Goal: Information Seeking & Learning: Find specific fact

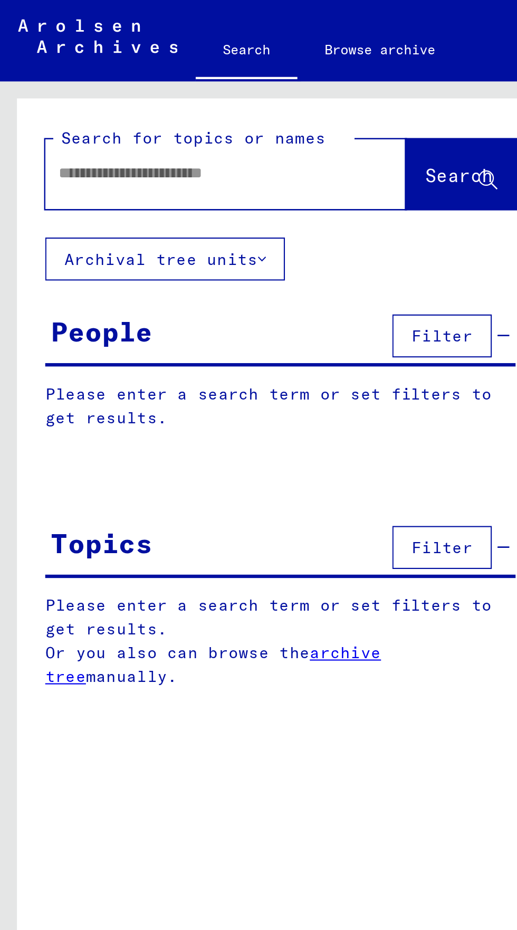
click at [70, 83] on input "text" at bounding box center [95, 80] width 137 height 11
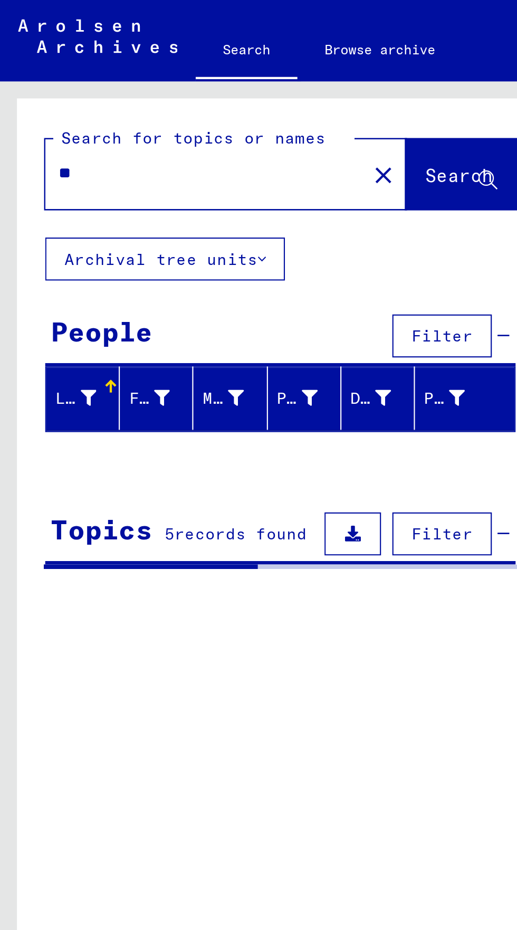
type input "*"
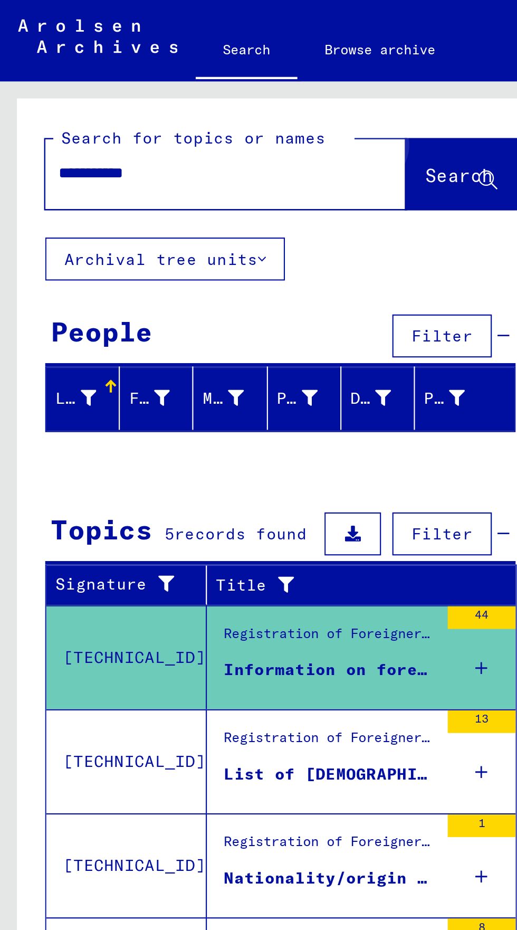
click at [214, 80] on span "Search" at bounding box center [214, 82] width 32 height 11
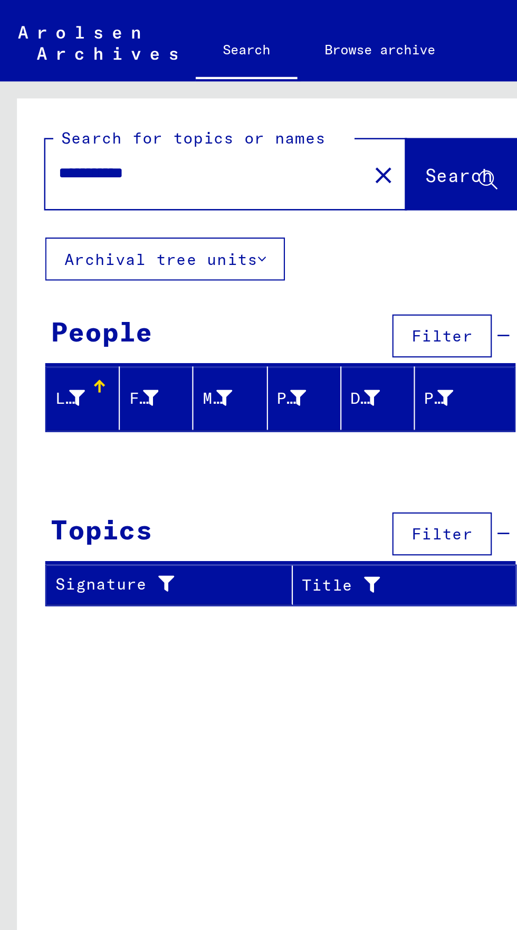
click at [36, 83] on input "**********" at bounding box center [92, 80] width 130 height 11
click at [221, 85] on span "Search" at bounding box center [214, 82] width 32 height 11
click at [65, 85] on input "**********" at bounding box center [92, 80] width 130 height 11
type input "**********"
click at [220, 77] on span "Search" at bounding box center [214, 82] width 32 height 11
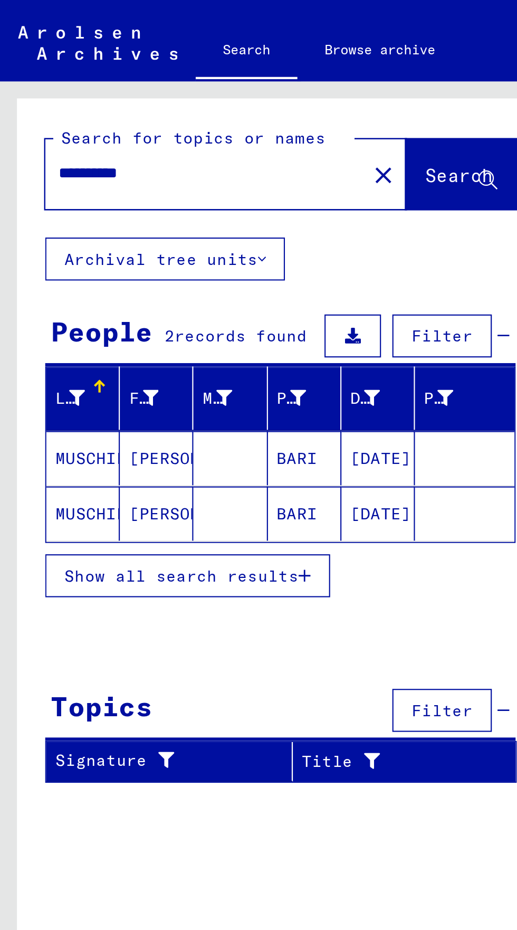
click at [185, 219] on mat-cell "[DATE]" at bounding box center [176, 213] width 34 height 25
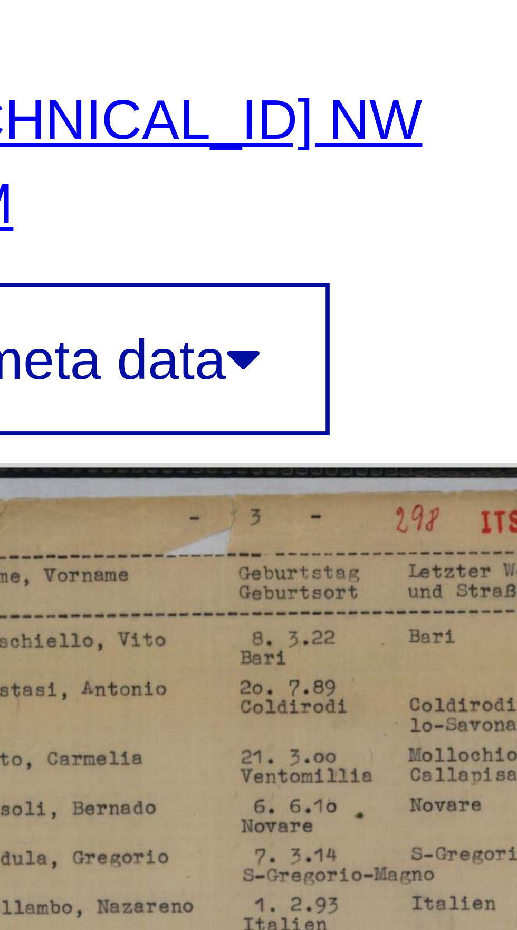
scroll to position [6, 0]
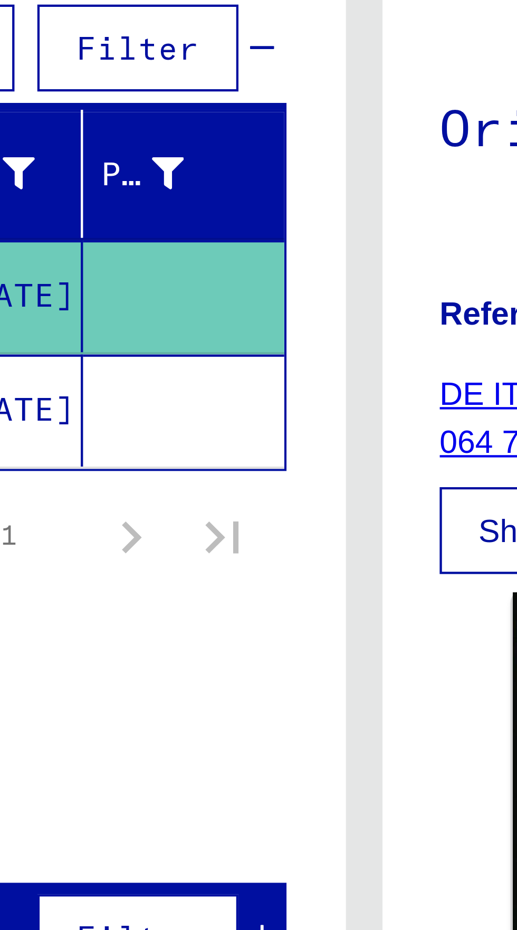
click at [214, 236] on mat-cell at bounding box center [217, 240] width 46 height 26
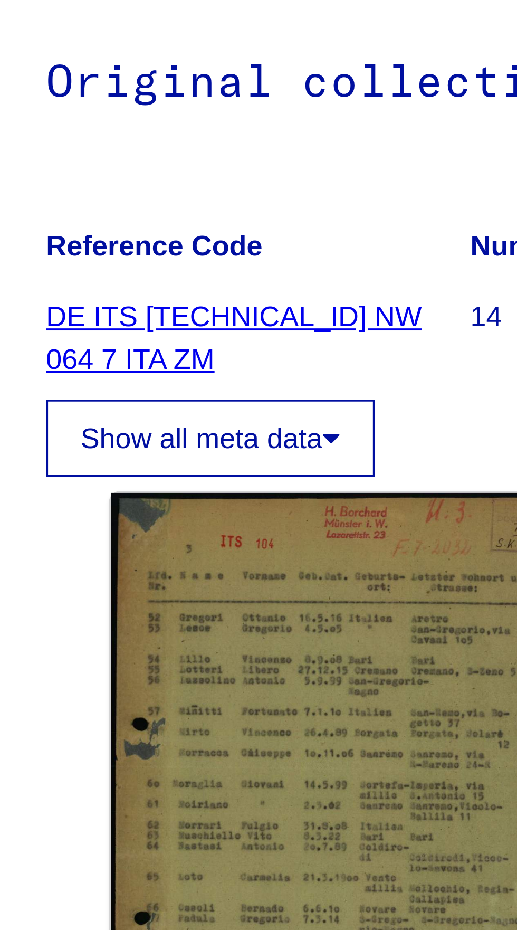
click at [360, 239] on link "DE ITS [TECHNICAL_ID] NW 064 7 ITA ZM" at bounding box center [325, 242] width 98 height 20
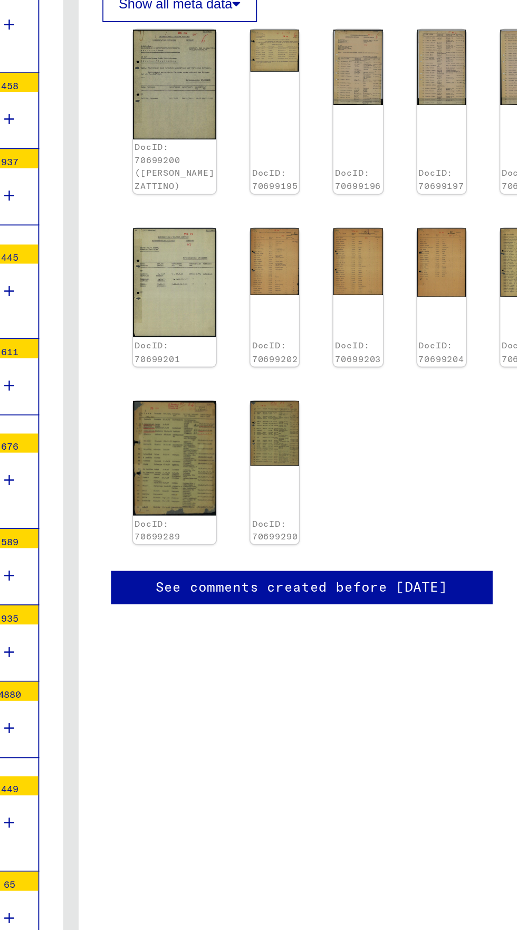
click at [358, 488] on img at bounding box center [371, 506] width 27 height 36
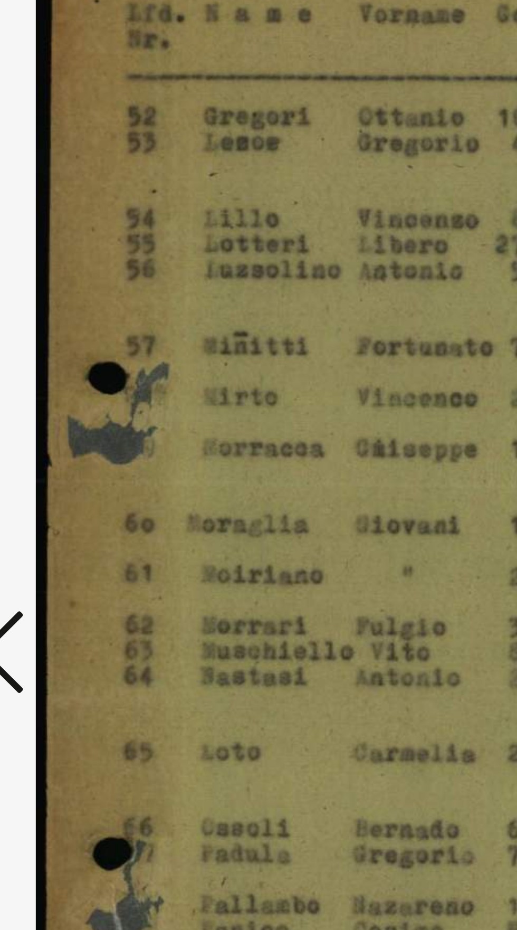
click at [80, 450] on icon at bounding box center [78, 437] width 13 height 25
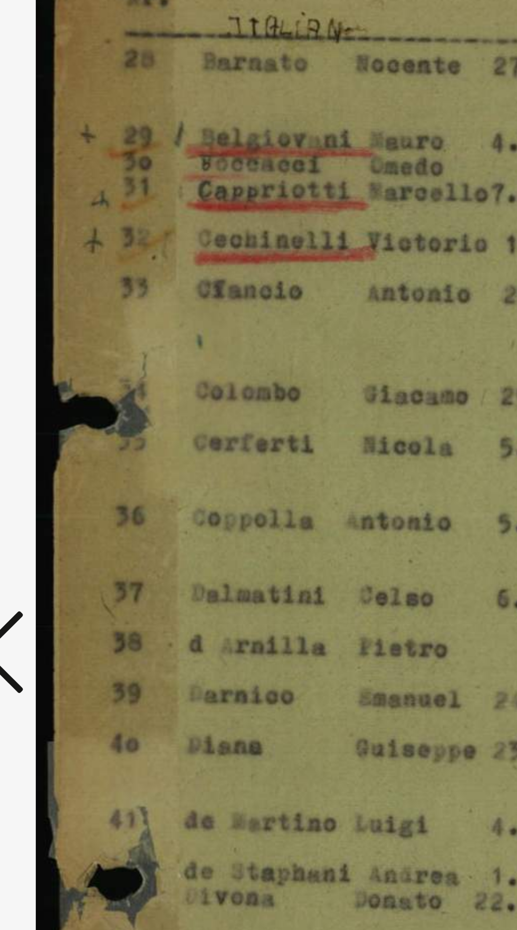
click at [83, 450] on icon at bounding box center [78, 437] width 13 height 25
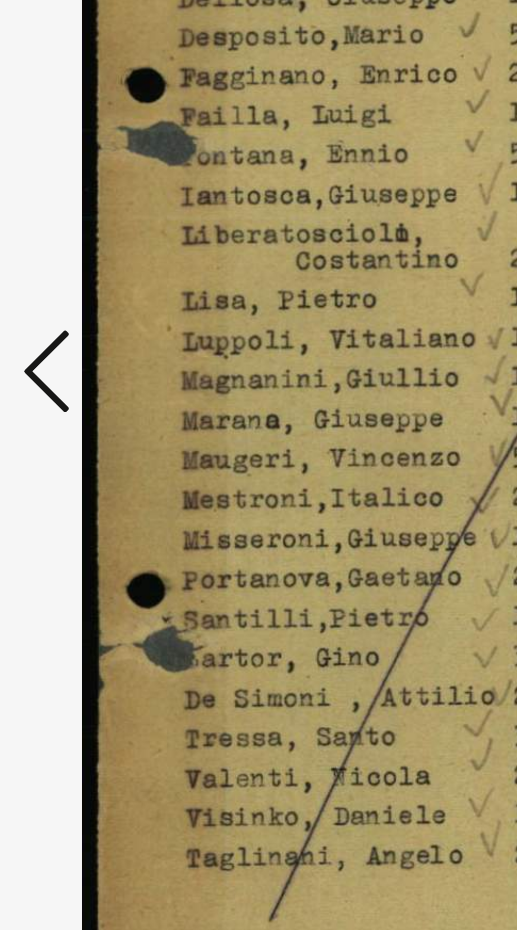
click at [72, 450] on icon at bounding box center [78, 437] width 13 height 25
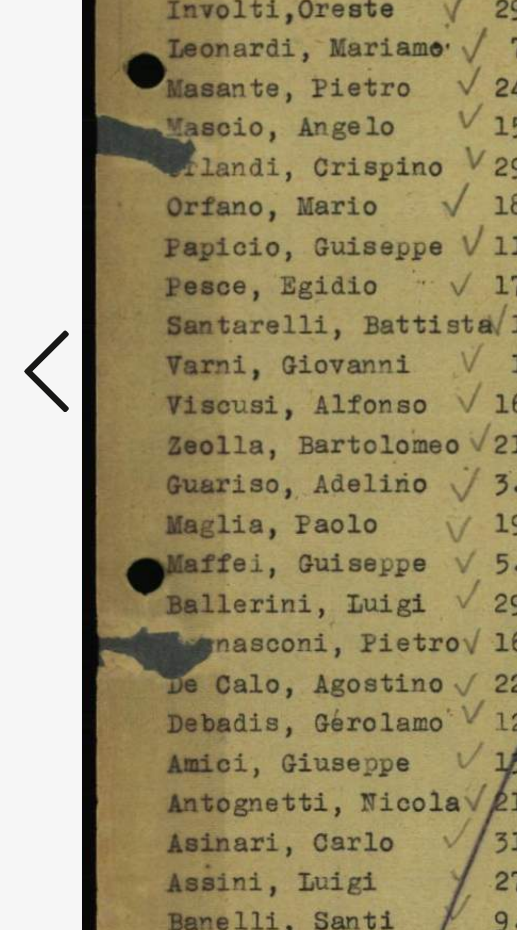
click at [73, 450] on icon at bounding box center [78, 437] width 13 height 25
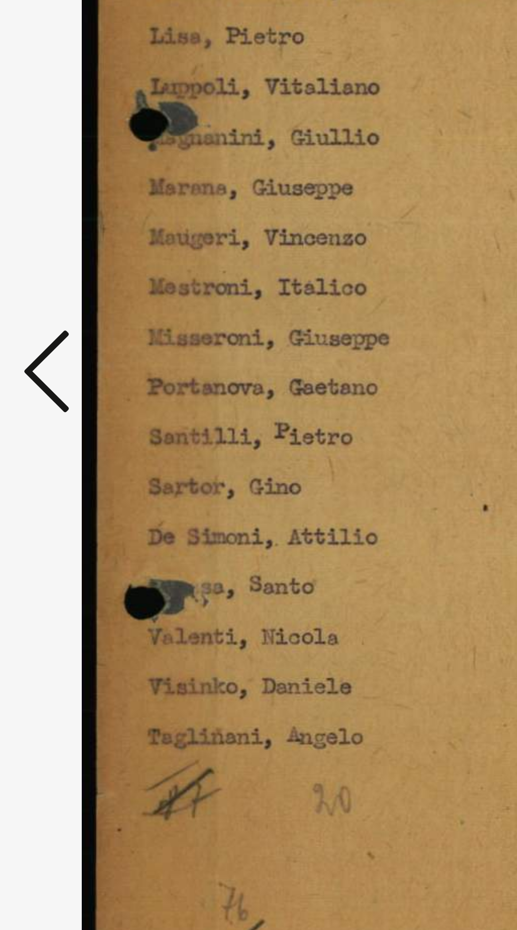
click at [73, 450] on icon at bounding box center [78, 437] width 13 height 25
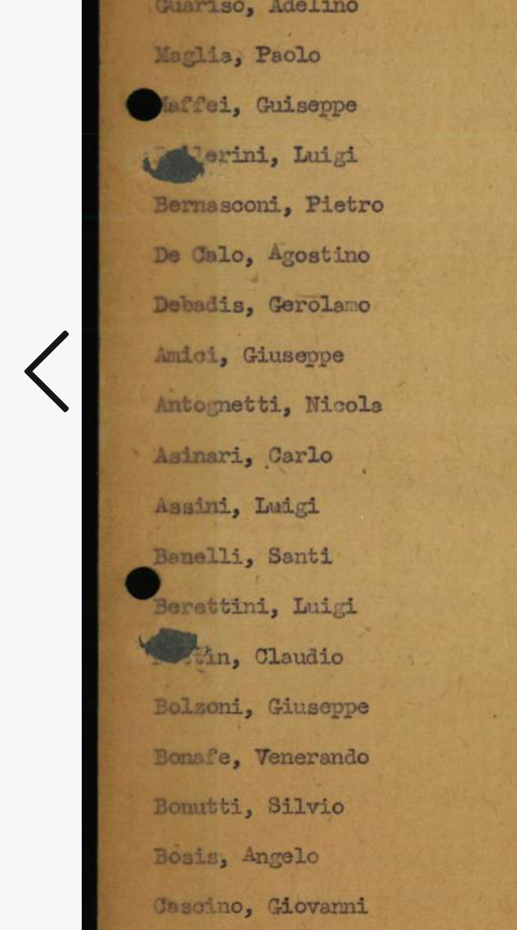
click at [77, 450] on icon at bounding box center [78, 437] width 13 height 25
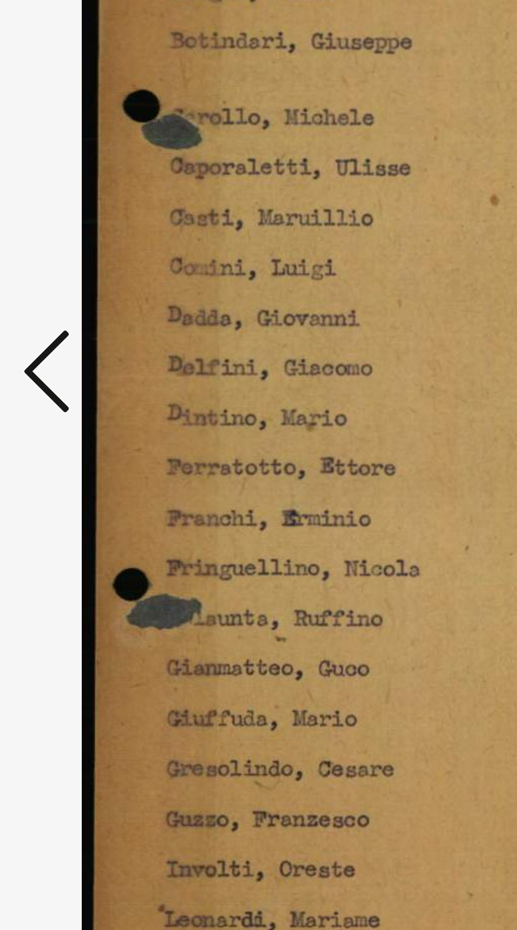
click at [77, 450] on icon at bounding box center [78, 437] width 13 height 25
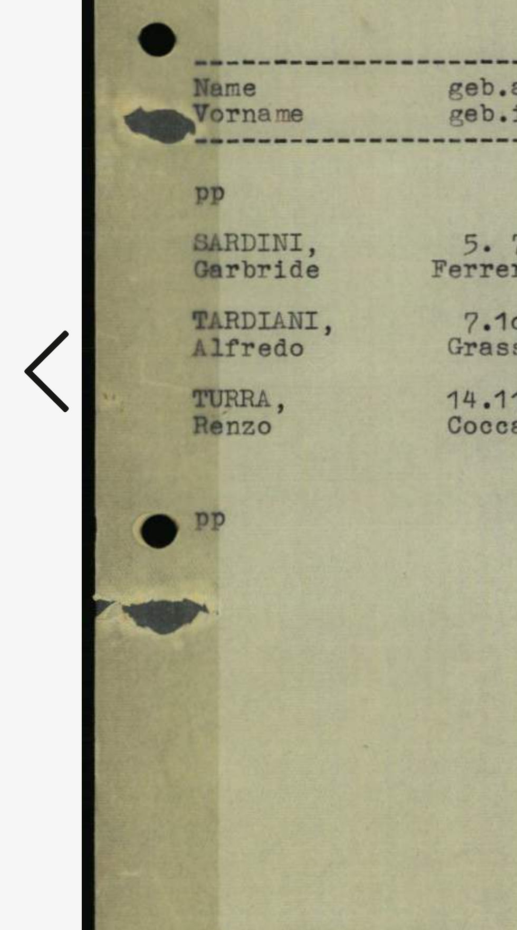
click at [78, 450] on icon at bounding box center [78, 437] width 13 height 25
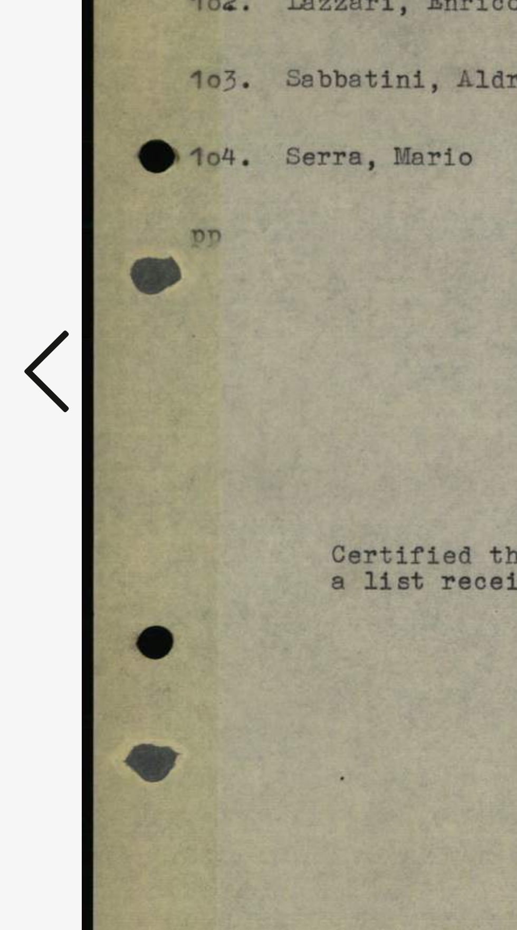
click at [73, 450] on icon at bounding box center [78, 437] width 13 height 25
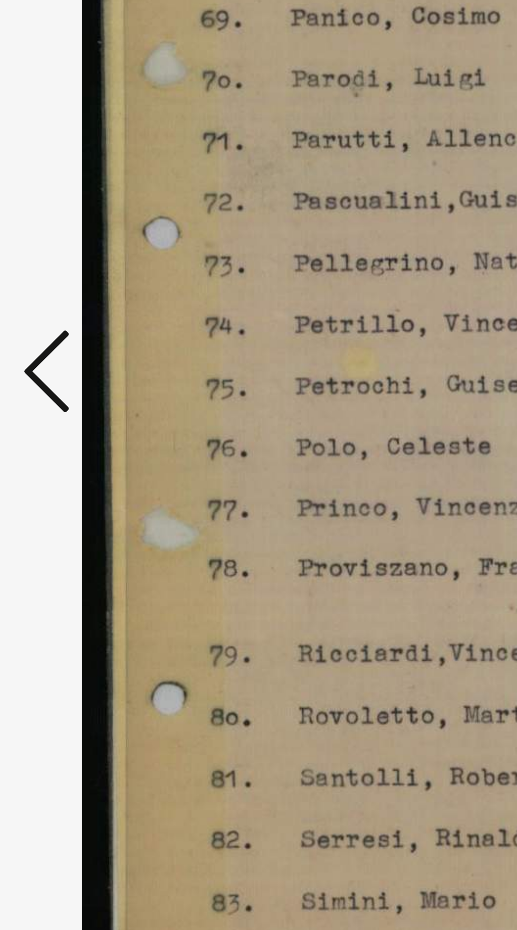
click at [73, 450] on icon at bounding box center [78, 437] width 13 height 25
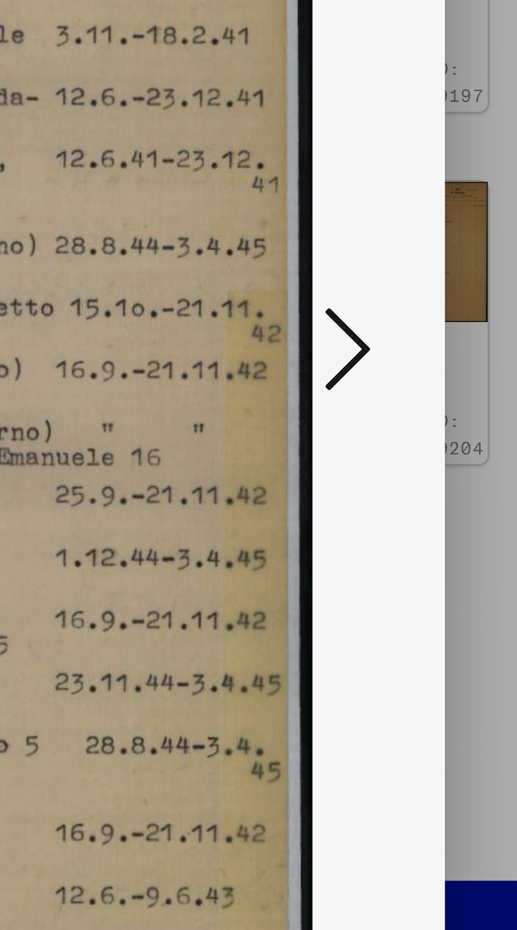
click at [432, 434] on button at bounding box center [439, 438] width 19 height 30
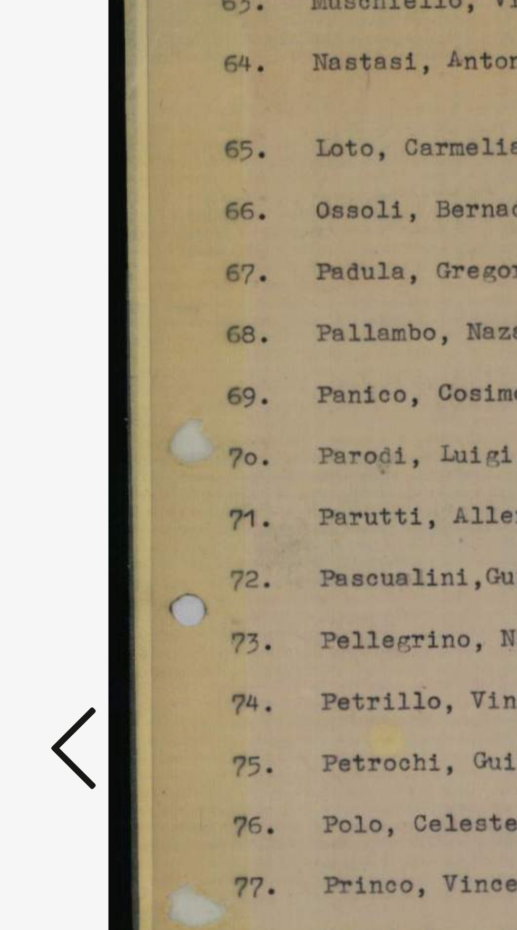
click at [75, 450] on icon at bounding box center [78, 437] width 13 height 25
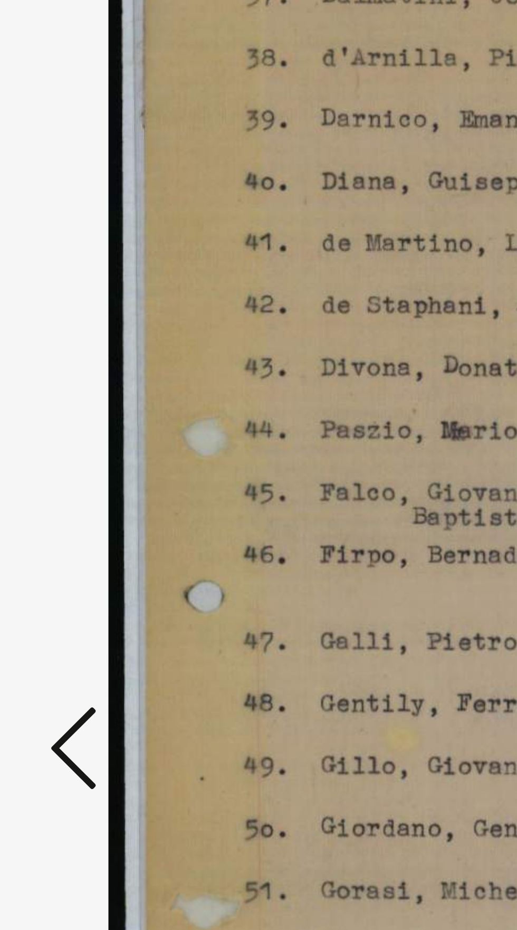
click at [74, 450] on icon at bounding box center [78, 437] width 13 height 25
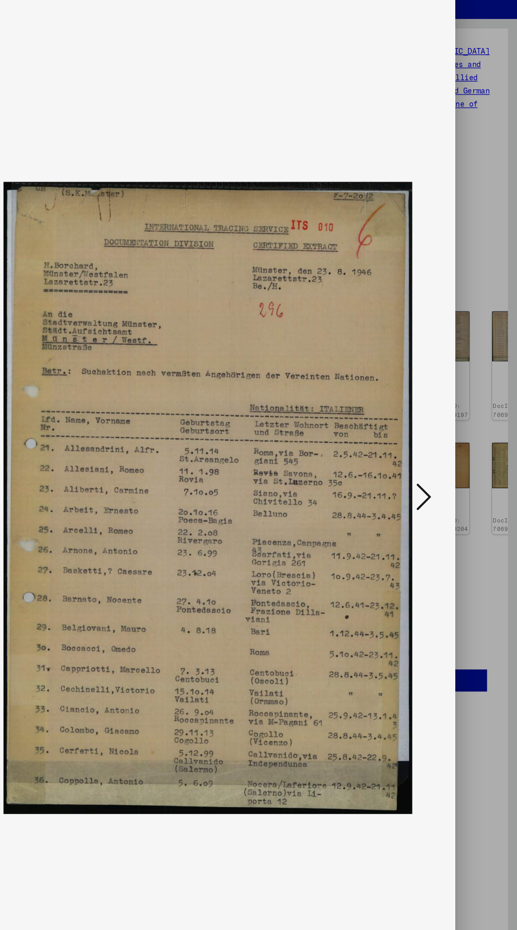
click at [438, 434] on icon at bounding box center [439, 437] width 13 height 25
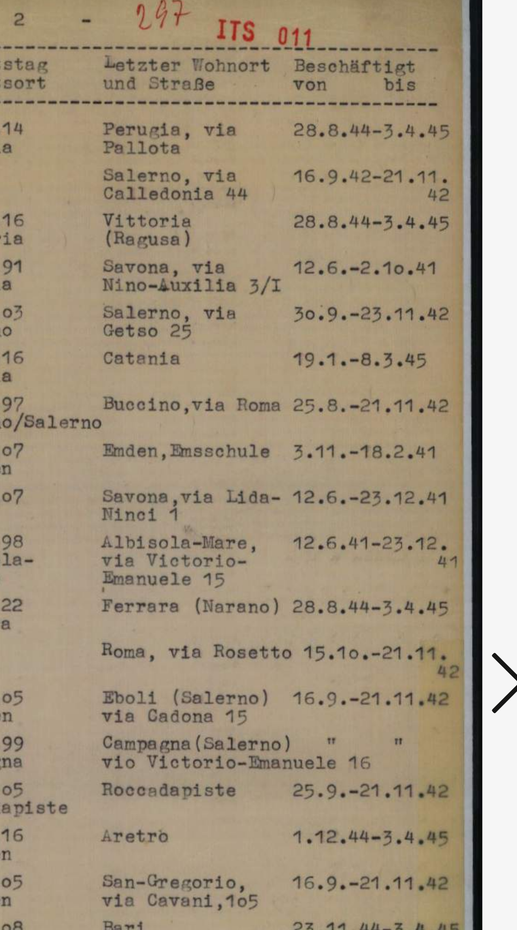
click at [429, 430] on img at bounding box center [259, 438] width 342 height 824
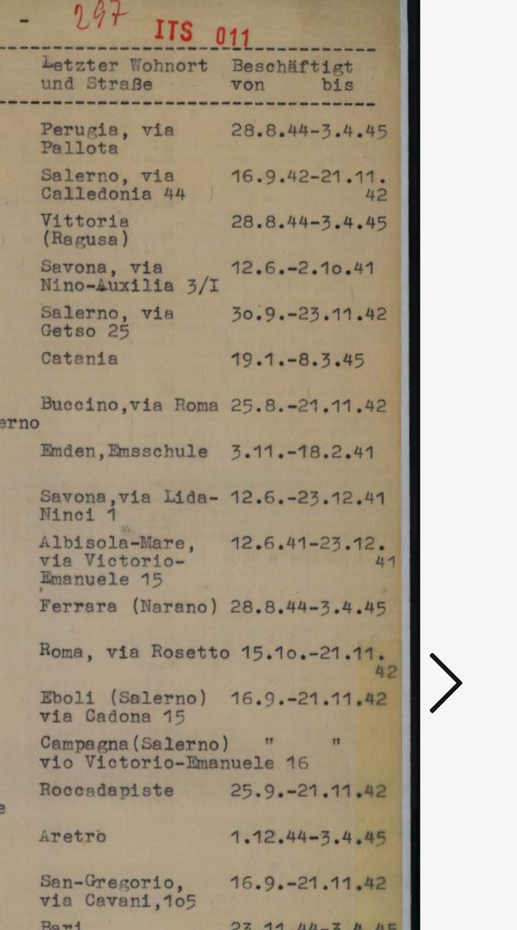
click at [435, 432] on icon at bounding box center [439, 437] width 13 height 25
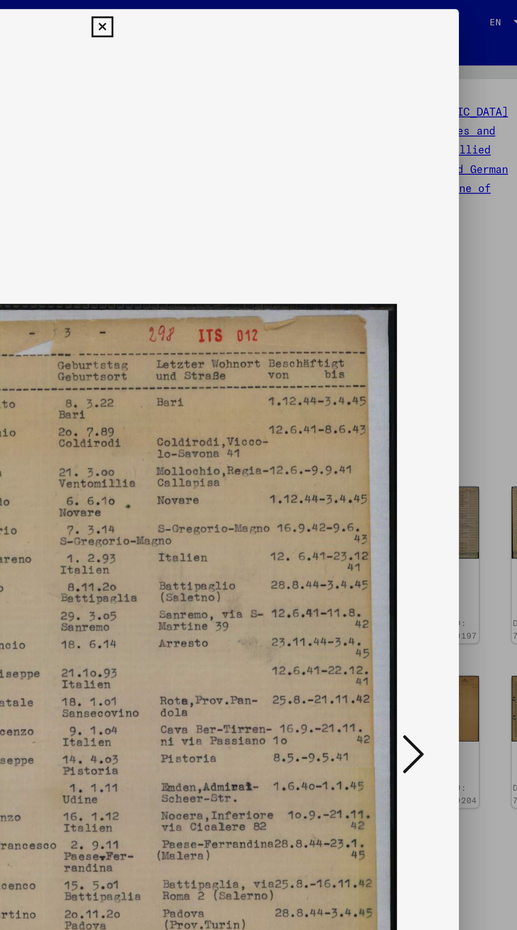
click at [254, 13] on icon at bounding box center [258, 16] width 12 height 13
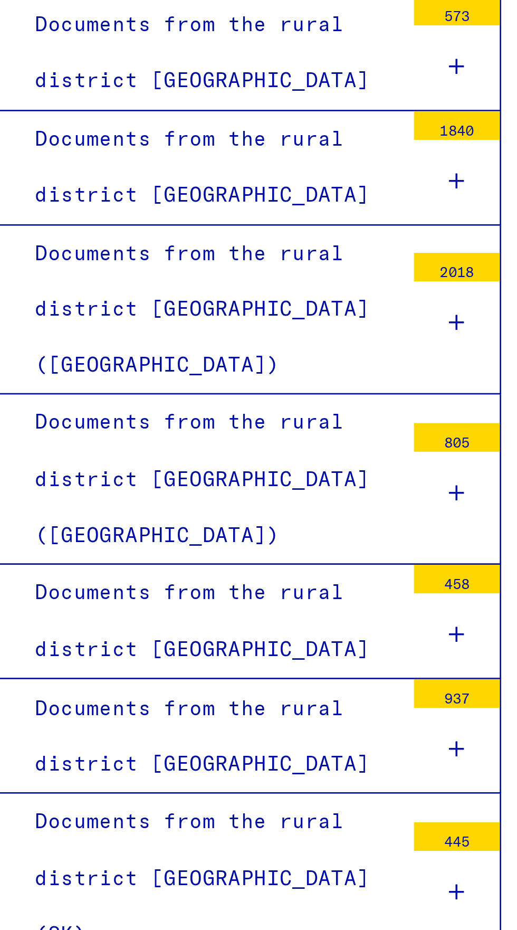
scroll to position [3203, 0]
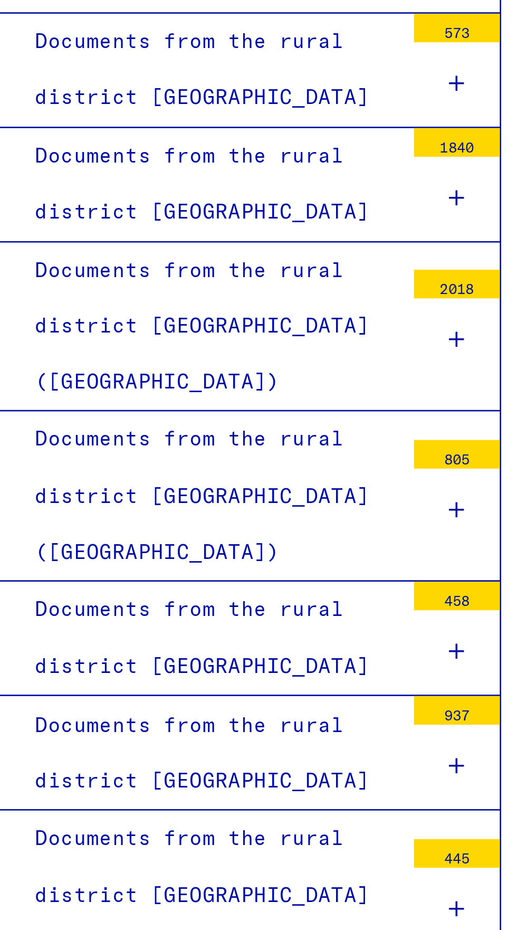
click at [226, 890] on icon at bounding box center [225, 893] width 6 height 7
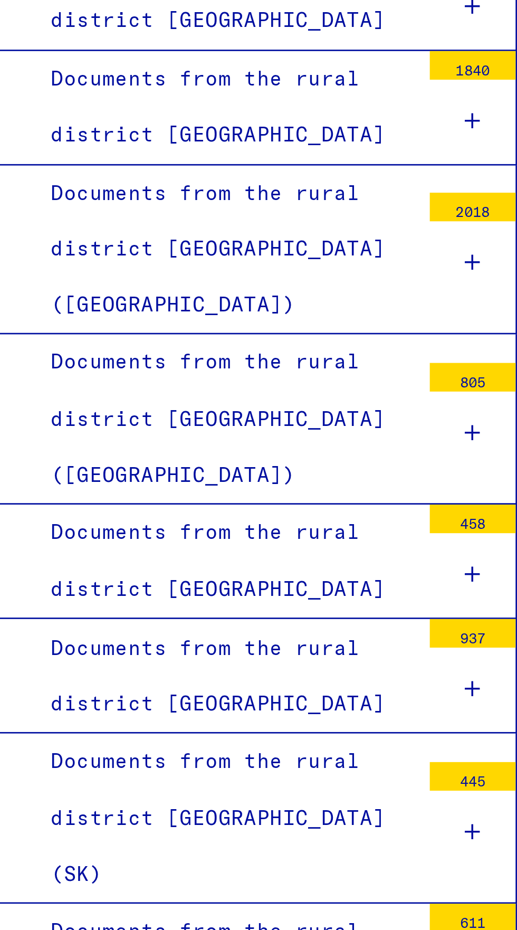
scroll to position [3232, 0]
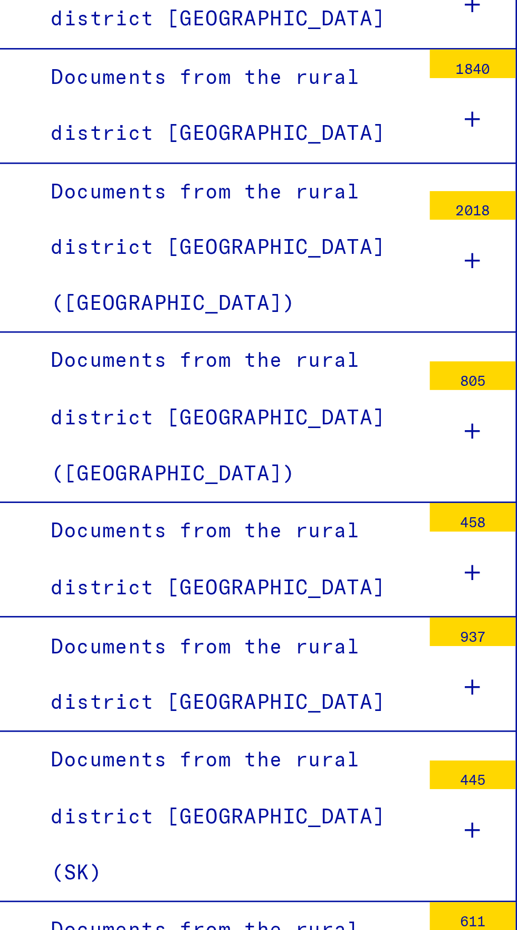
click at [221, 913] on div at bounding box center [225, 928] width 32 height 31
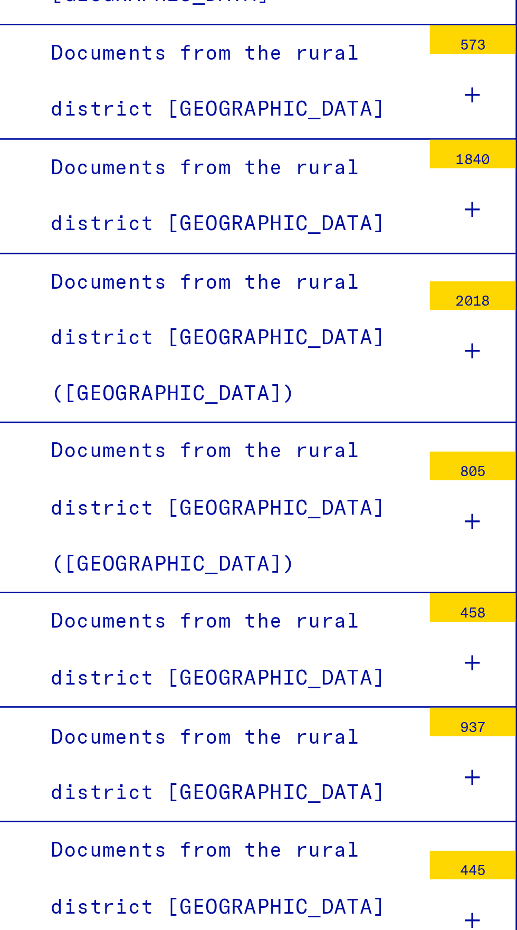
scroll to position [3187, 0]
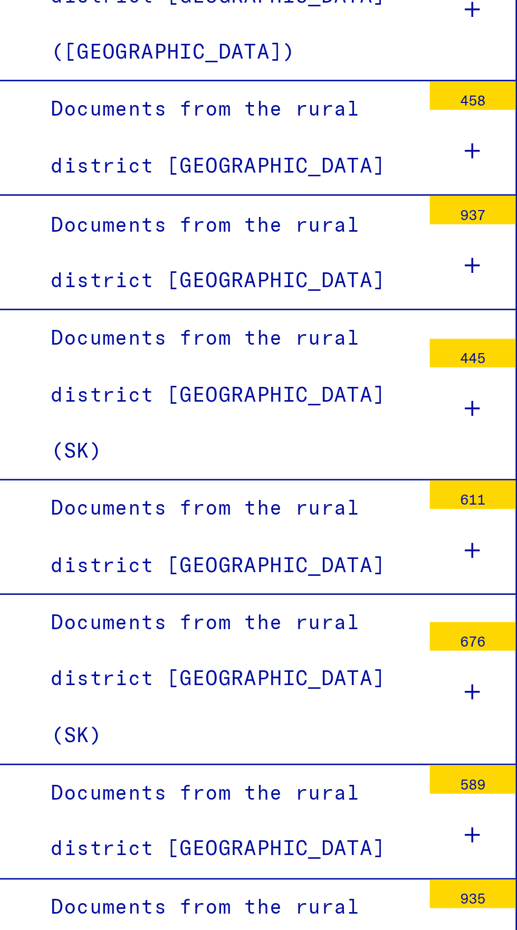
scroll to position [3389, 0]
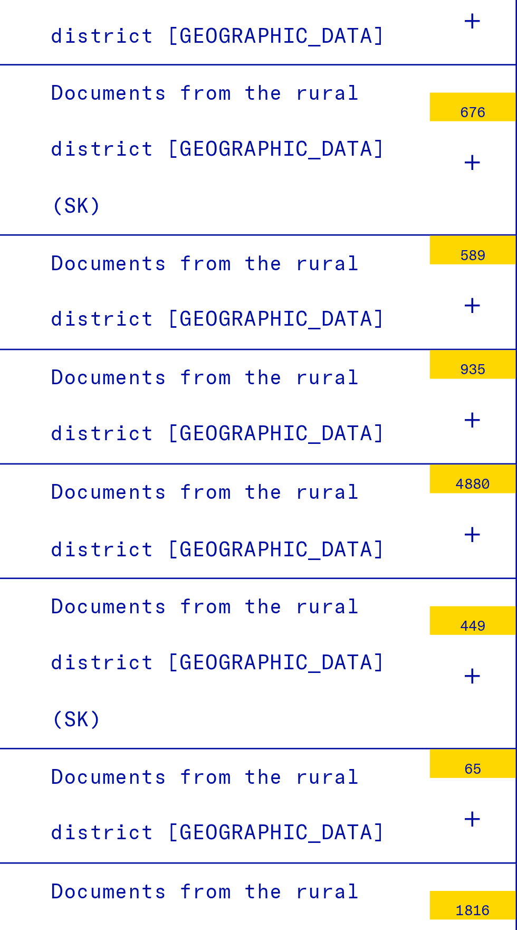
scroll to position [3587, 0]
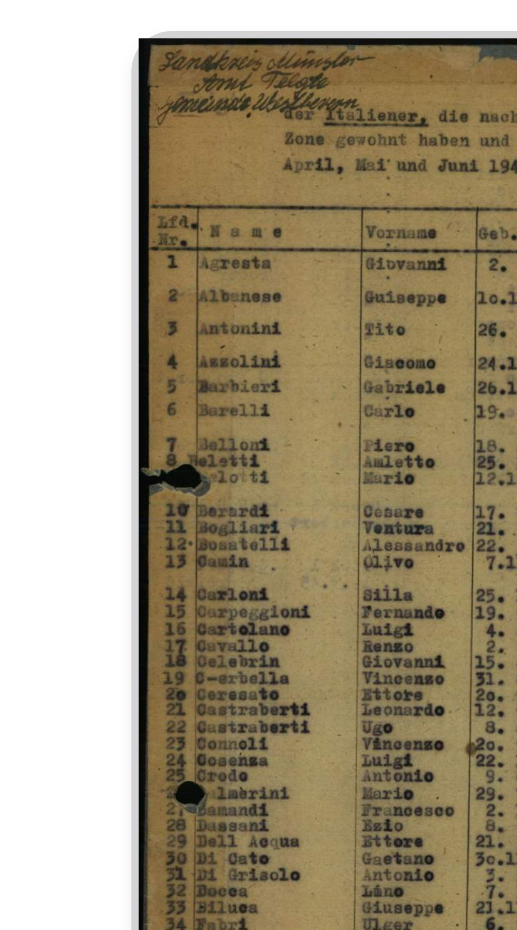
click at [306, 310] on img at bounding box center [324, 317] width 63 height 87
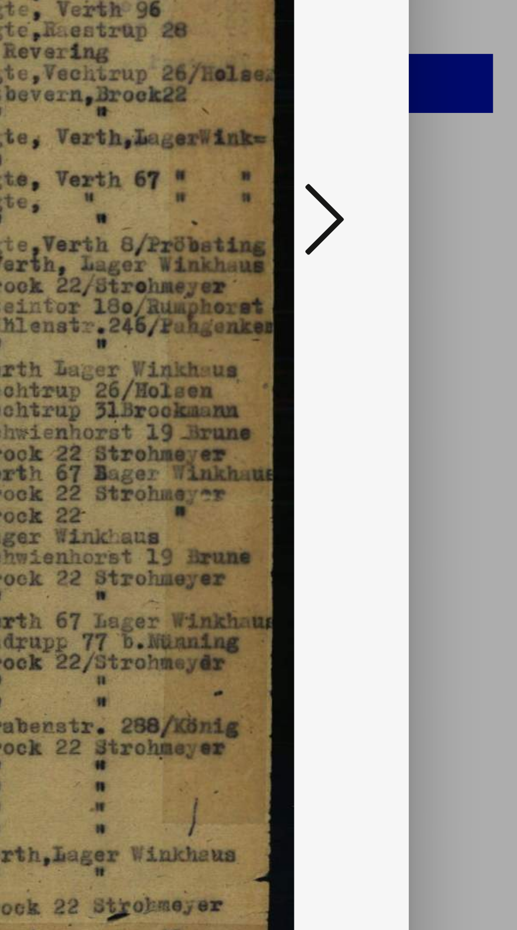
click at [436, 470] on div at bounding box center [259, 438] width 414 height 824
click at [437, 434] on icon at bounding box center [439, 437] width 13 height 25
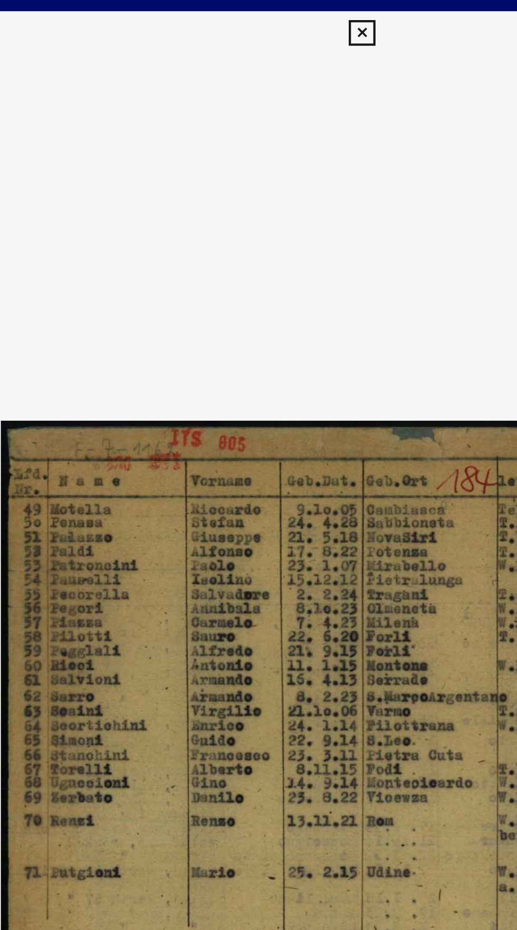
click at [259, 13] on icon at bounding box center [258, 16] width 12 height 13
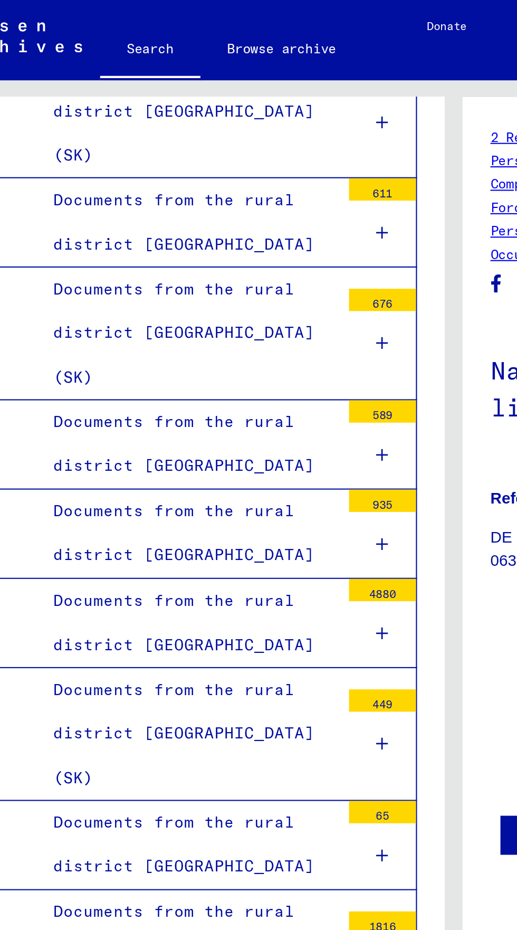
click at [225, 838] on div at bounding box center [225, 853] width 32 height 31
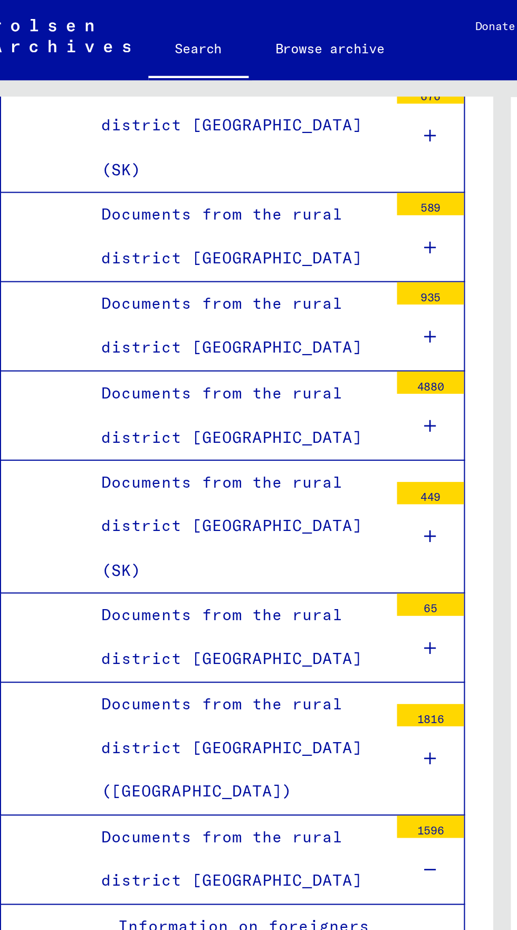
scroll to position [3689, 0]
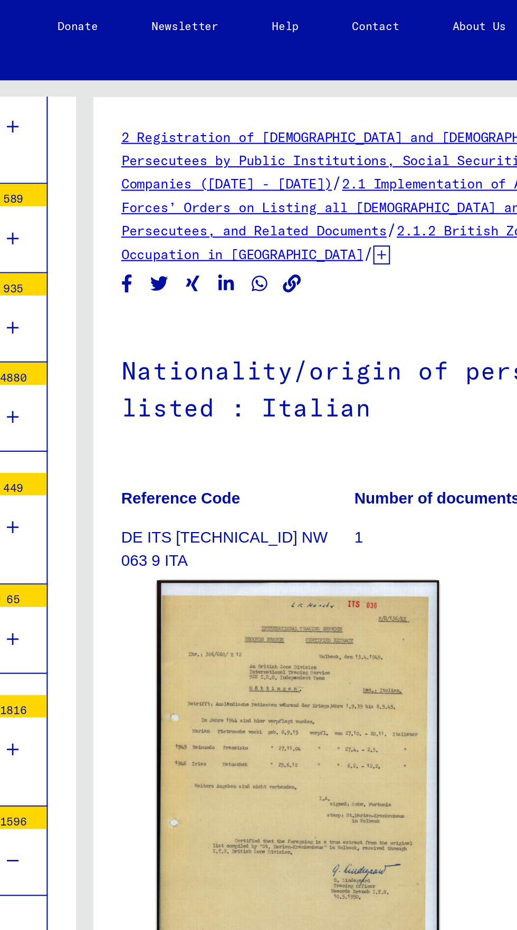
click at [333, 340] on img at bounding box center [360, 367] width 134 height 186
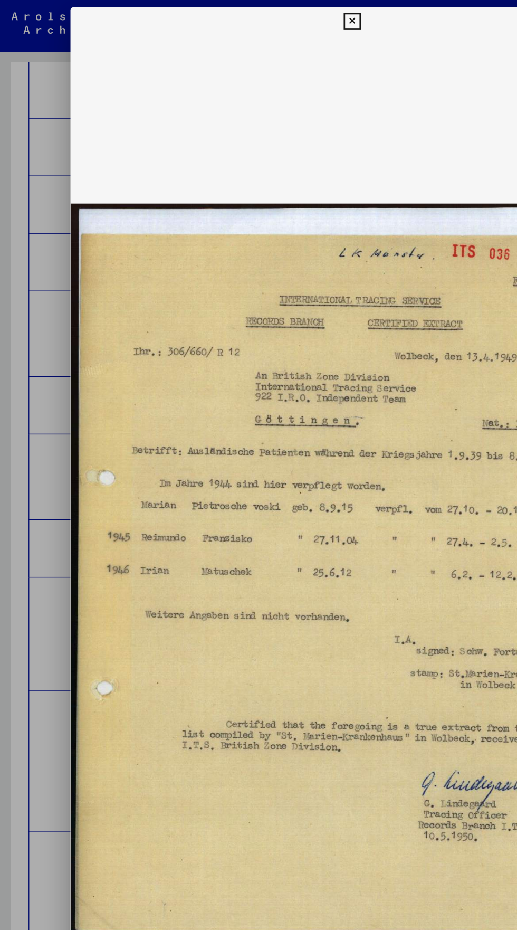
click at [259, 15] on icon at bounding box center [258, 16] width 12 height 13
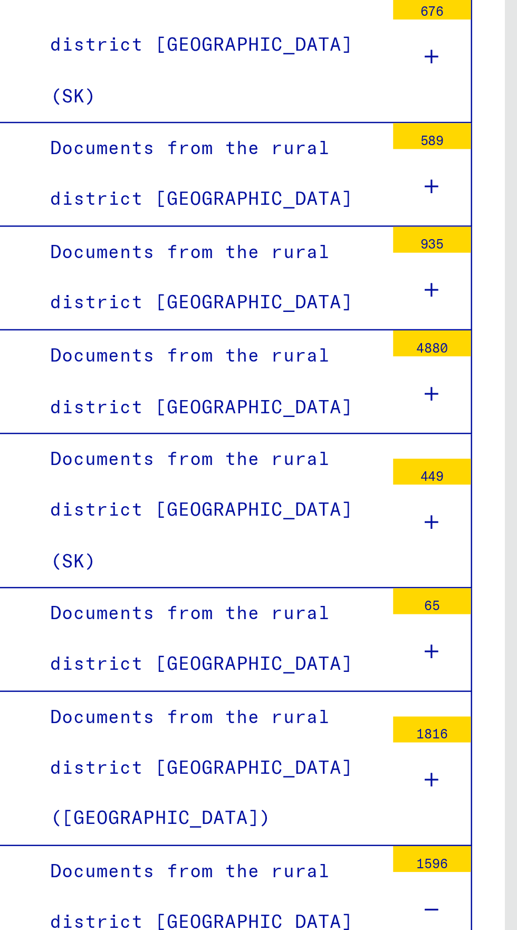
scroll to position [3615, 0]
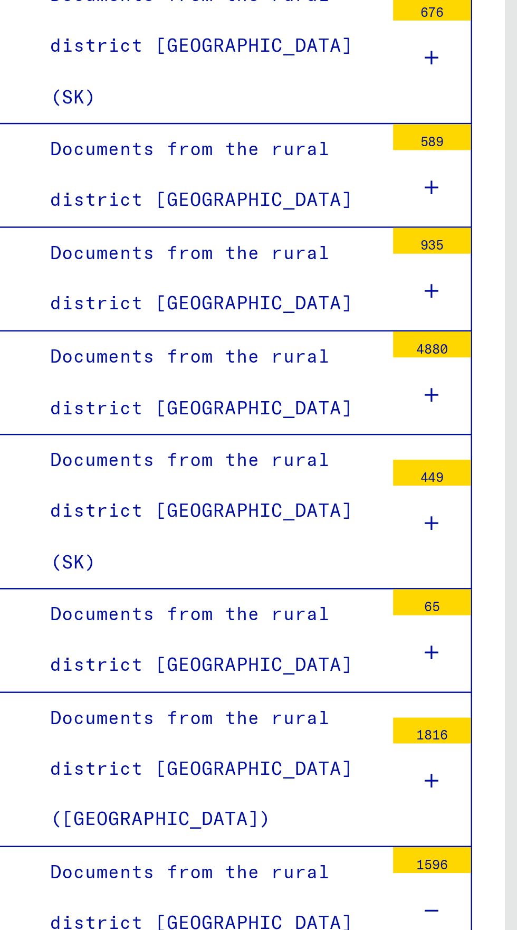
click at [223, 925] on icon at bounding box center [225, 928] width 6 height 7
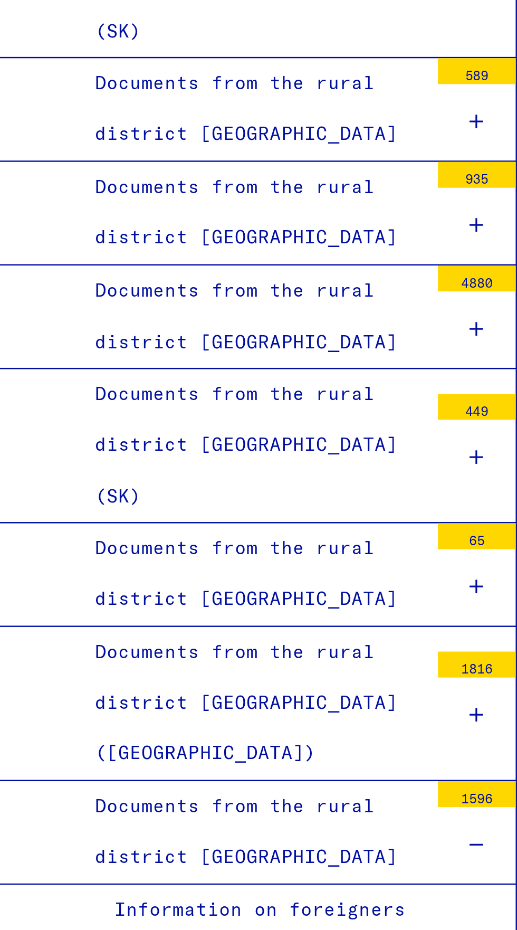
scroll to position [3644, 0]
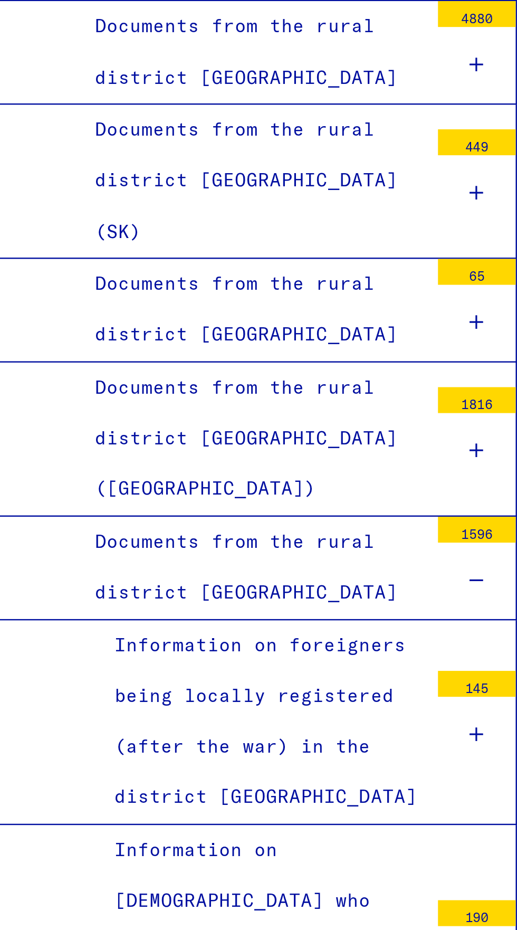
scroll to position [3750, 0]
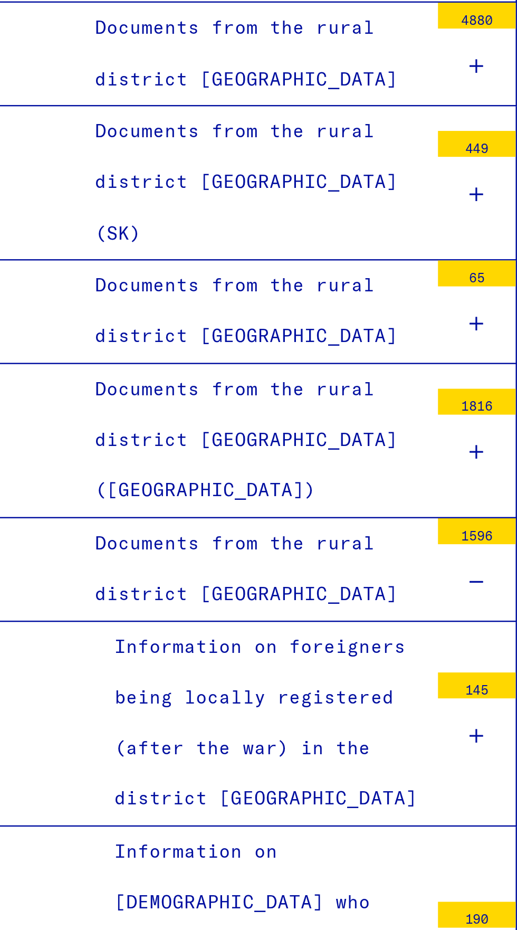
click at [221, 884] on div at bounding box center [225, 899] width 32 height 31
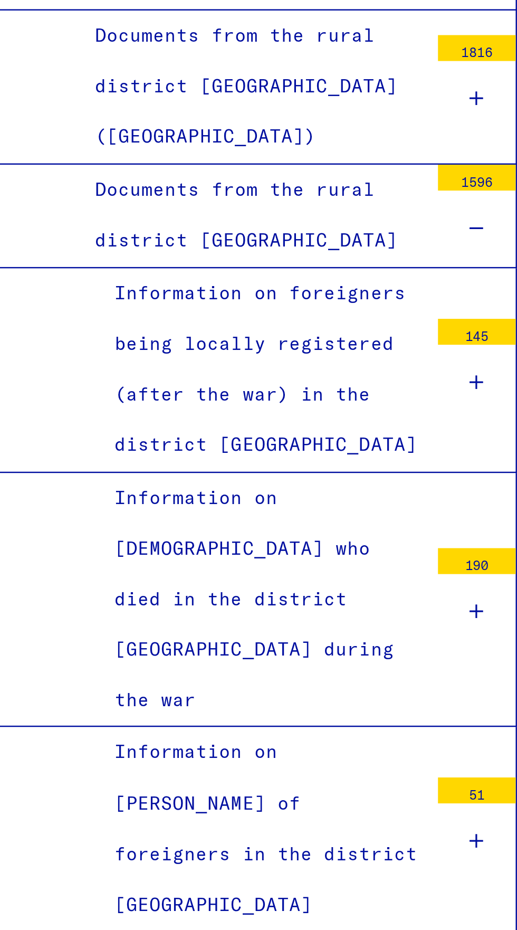
scroll to position [3908, 0]
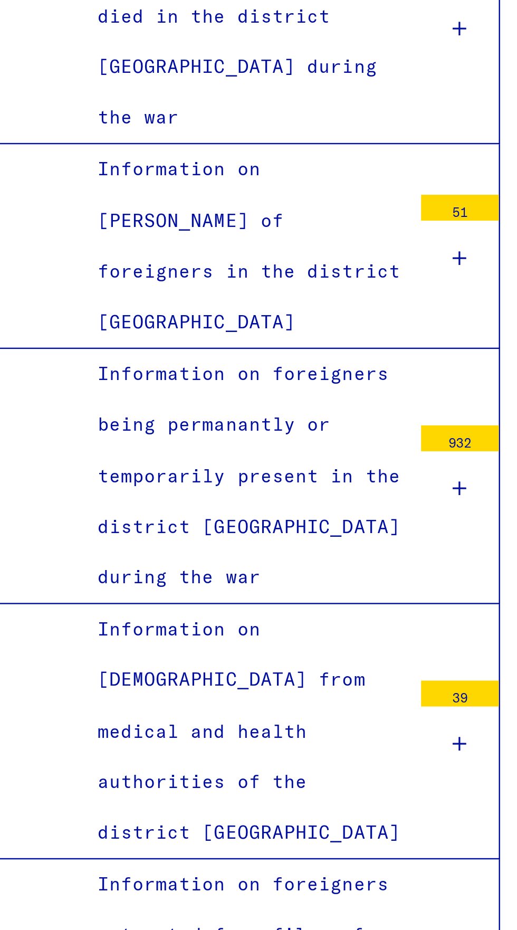
scroll to position [4158, 0]
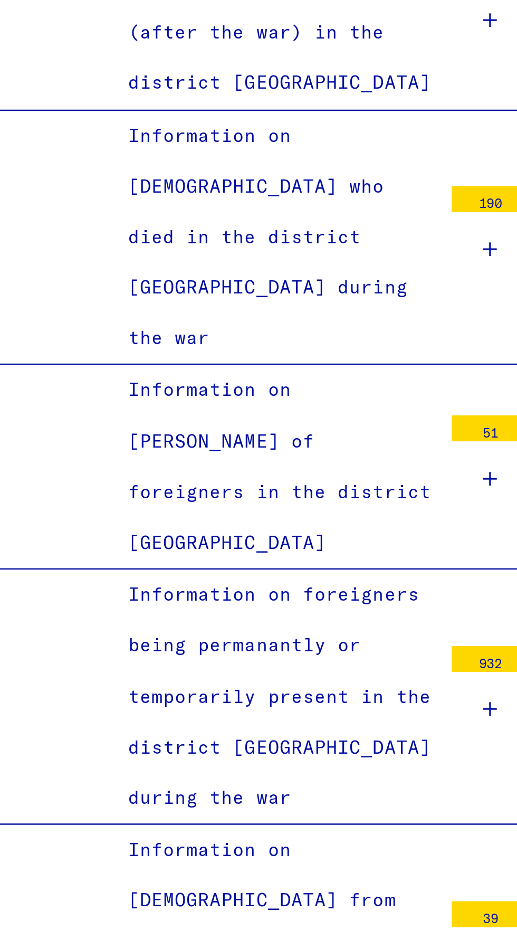
scroll to position [4041, 0]
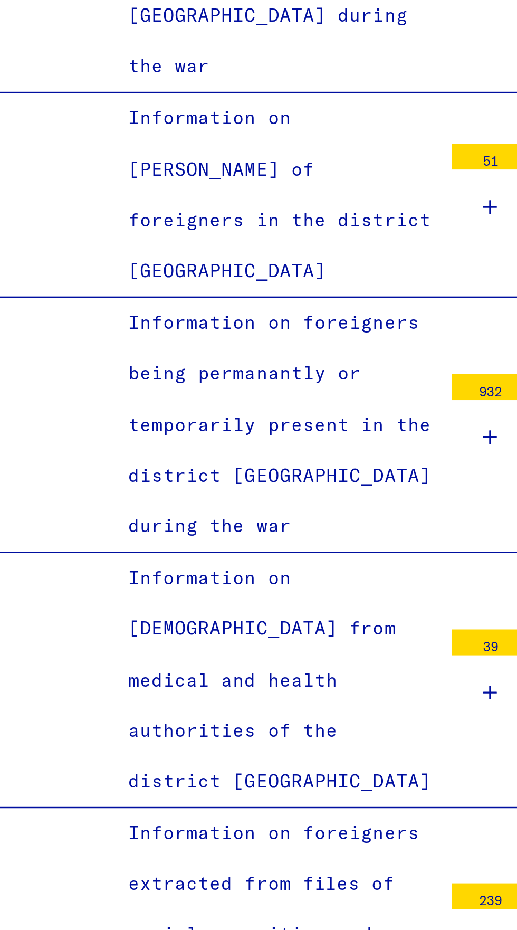
scroll to position [4153, 0]
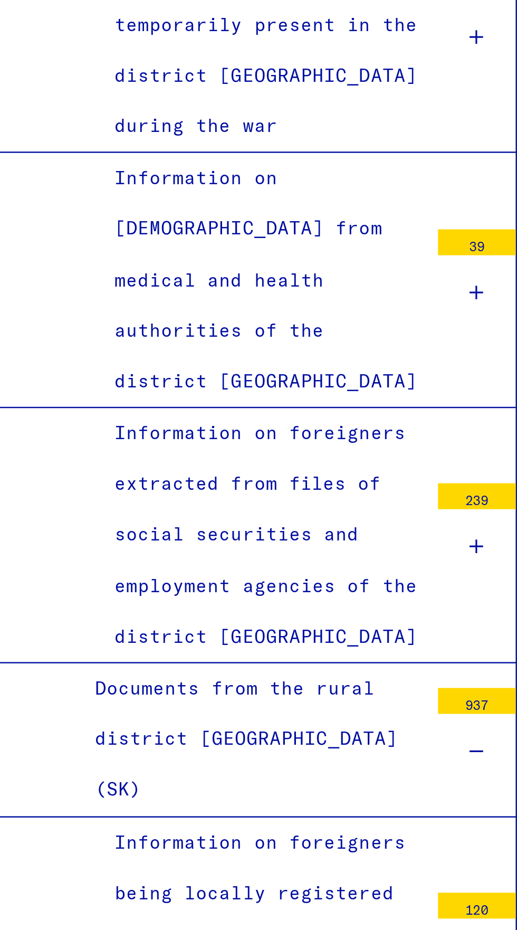
scroll to position [4319, 0]
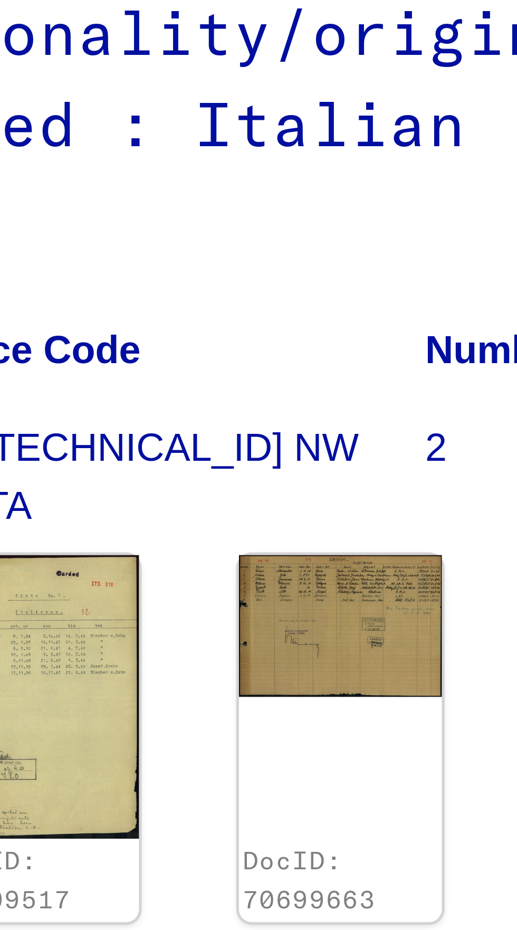
click at [316, 291] on img at bounding box center [312, 301] width 39 height 54
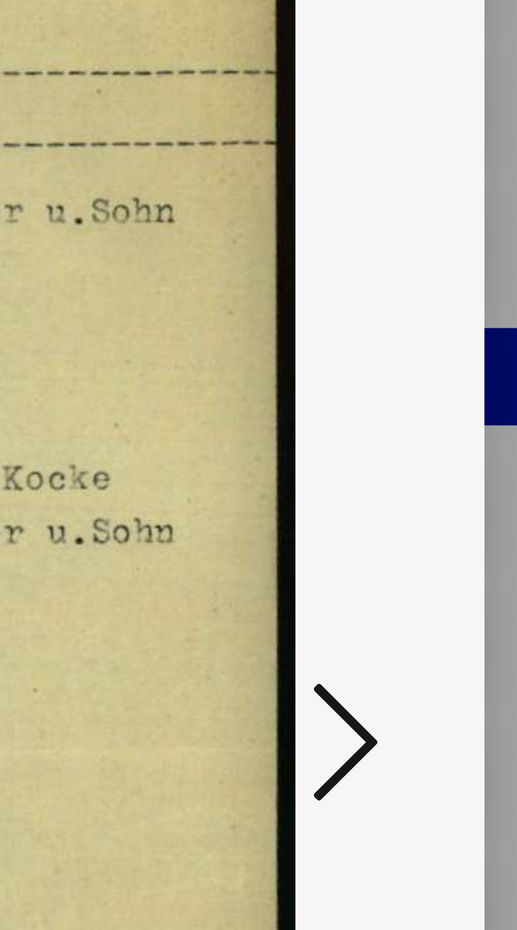
click at [436, 450] on icon at bounding box center [439, 437] width 13 height 25
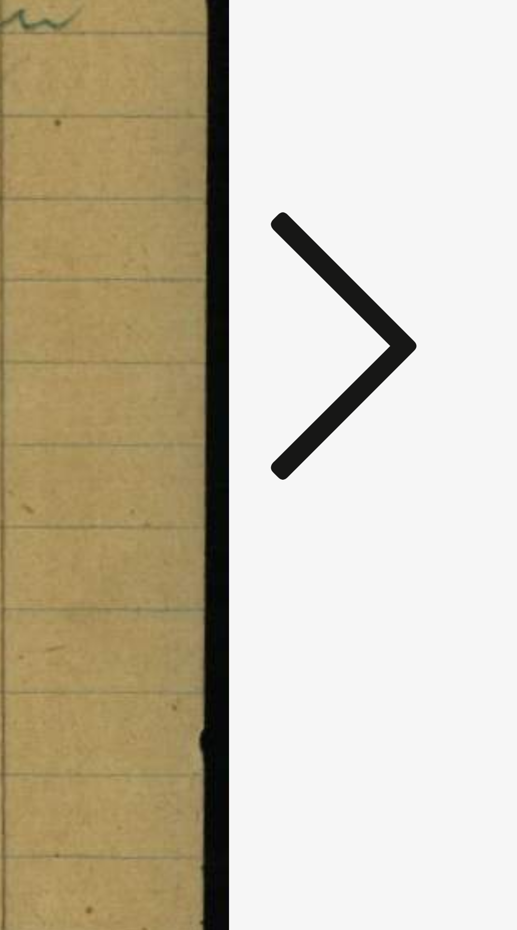
click at [442, 450] on icon at bounding box center [439, 437] width 13 height 25
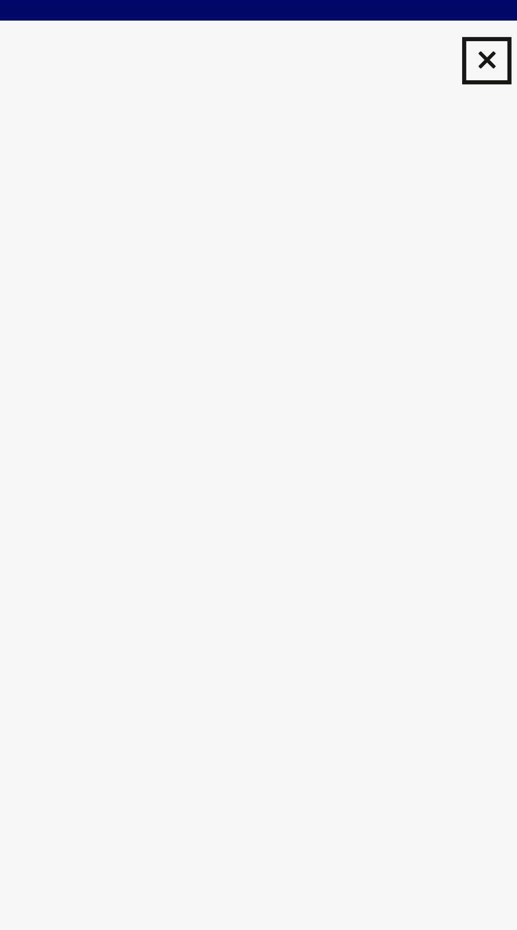
click at [258, 18] on icon at bounding box center [258, 16] width 12 height 13
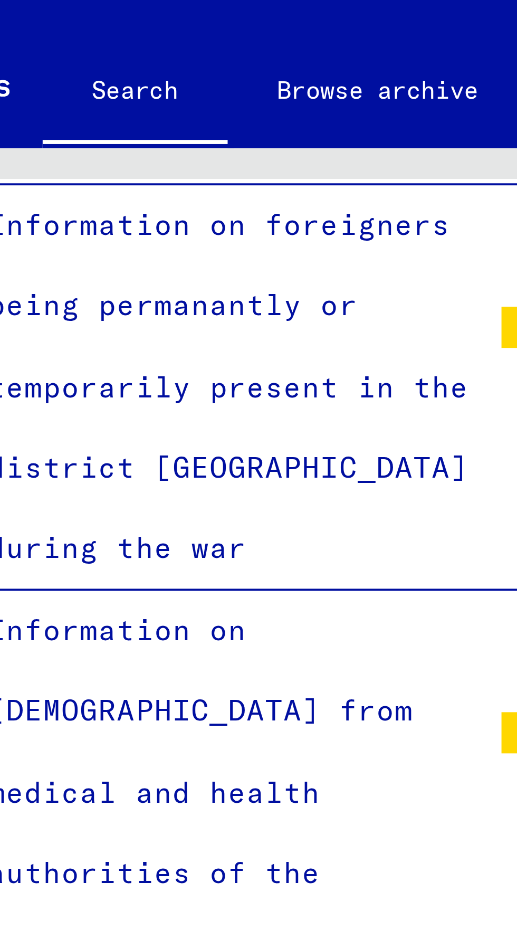
scroll to position [4336, 0]
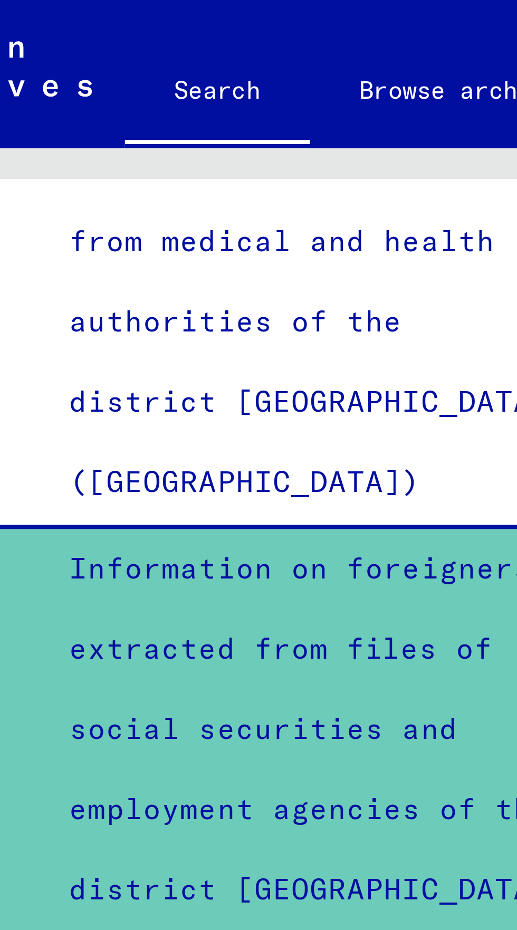
scroll to position [5185, 0]
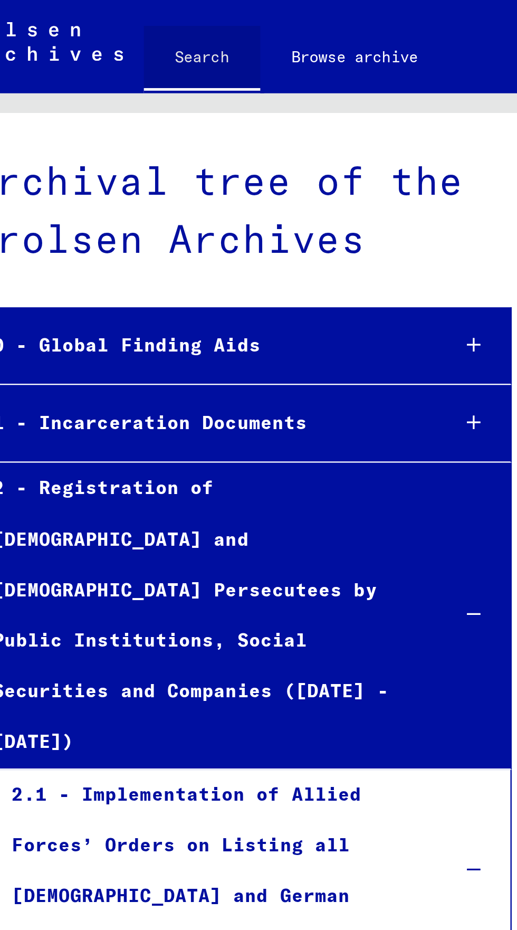
click at [120, 29] on link "Search" at bounding box center [115, 24] width 48 height 27
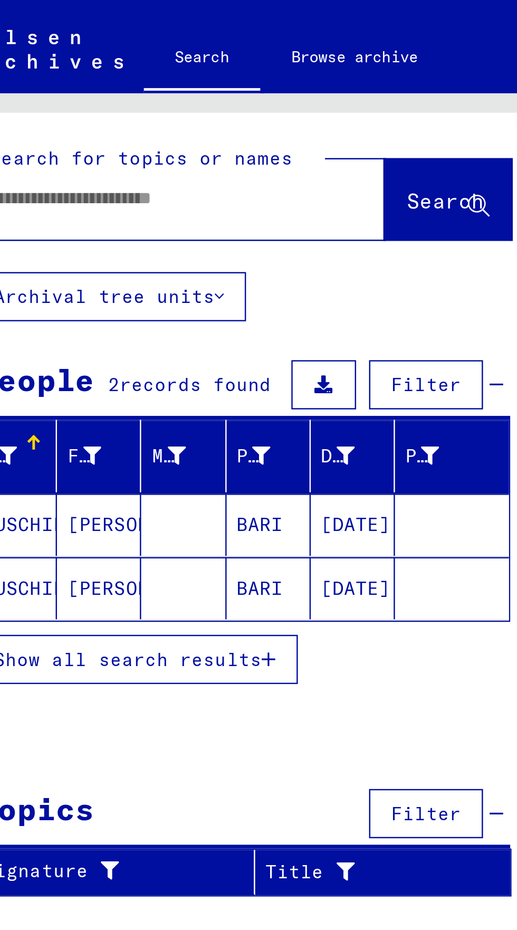
click at [127, 86] on input "text" at bounding box center [92, 80] width 130 height 11
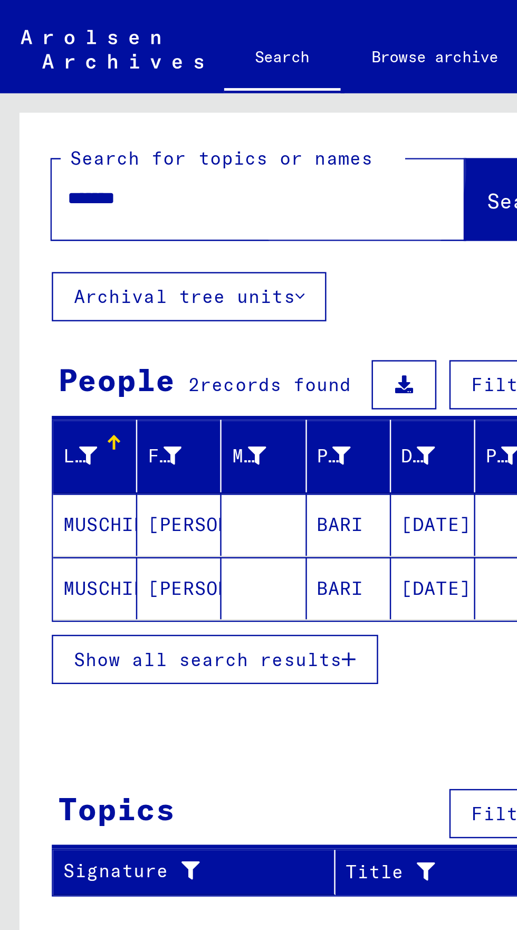
type input "*******"
click at [198, 82] on span "Search" at bounding box center [214, 82] width 32 height 11
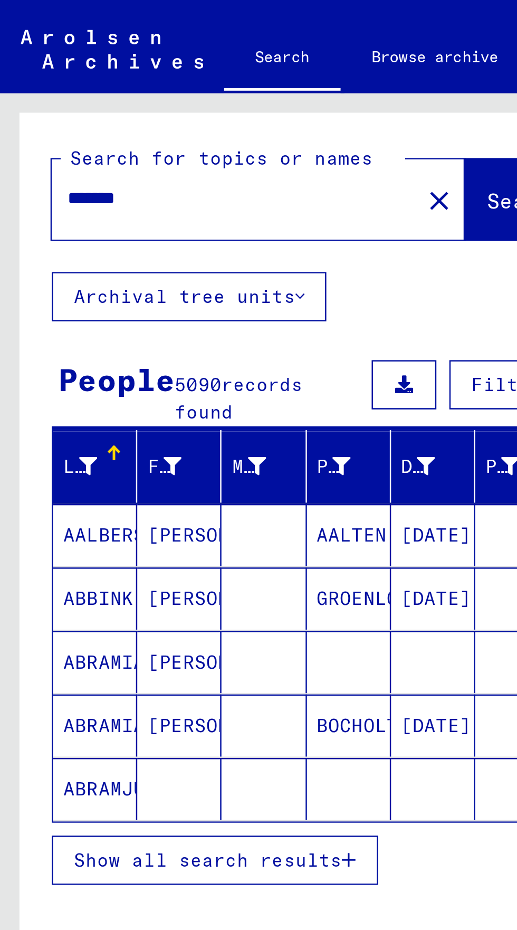
scroll to position [59, 0]
click at [53, 340] on button "Show all search results" at bounding box center [87, 350] width 133 height 20
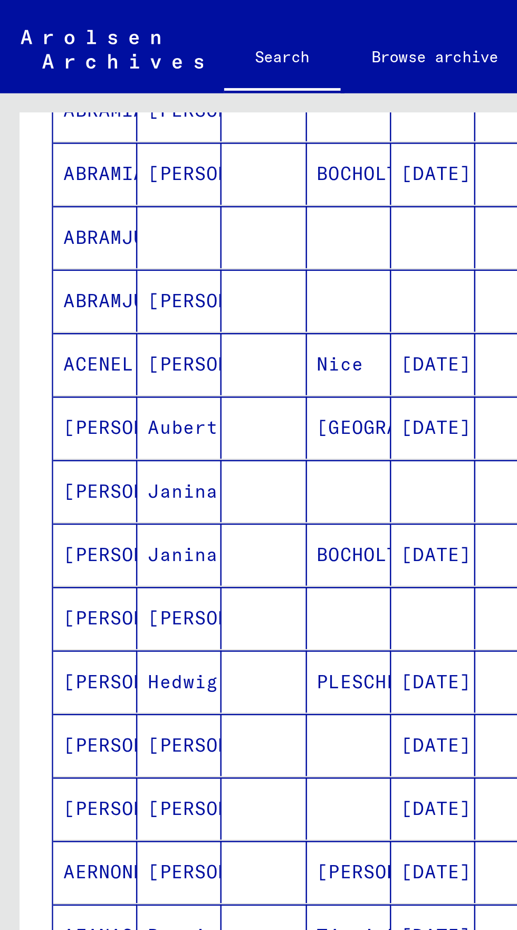
scroll to position [270, 0]
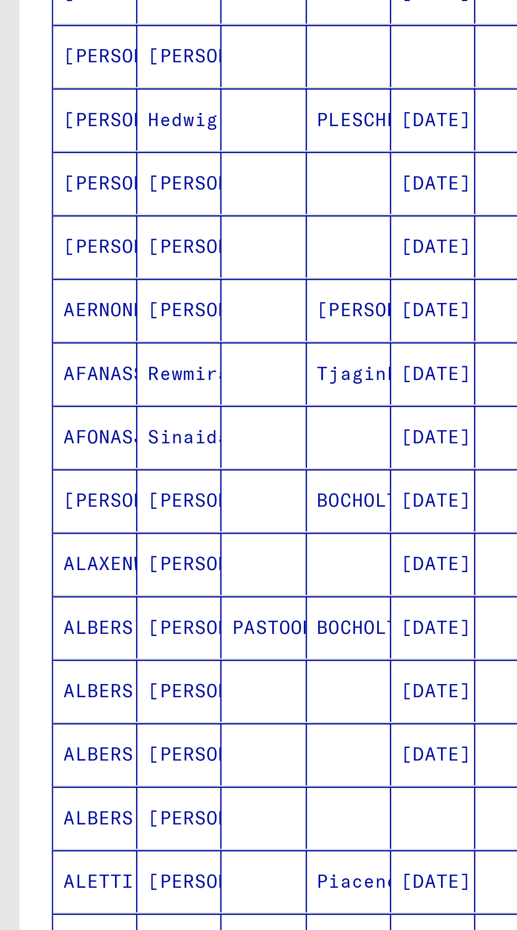
click at [159, 592] on input "*" at bounding box center [152, 597] width 22 height 11
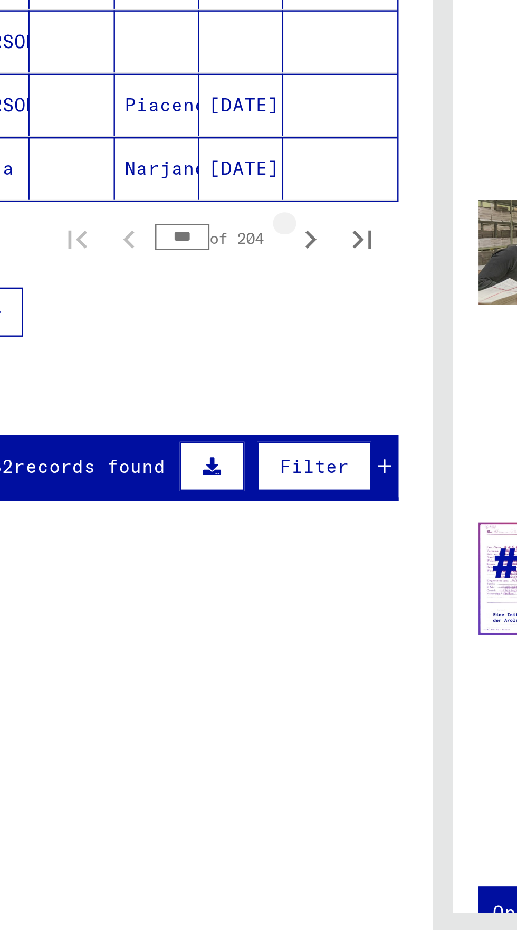
click at [207, 591] on icon "Next page" at bounding box center [204, 598] width 15 height 15
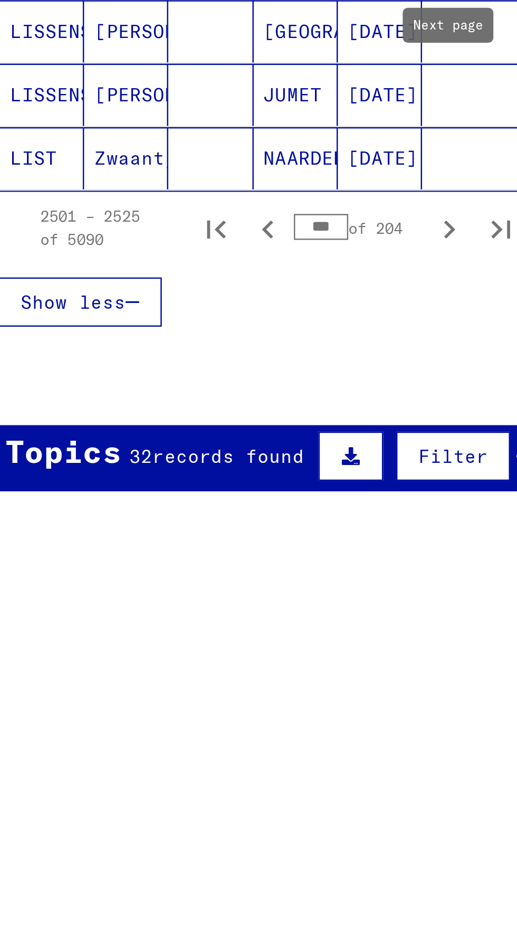
scroll to position [63, 0]
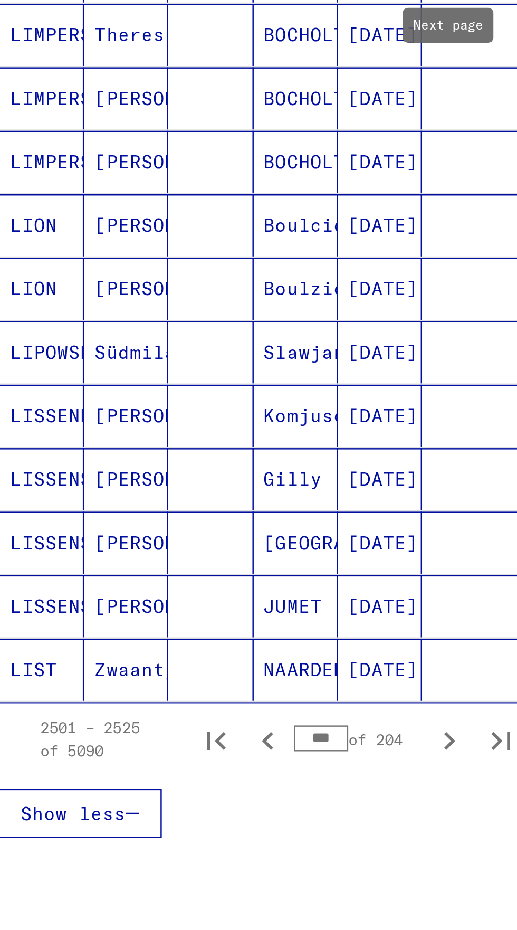
click at [205, 801] on icon "Next page" at bounding box center [205, 804] width 5 height 7
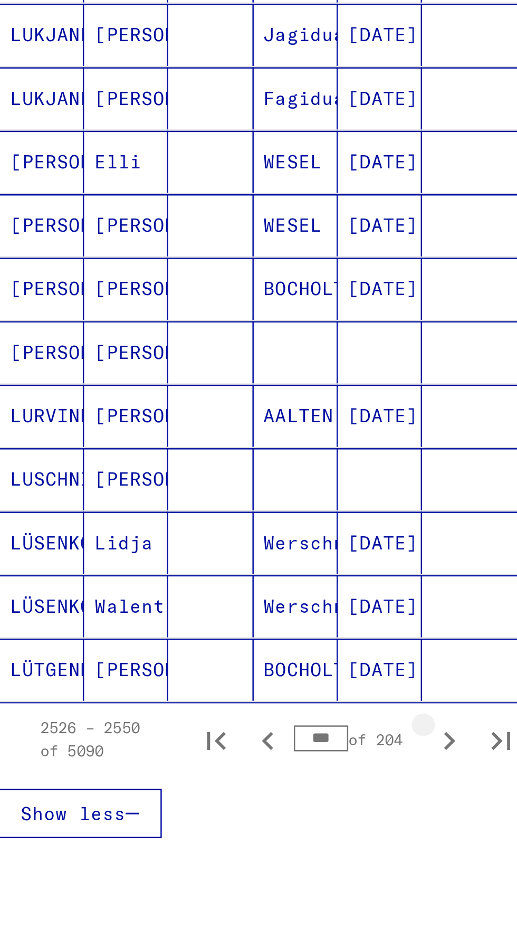
click at [205, 801] on icon "Next page" at bounding box center [205, 804] width 5 height 7
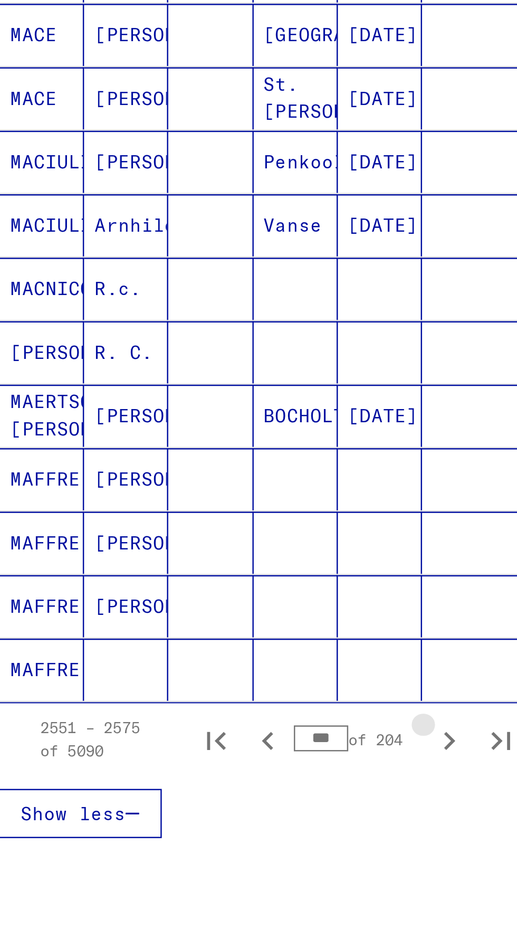
click at [205, 801] on icon "Next page" at bounding box center [205, 804] width 5 height 7
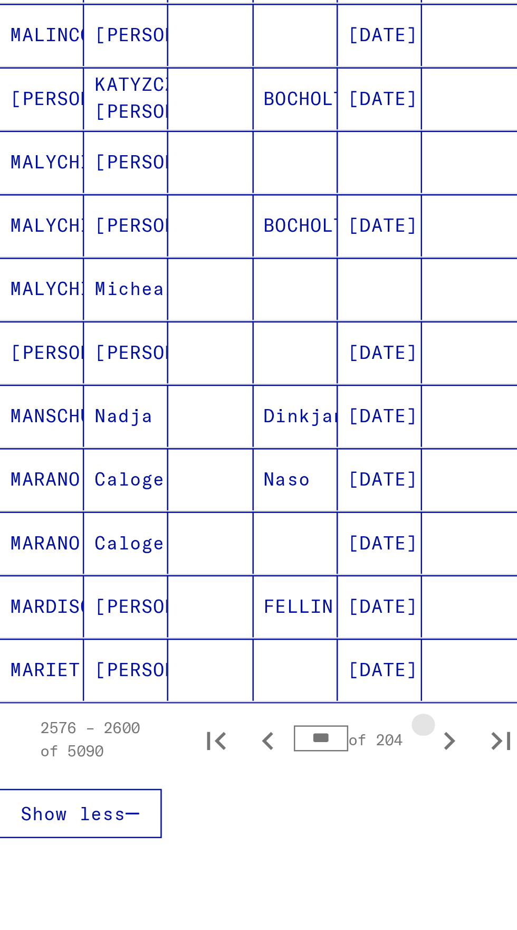
click at [202, 797] on icon "Next page" at bounding box center [204, 804] width 15 height 15
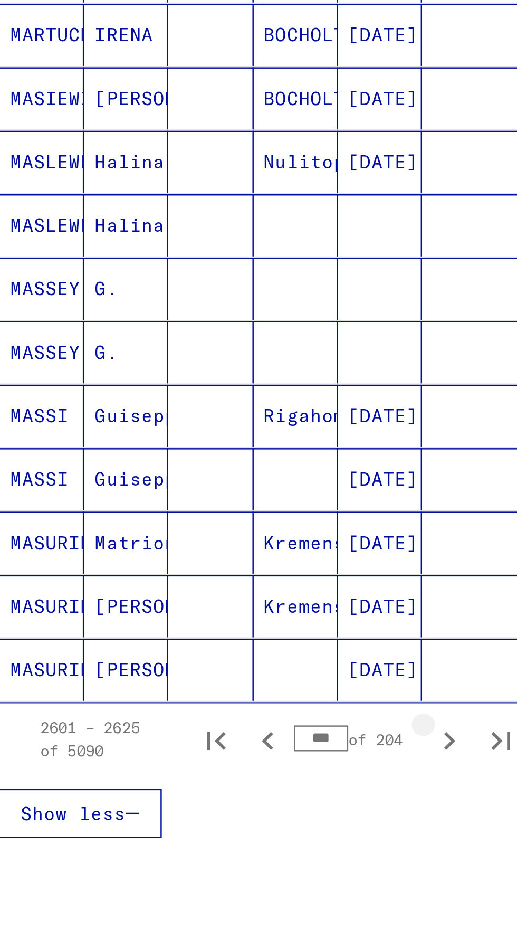
click at [202, 797] on icon "Next page" at bounding box center [204, 804] width 15 height 15
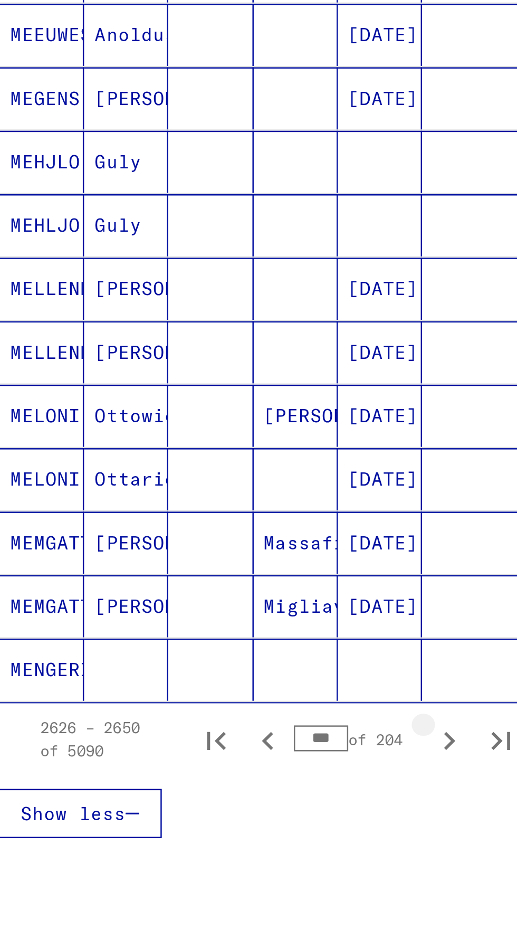
click at [207, 797] on icon "Next page" at bounding box center [204, 804] width 15 height 15
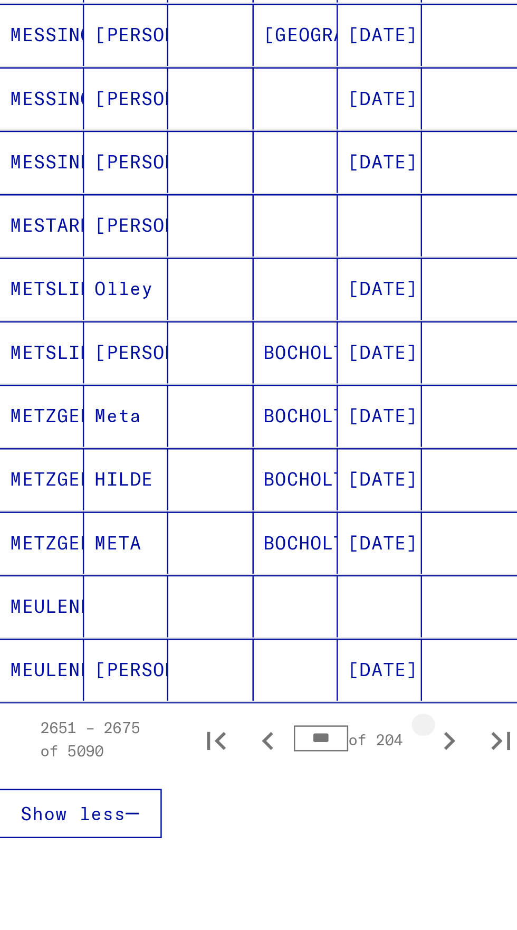
click at [206, 801] on icon "Next page" at bounding box center [205, 804] width 5 height 7
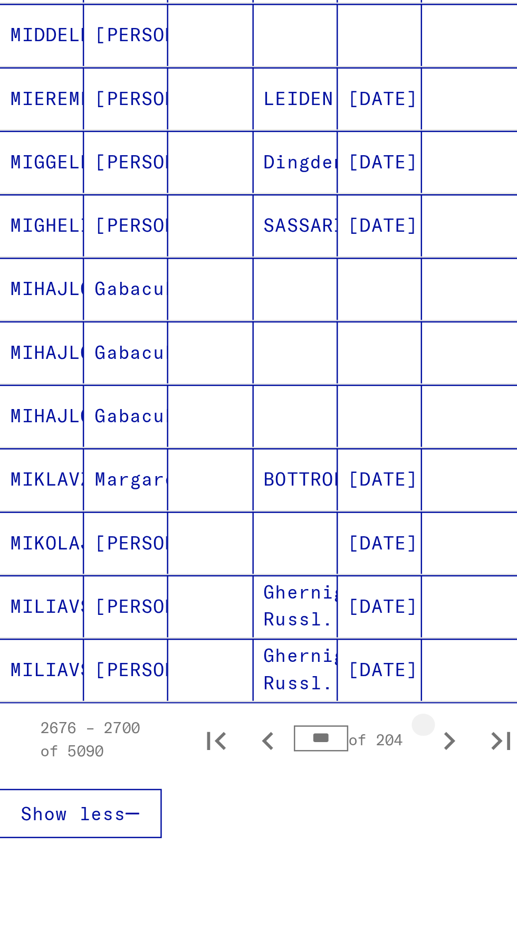
click at [206, 801] on icon "Next page" at bounding box center [205, 804] width 5 height 7
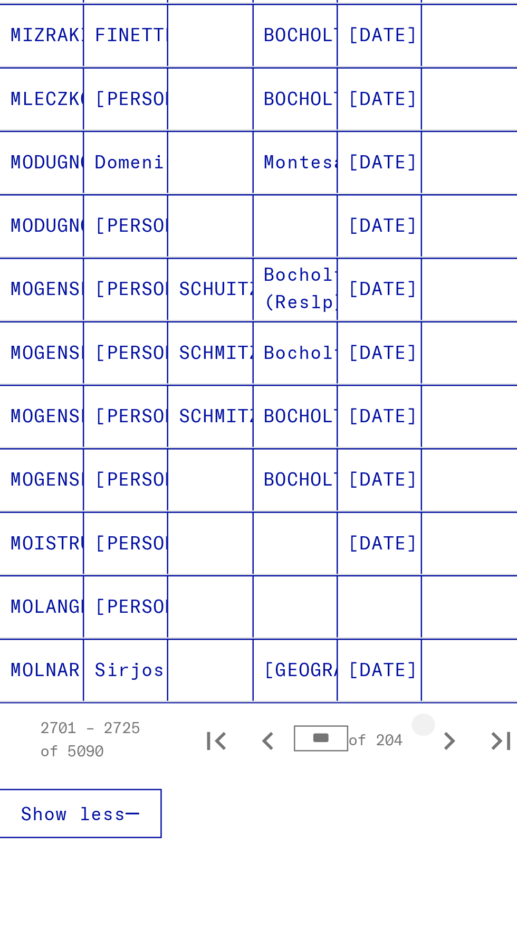
click at [203, 797] on icon "Next page" at bounding box center [204, 804] width 15 height 15
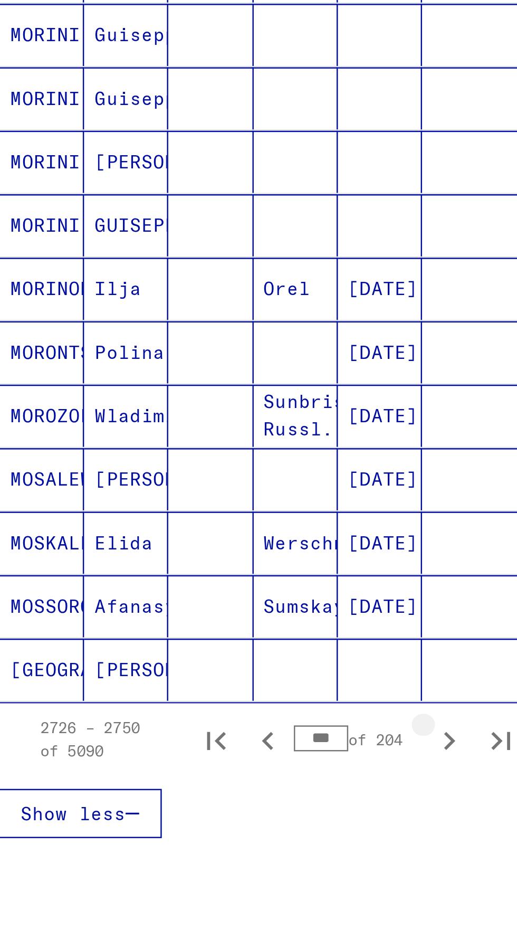
click at [206, 797] on icon "Next page" at bounding box center [204, 804] width 15 height 15
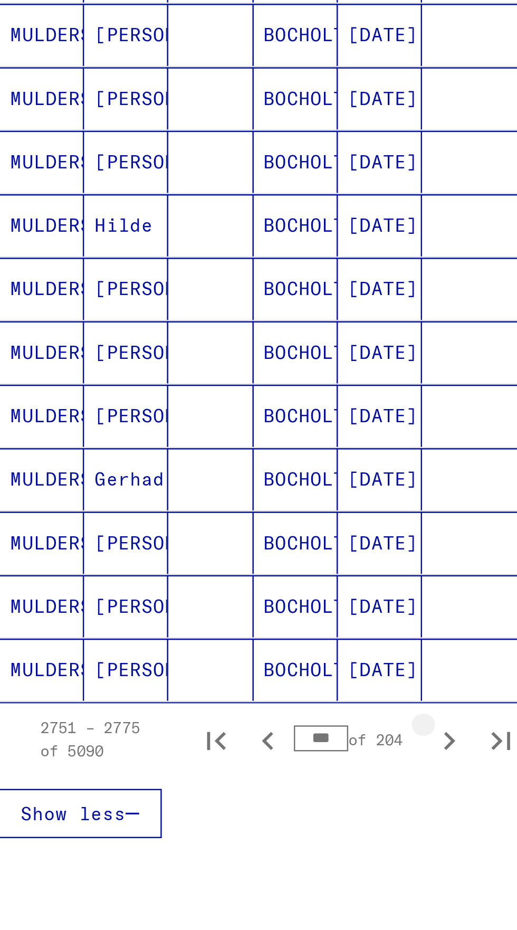
click at [201, 797] on icon "Next page" at bounding box center [204, 804] width 15 height 15
type input "***"
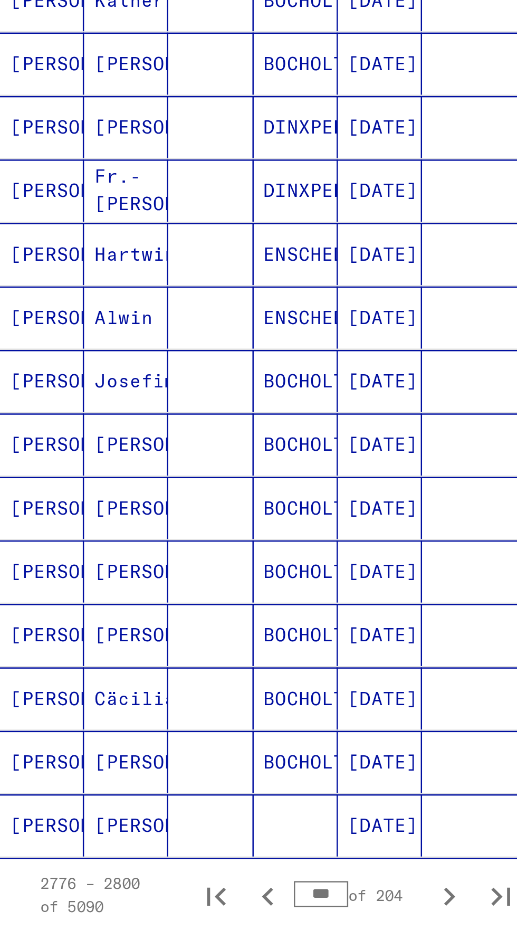
scroll to position [0, 0]
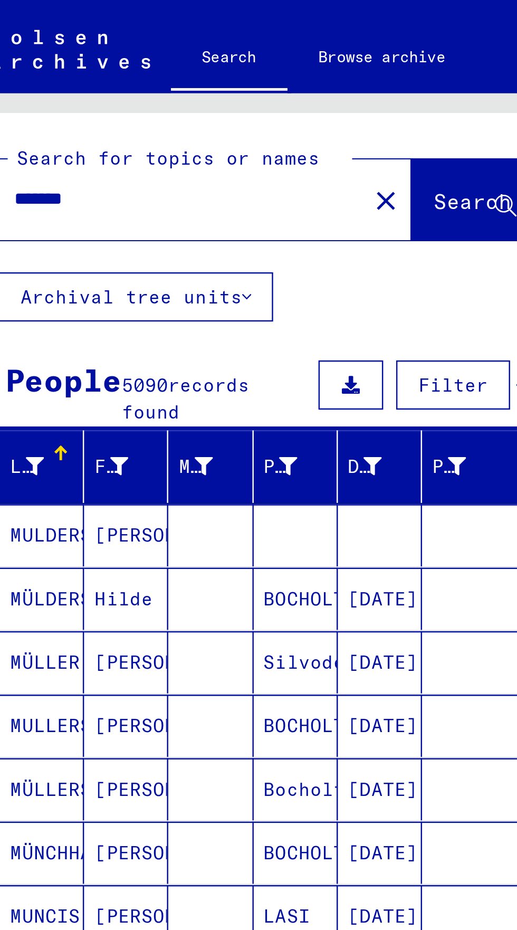
click at [69, 86] on input "*******" at bounding box center [92, 80] width 130 height 11
type input "*"
type input "****"
click at [216, 86] on span "Search" at bounding box center [214, 82] width 32 height 11
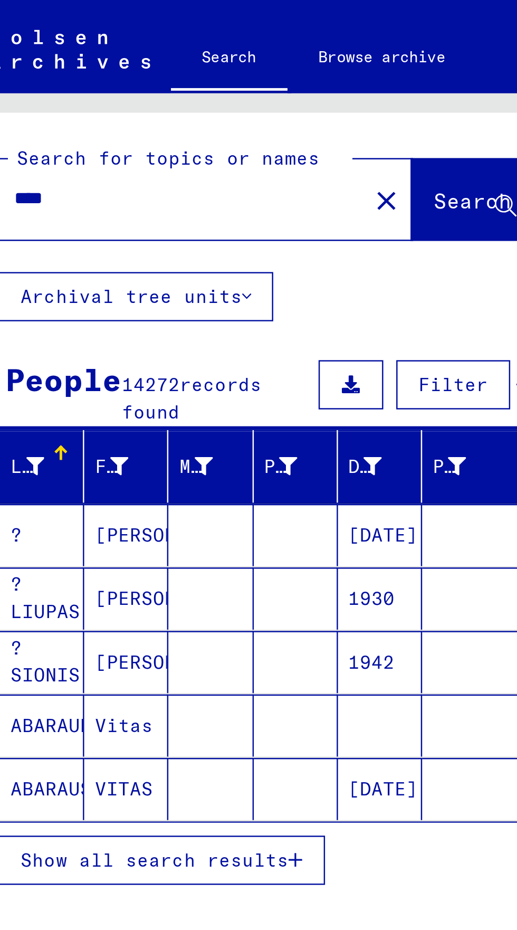
scroll to position [59, 0]
click at [127, 340] on button "Show all search results" at bounding box center [87, 350] width 133 height 20
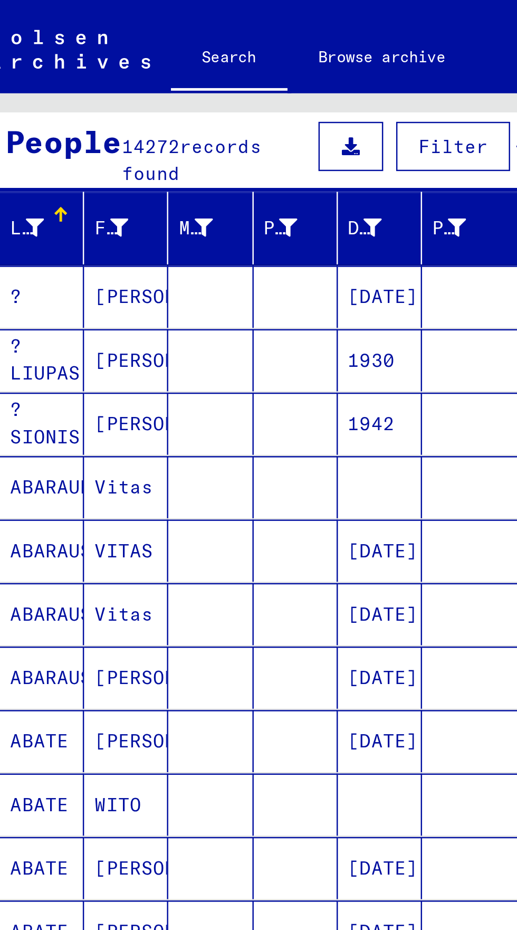
scroll to position [124, 0]
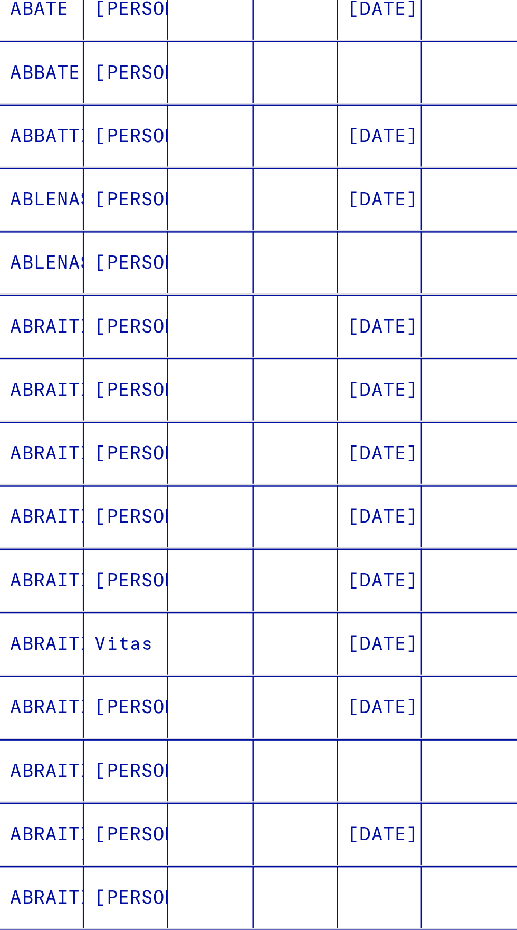
click at [108, 736] on icon "First page" at bounding box center [109, 743] width 15 height 15
click at [152, 737] on input "*" at bounding box center [152, 742] width 22 height 11
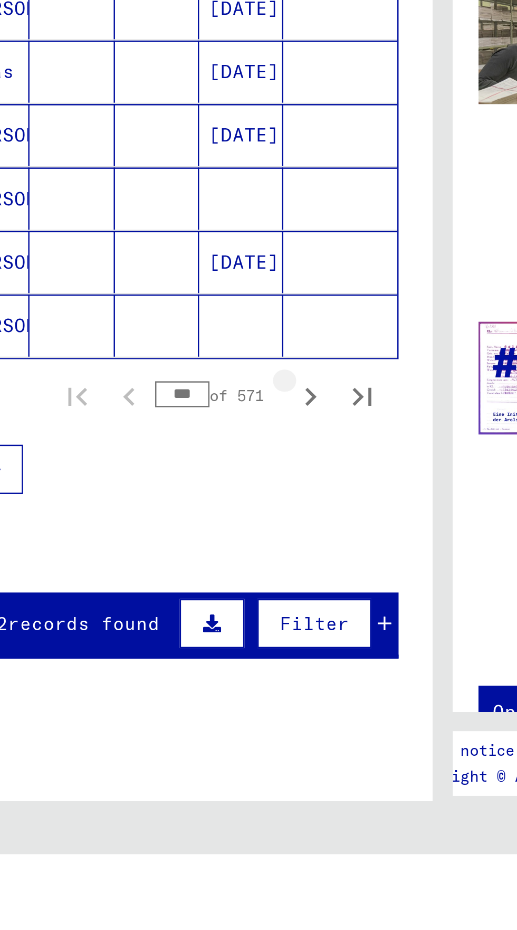
click at [205, 736] on icon "Next page" at bounding box center [204, 743] width 15 height 15
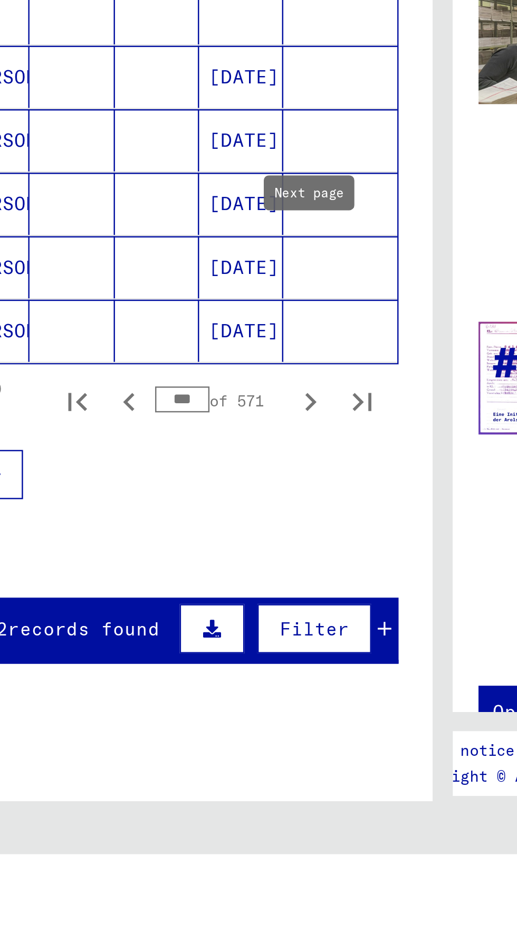
scroll to position [0, 0]
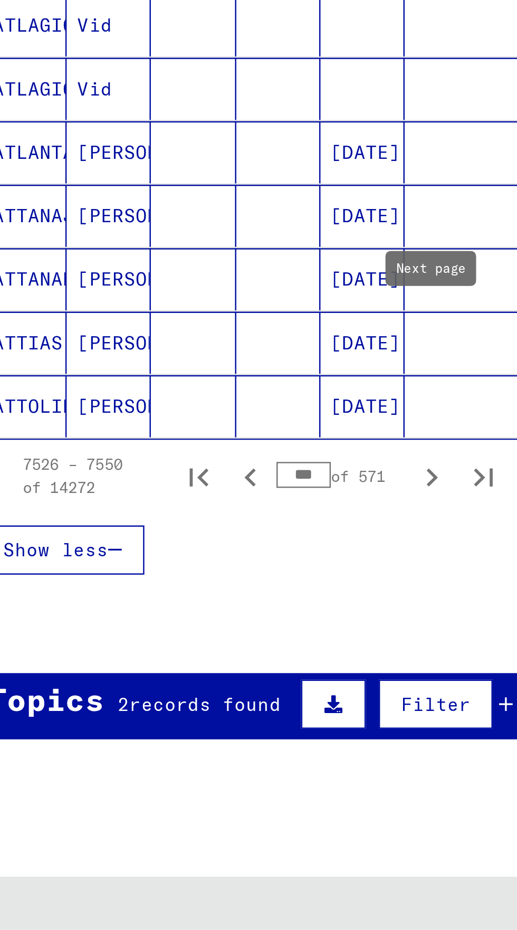
click at [204, 738] on icon "Next page" at bounding box center [204, 745] width 15 height 15
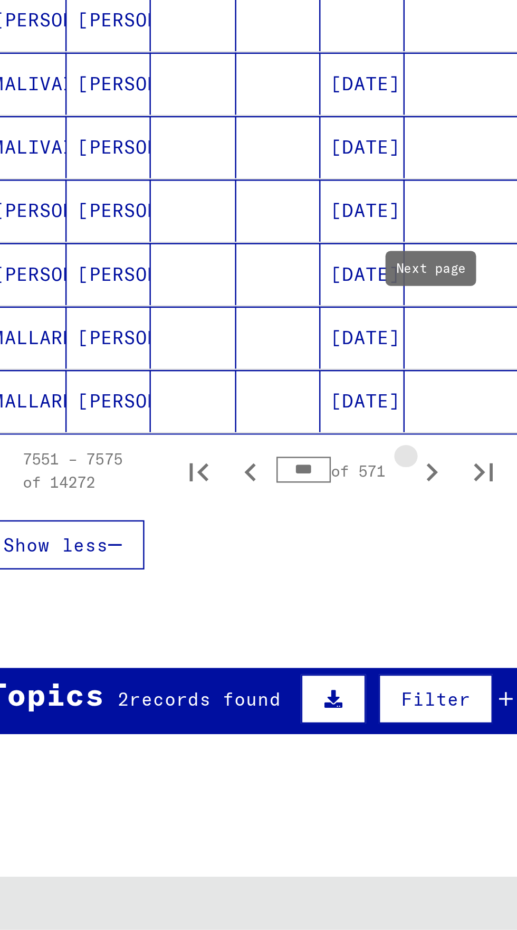
click at [206, 736] on icon "Next page" at bounding box center [204, 743] width 15 height 15
click at [199, 736] on icon "Next page" at bounding box center [204, 743] width 15 height 15
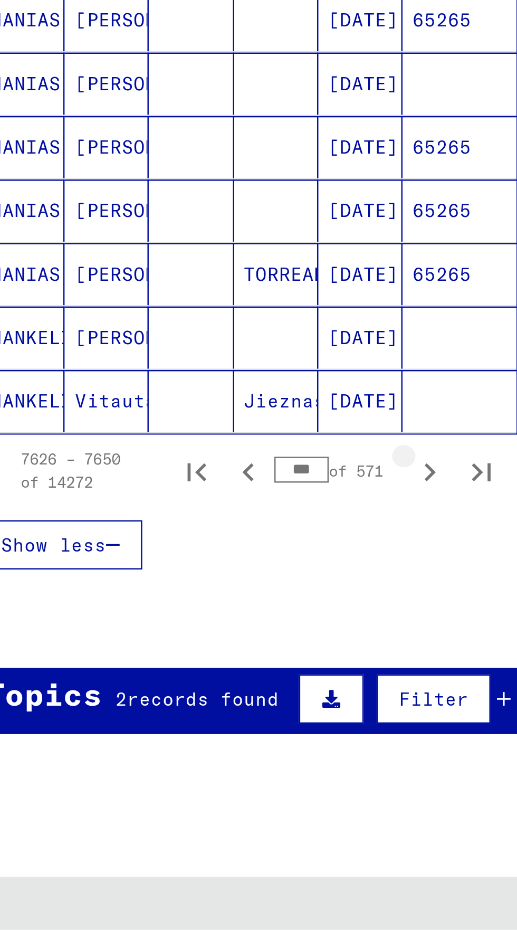
click at [203, 740] on icon "Next page" at bounding box center [205, 743] width 5 height 7
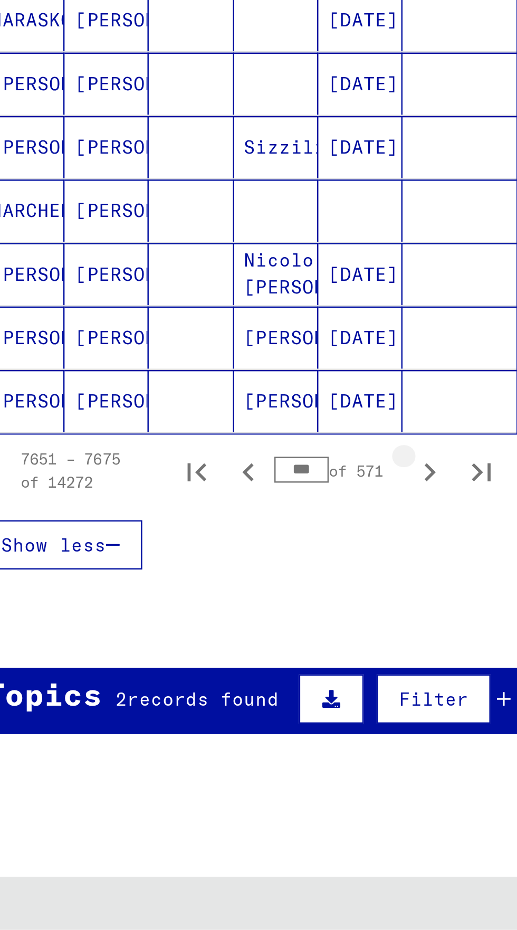
scroll to position [56, 0]
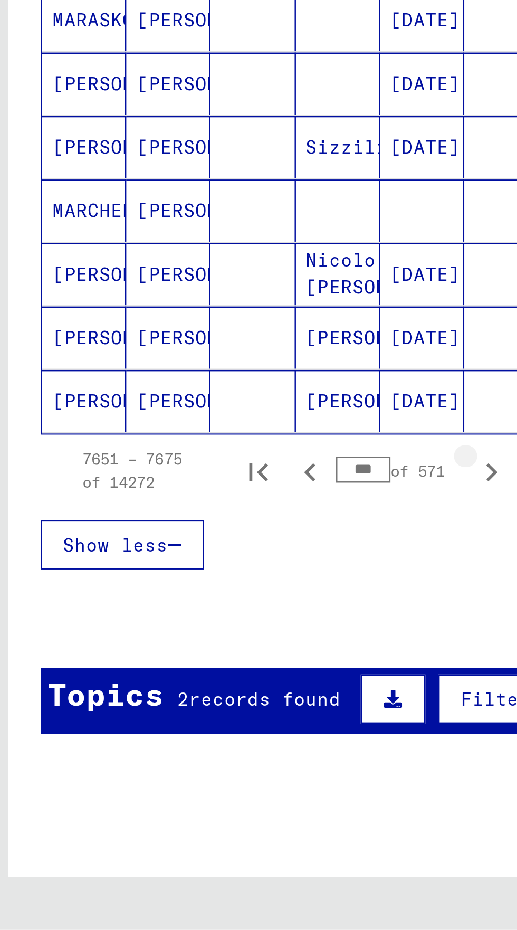
click at [203, 733] on button "Next page" at bounding box center [204, 743] width 21 height 21
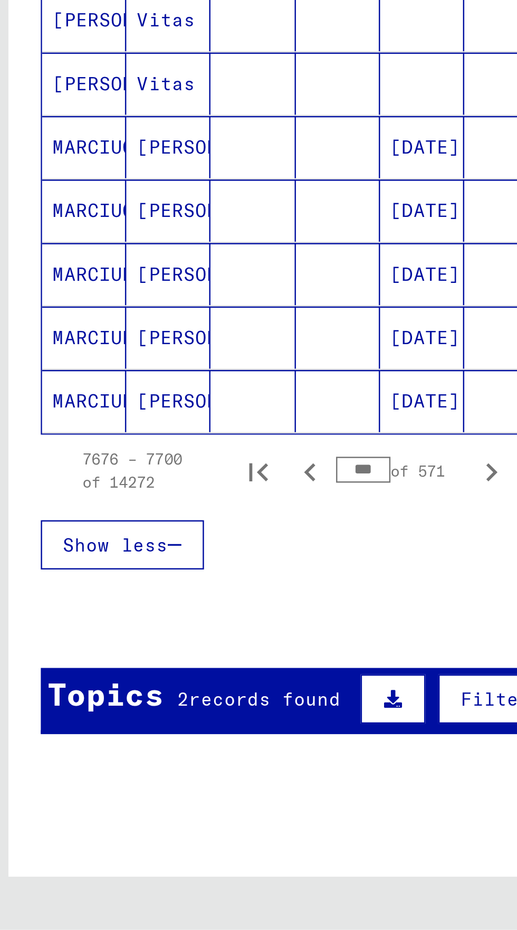
click at [198, 733] on div "7676 – 7700 of 14272 *** of 571" at bounding box center [130, 743] width 211 height 21
click at [200, 736] on icon "Next page" at bounding box center [204, 743] width 15 height 15
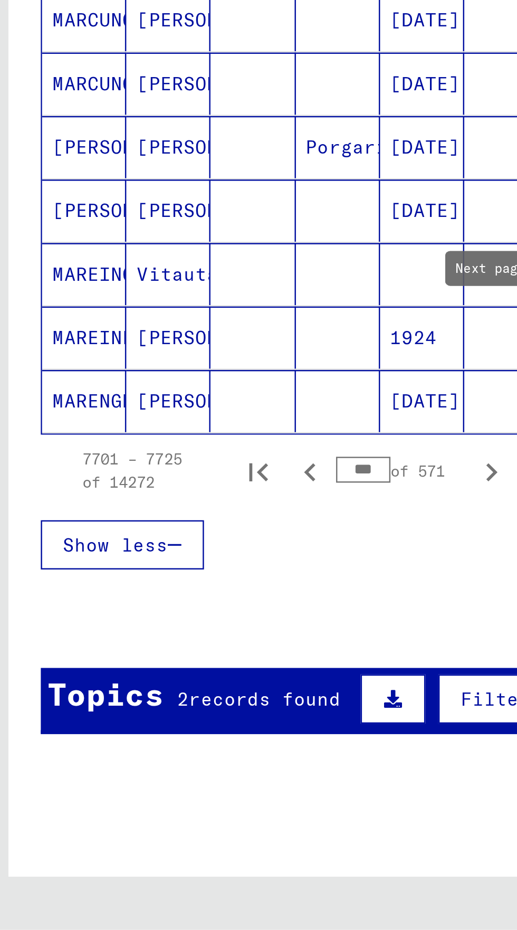
click at [196, 733] on div "7701 – 7725 of 14272 *** of 571" at bounding box center [130, 743] width 211 height 21
click at [206, 740] on icon "Next page" at bounding box center [205, 743] width 5 height 7
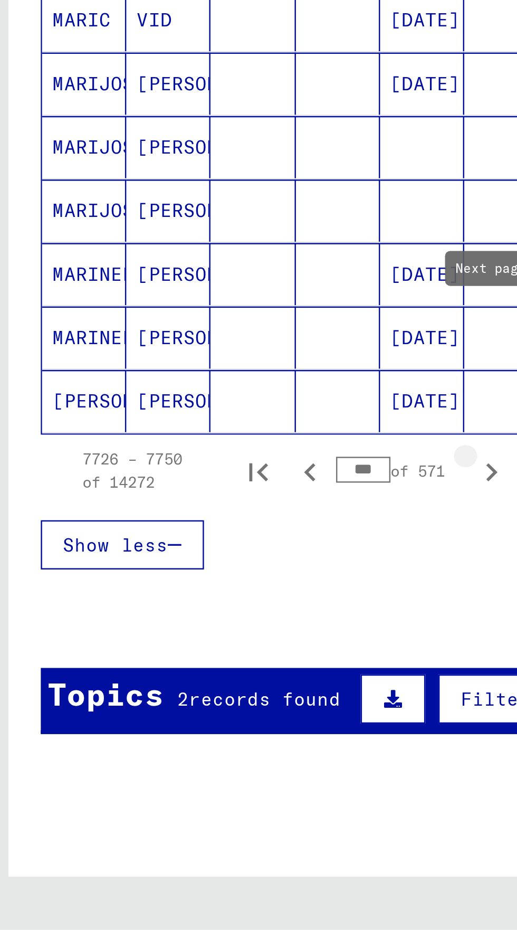
click at [205, 736] on icon "Next page" at bounding box center [204, 743] width 15 height 15
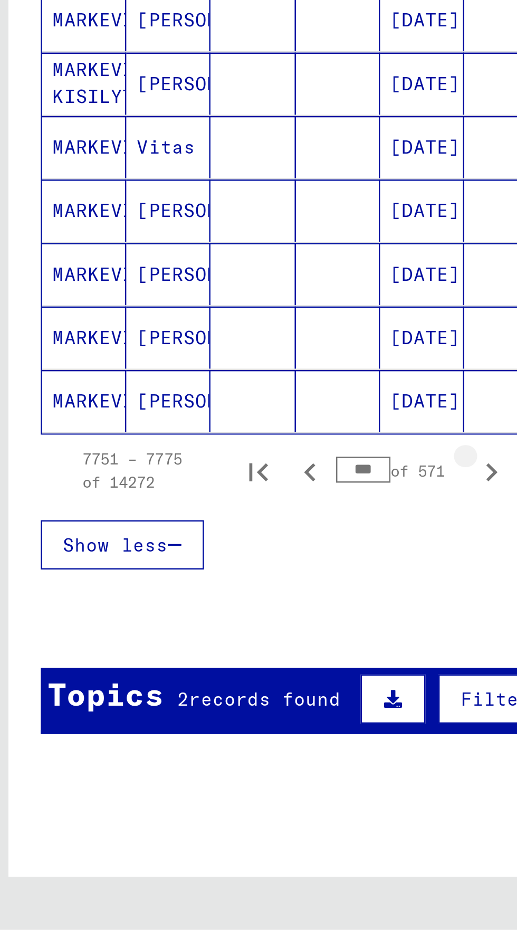
click at [206, 736] on icon "Next page" at bounding box center [204, 743] width 15 height 15
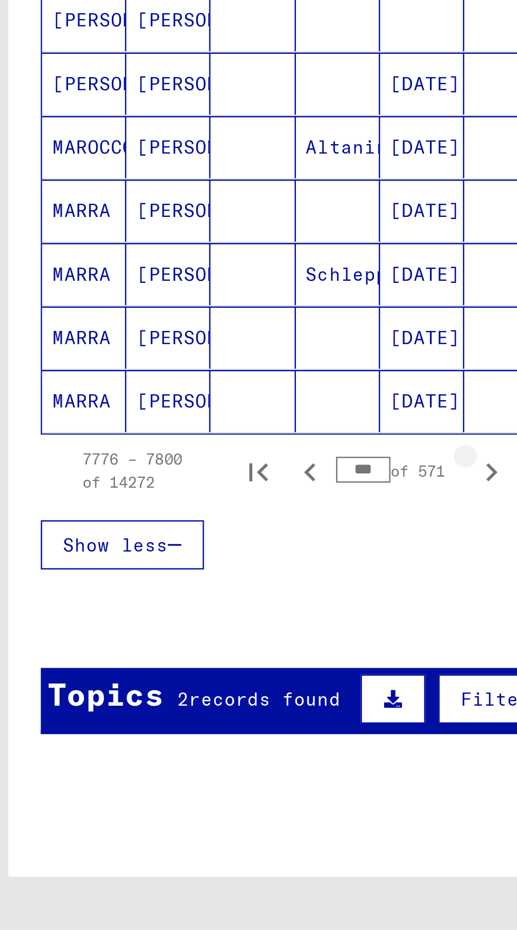
click at [207, 736] on icon "Next page" at bounding box center [204, 743] width 15 height 15
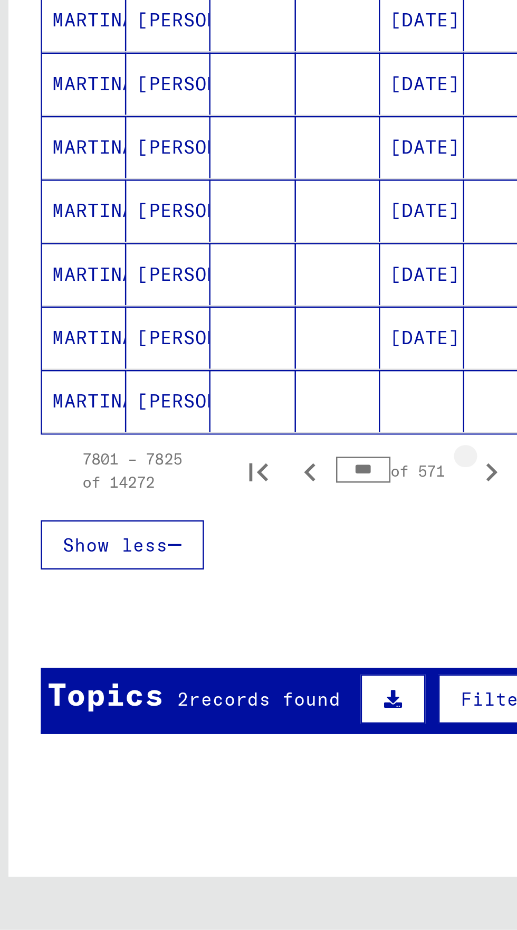
click at [206, 736] on icon "Next page" at bounding box center [204, 743] width 15 height 15
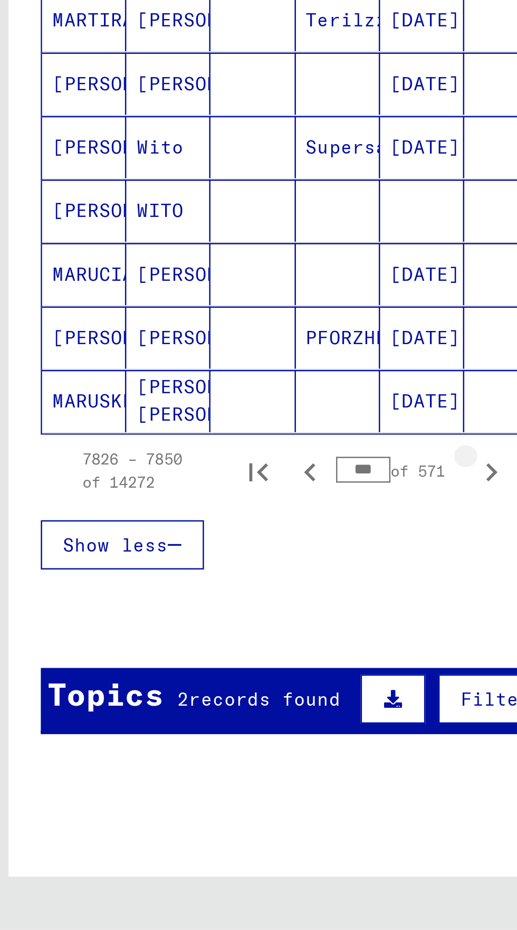
click at [207, 736] on icon "Next page" at bounding box center [204, 743] width 15 height 15
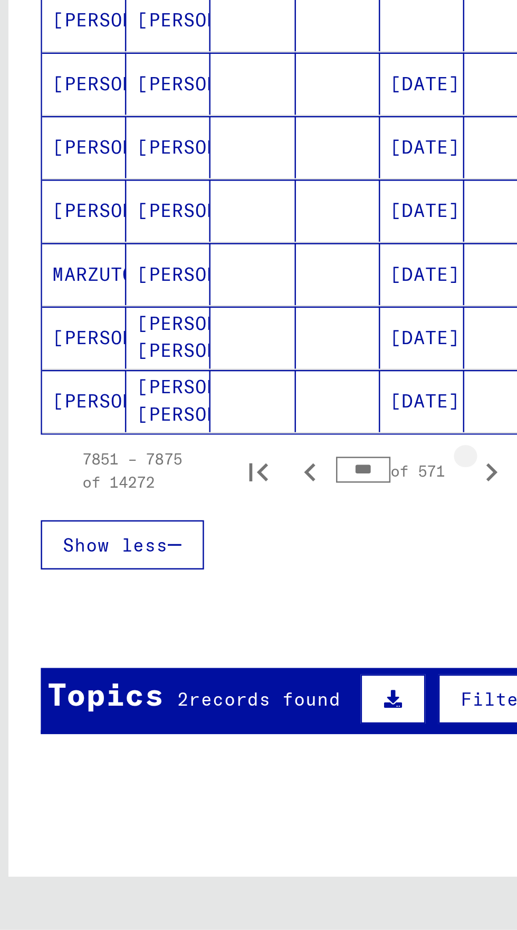
click at [207, 736] on icon "Next page" at bounding box center [204, 743] width 15 height 15
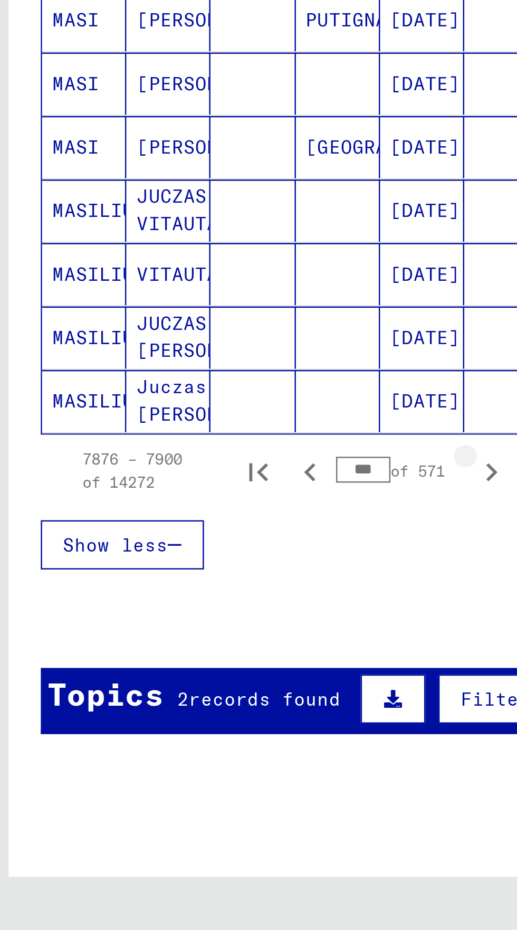
click at [205, 736] on icon "Next page" at bounding box center [204, 743] width 15 height 15
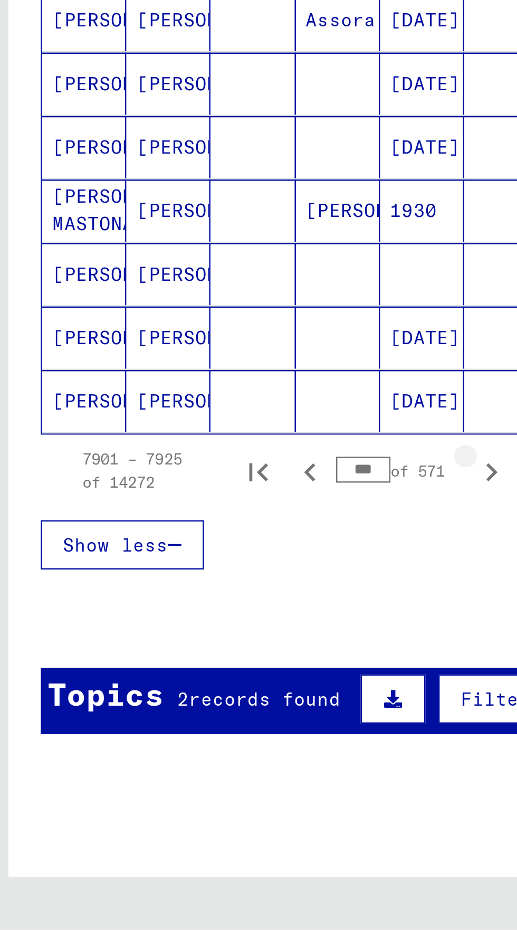
click at [206, 736] on icon "Next page" at bounding box center [204, 743] width 15 height 15
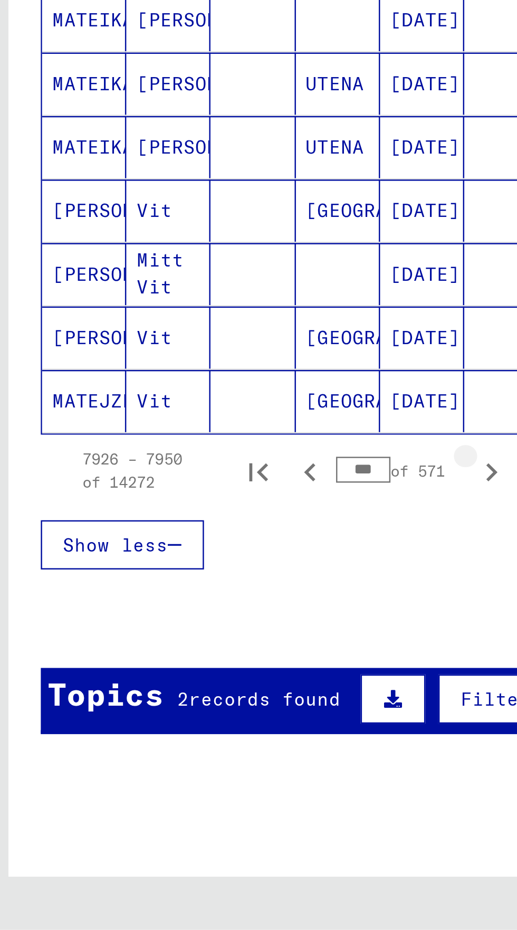
click at [205, 733] on button "Next page" at bounding box center [204, 743] width 21 height 21
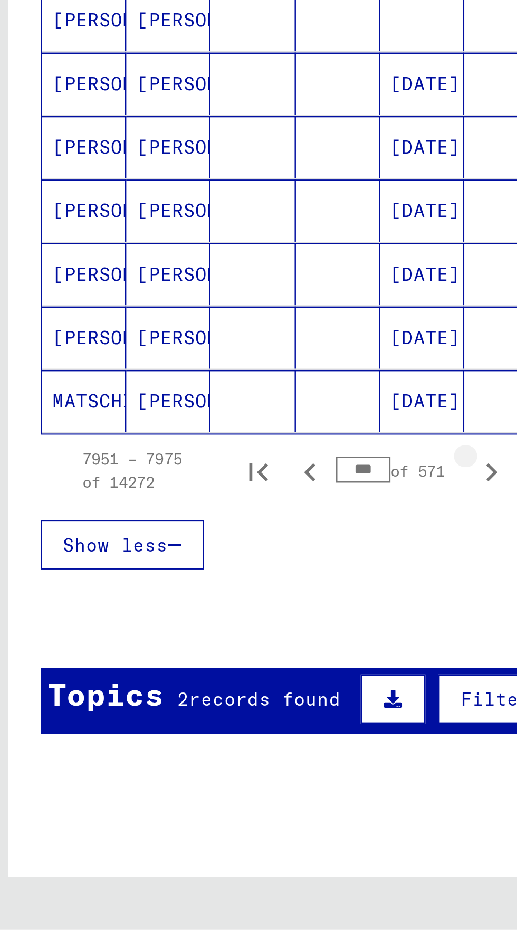
click at [205, 740] on icon "Next page" at bounding box center [205, 743] width 5 height 7
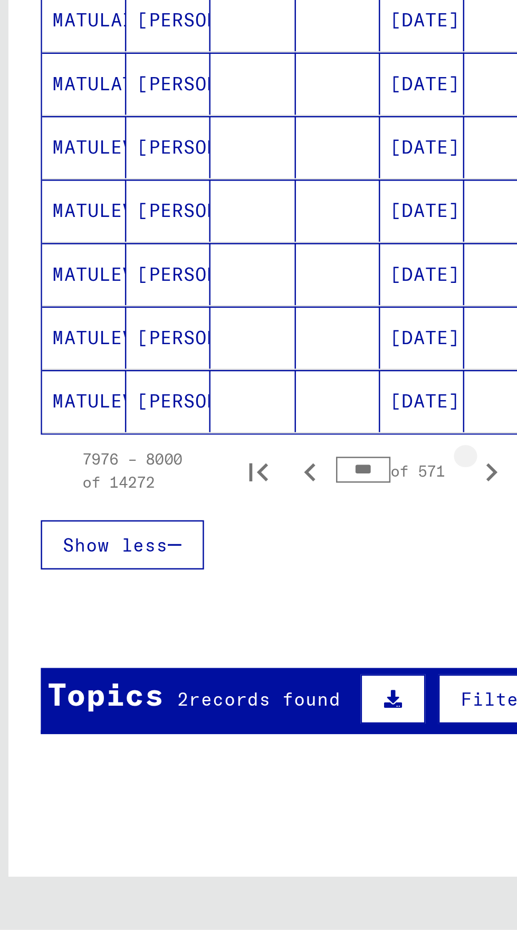
click at [205, 740] on icon "Next page" at bounding box center [205, 743] width 5 height 7
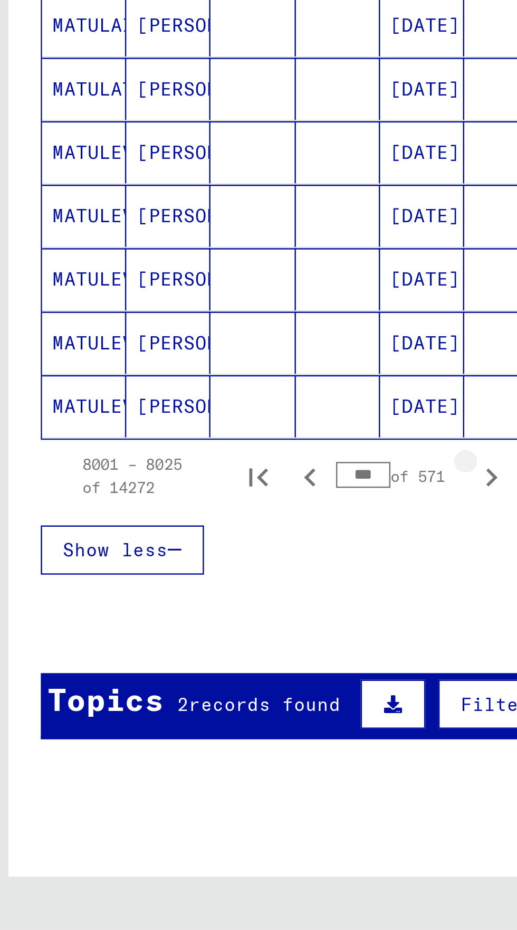
click at [207, 738] on icon "Next page" at bounding box center [204, 745] width 15 height 15
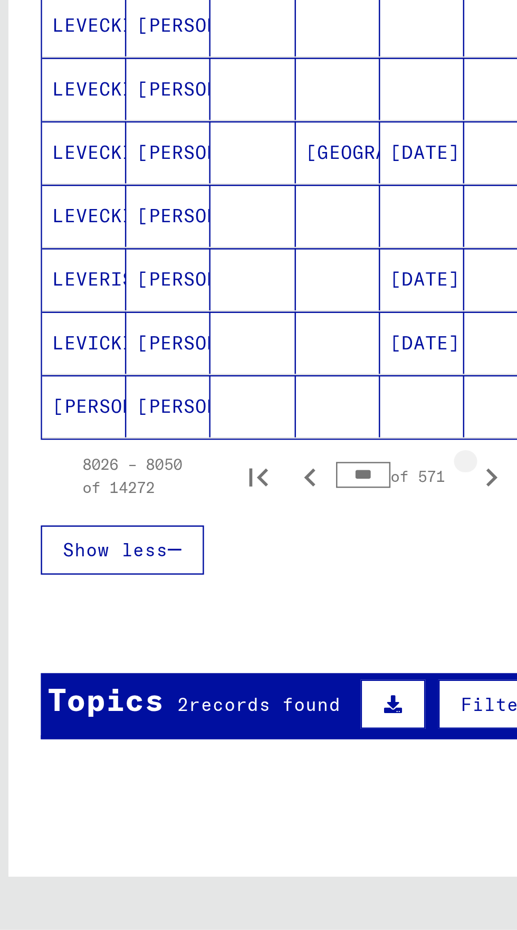
click at [205, 738] on icon "Next page" at bounding box center [204, 745] width 15 height 15
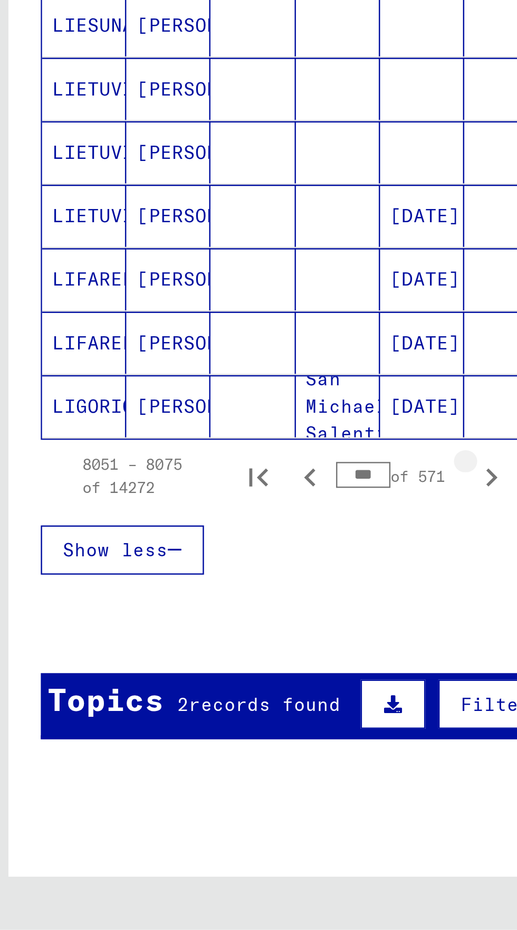
click at [206, 738] on icon "Next page" at bounding box center [204, 745] width 15 height 15
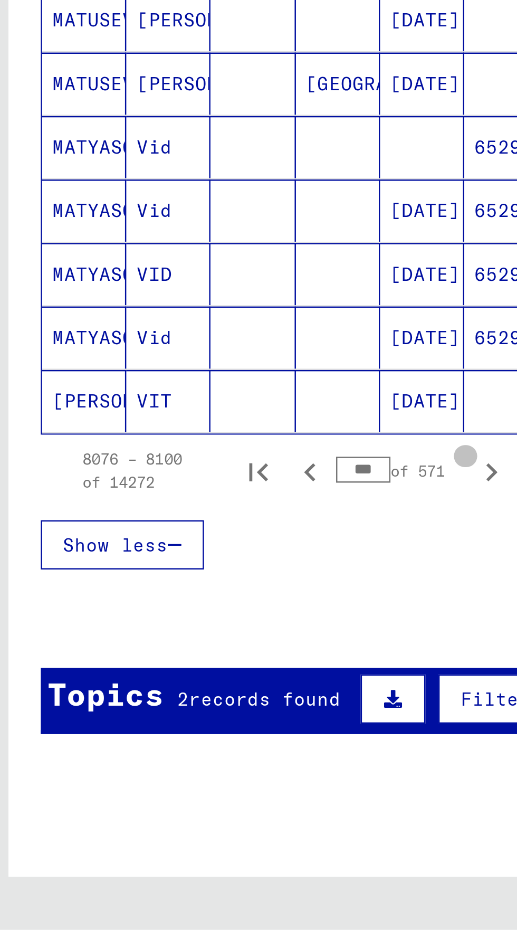
click at [207, 736] on icon "Next page" at bounding box center [204, 743] width 15 height 15
click at [203, 736] on icon "Next page" at bounding box center [204, 743] width 15 height 15
click at [207, 736] on icon "Next page" at bounding box center [204, 743] width 15 height 15
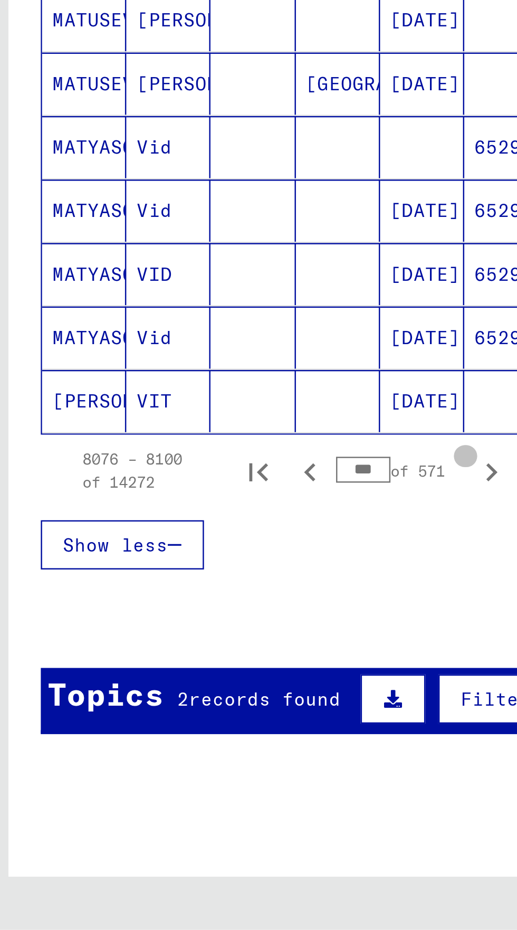
click at [204, 736] on icon "Next page" at bounding box center [204, 743] width 15 height 15
click at [207, 736] on icon "Next page" at bounding box center [204, 743] width 15 height 15
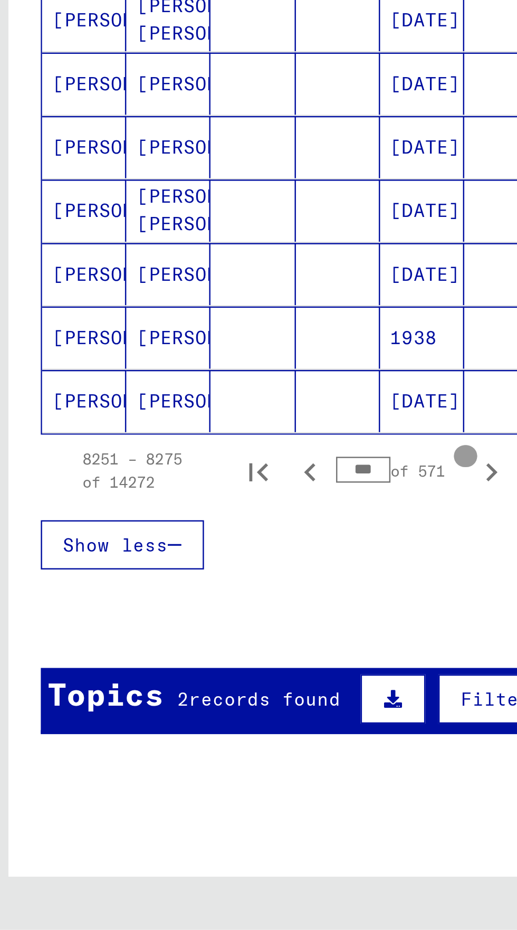
scroll to position [56, 0]
click at [207, 736] on icon "Next page" at bounding box center [204, 743] width 15 height 15
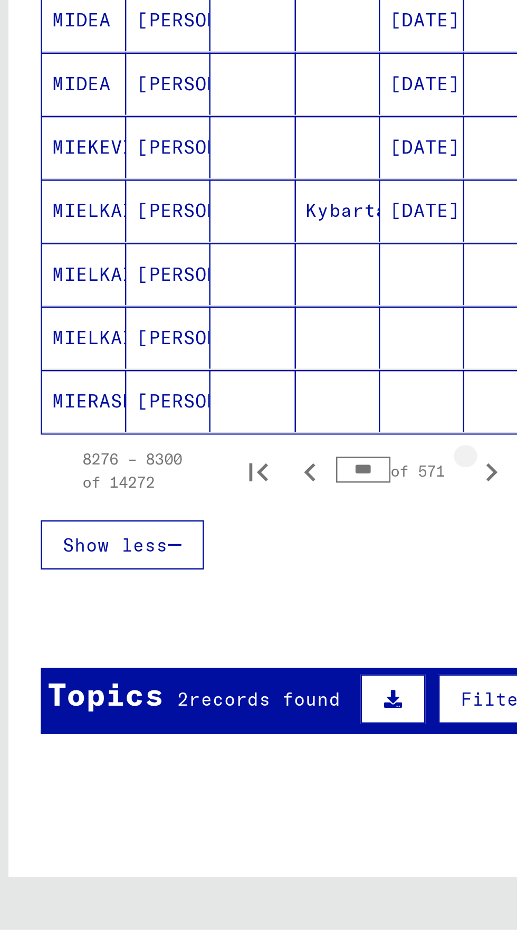
click at [210, 736] on icon "Next page" at bounding box center [204, 743] width 15 height 15
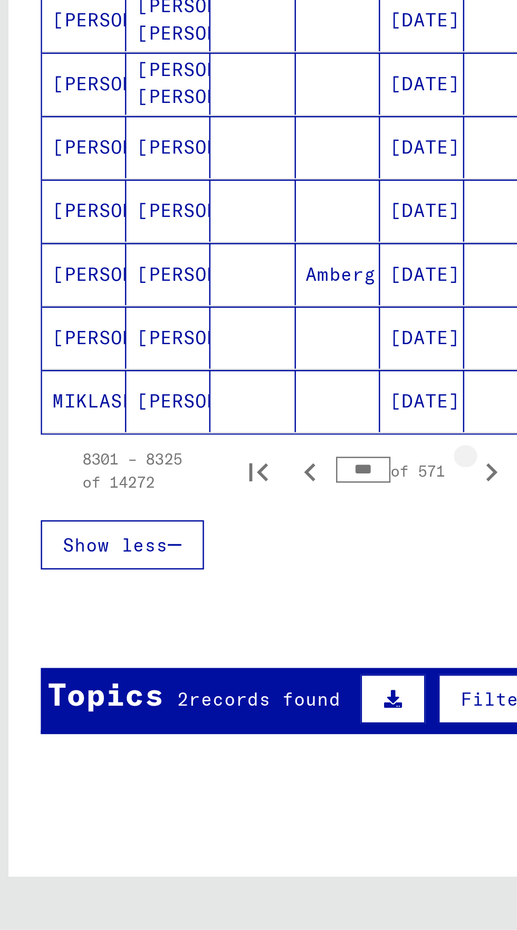
click at [207, 736] on icon "Next page" at bounding box center [204, 743] width 15 height 15
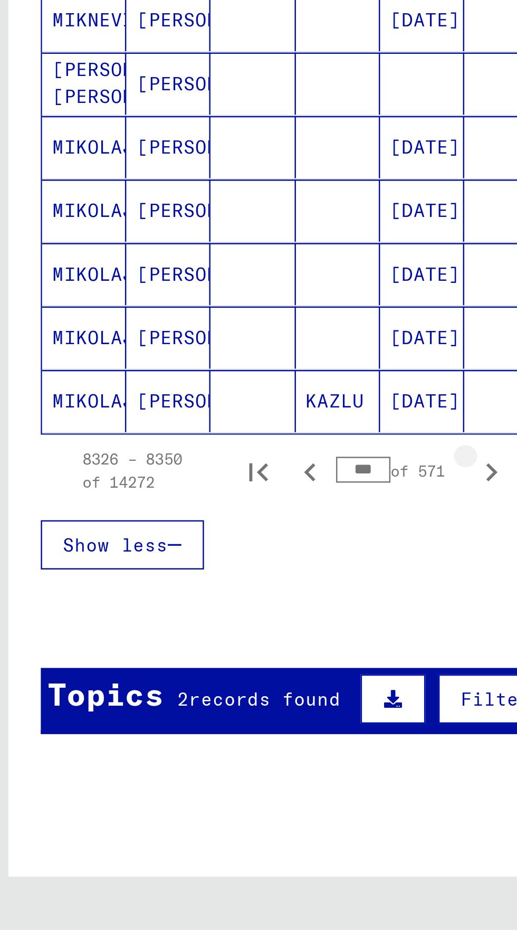
click at [208, 736] on icon "Next page" at bounding box center [204, 743] width 15 height 15
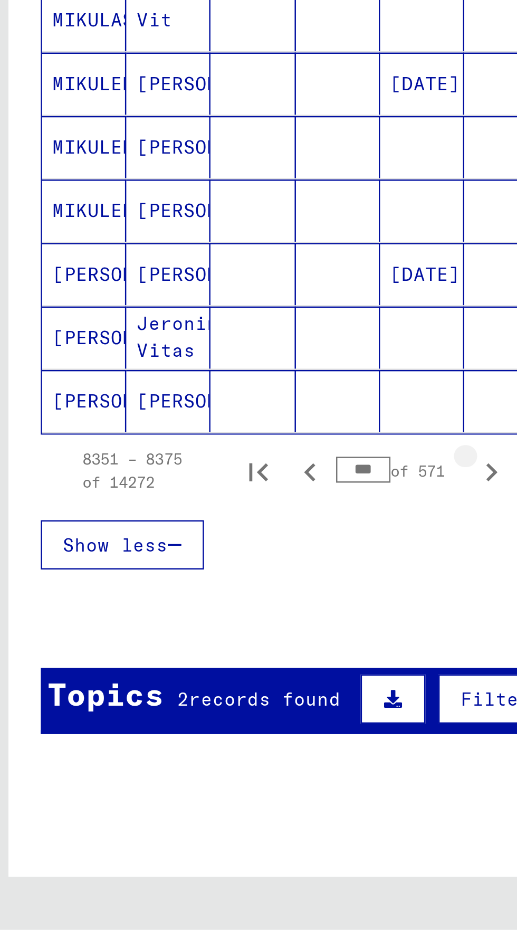
click at [208, 736] on icon "Next page" at bounding box center [204, 743] width 15 height 15
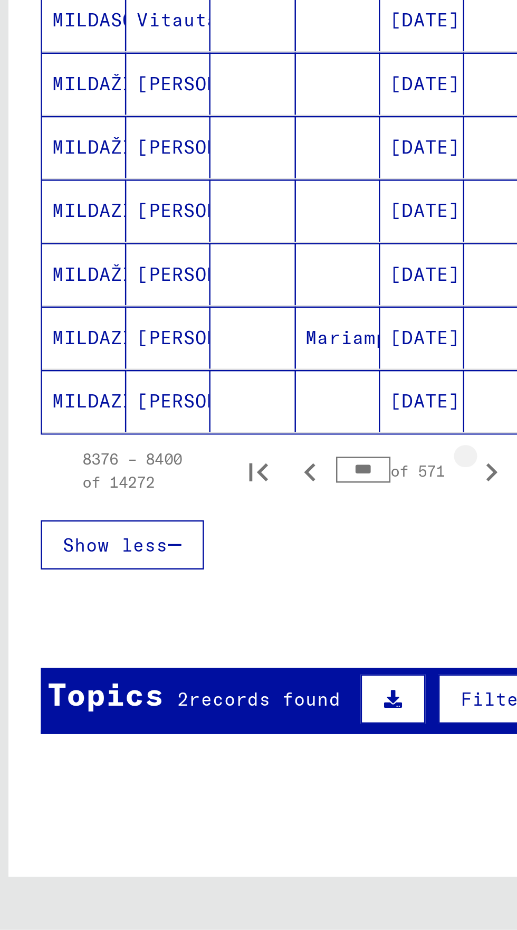
click at [209, 736] on icon "Next page" at bounding box center [204, 743] width 15 height 15
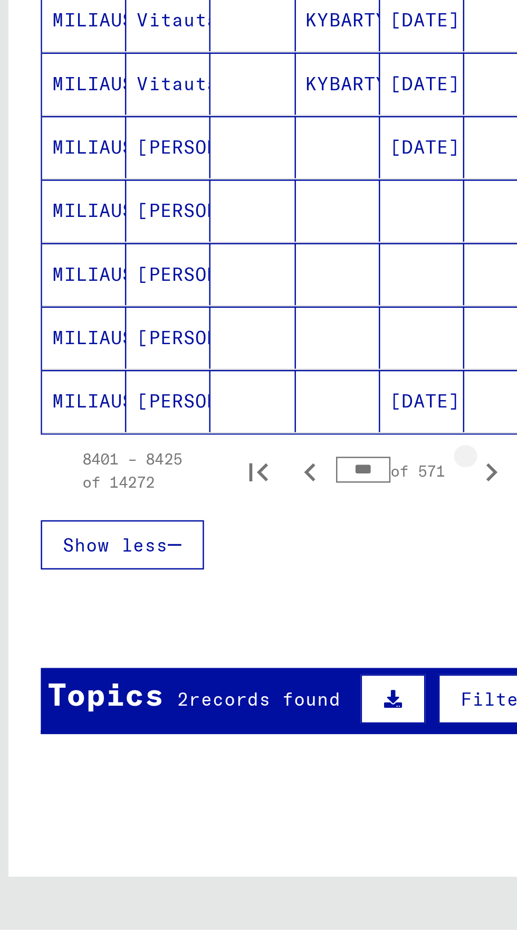
click at [208, 736] on icon "Next page" at bounding box center [204, 743] width 15 height 15
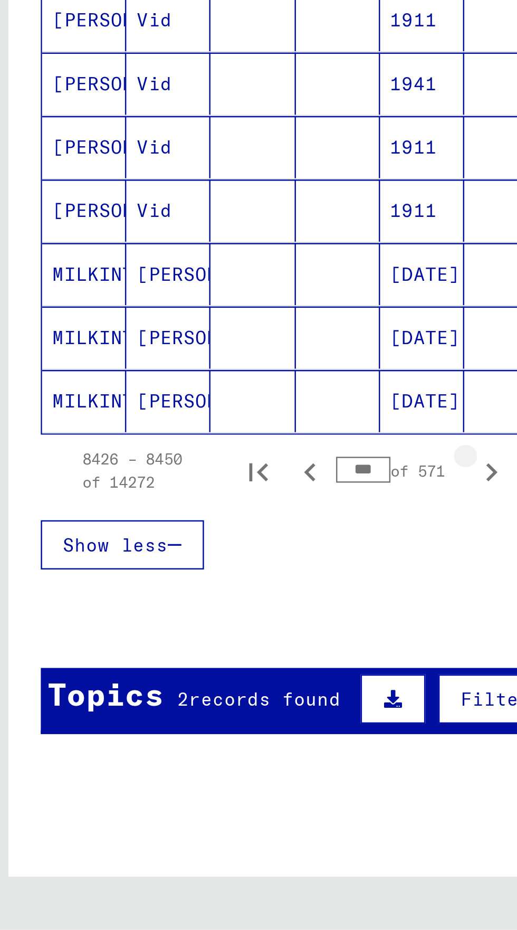
click at [207, 736] on icon "Next page" at bounding box center [204, 743] width 15 height 15
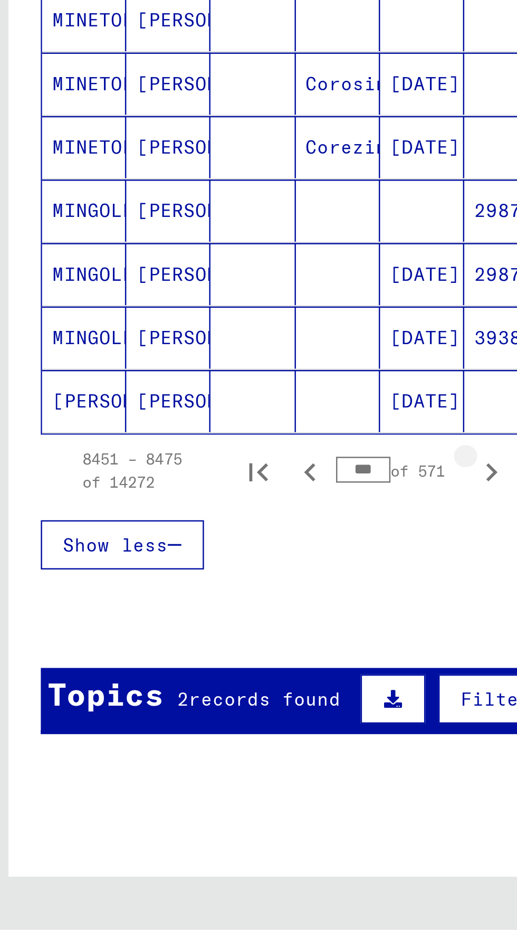
click at [208, 736] on icon "Next page" at bounding box center [204, 743] width 15 height 15
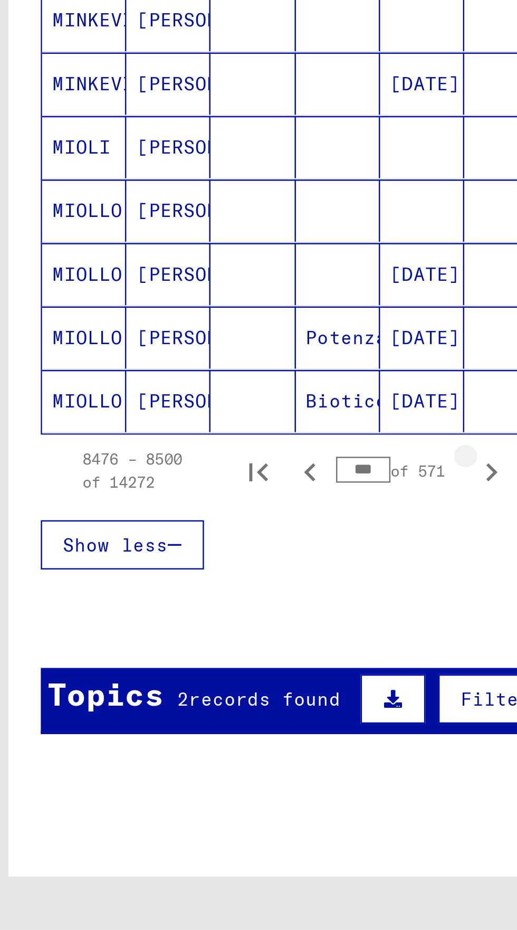
click at [208, 736] on icon "Next page" at bounding box center [204, 743] width 15 height 15
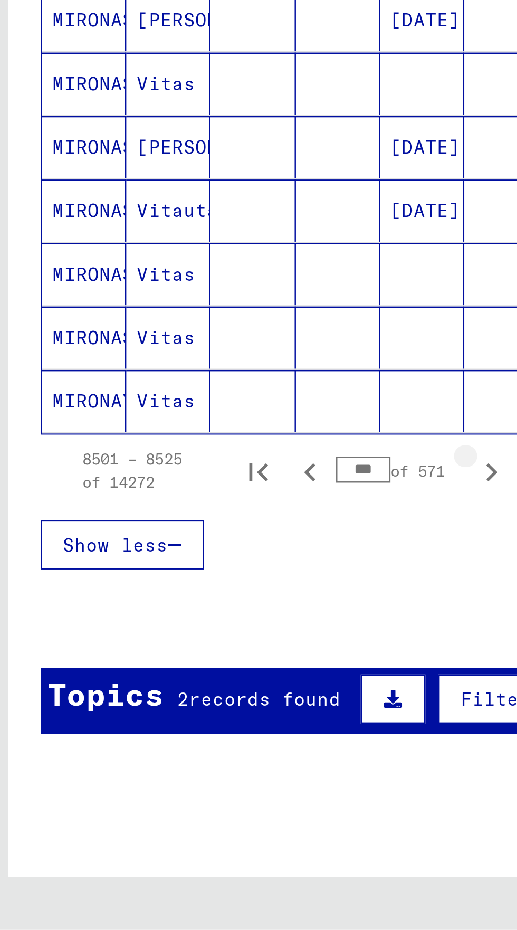
click at [208, 736] on icon "Next page" at bounding box center [204, 743] width 15 height 15
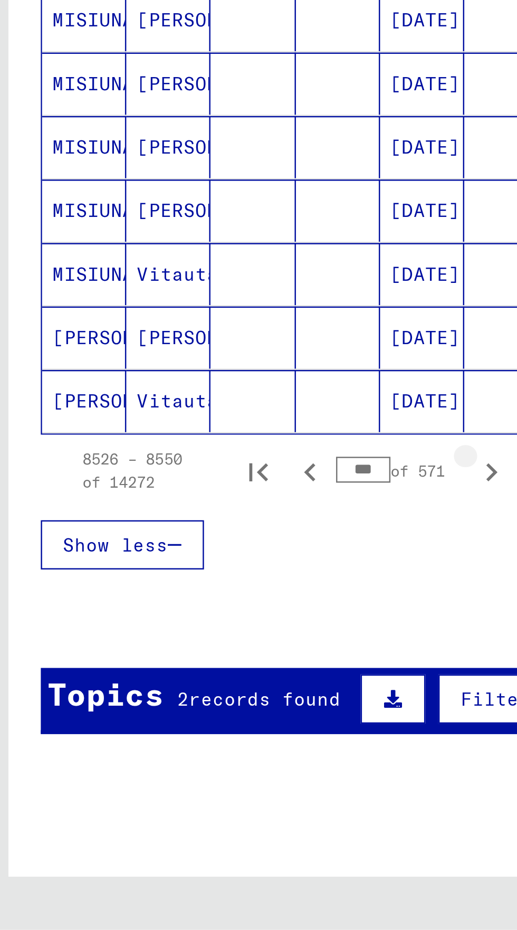
click at [210, 736] on icon "Next page" at bounding box center [204, 743] width 15 height 15
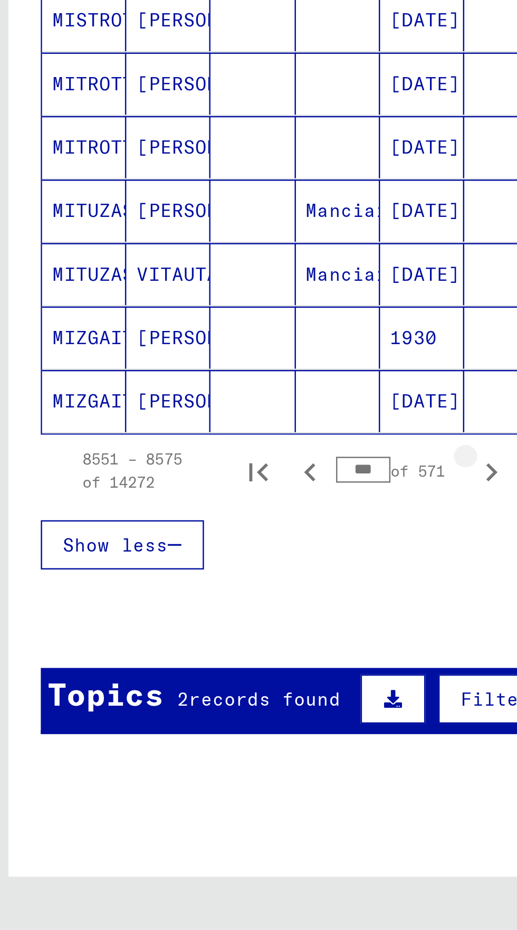
click at [210, 736] on icon "Next page" at bounding box center [204, 743] width 15 height 15
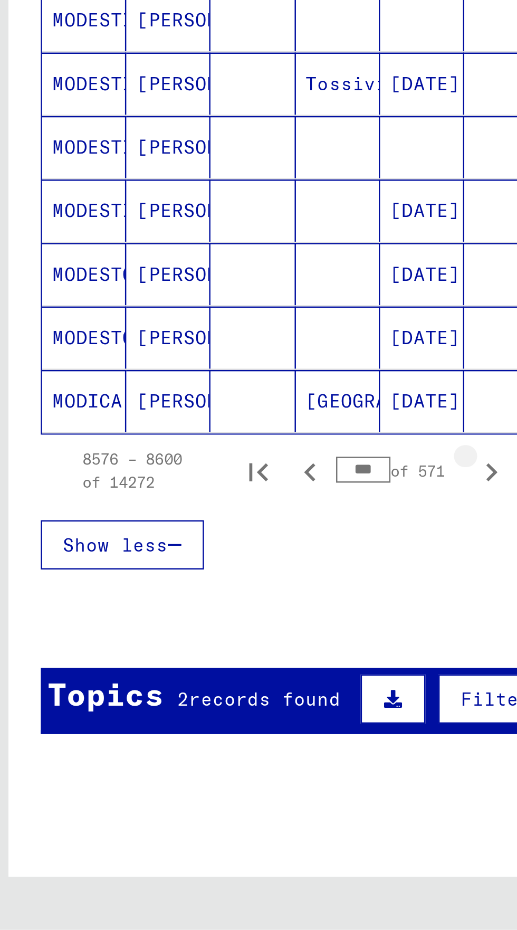
click at [210, 736] on icon "Next page" at bounding box center [204, 743] width 15 height 15
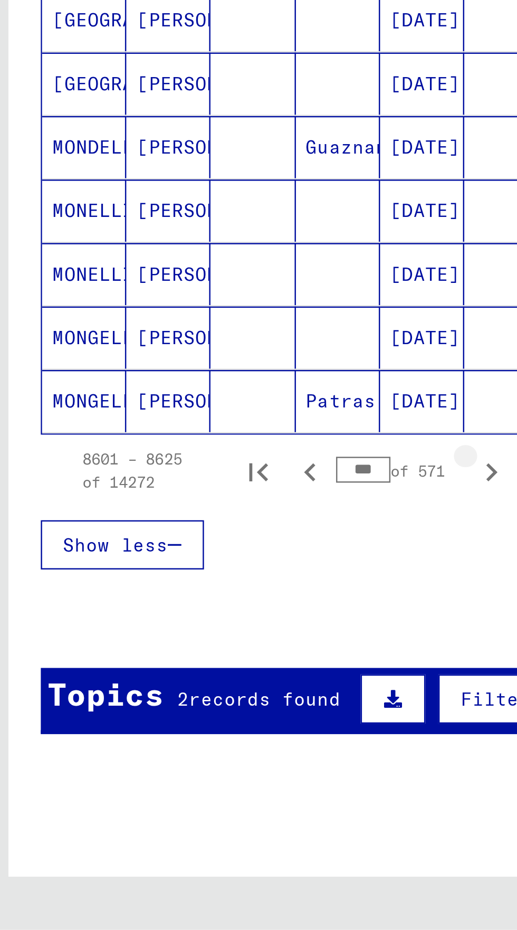
click at [208, 736] on icon "Next page" at bounding box center [204, 743] width 15 height 15
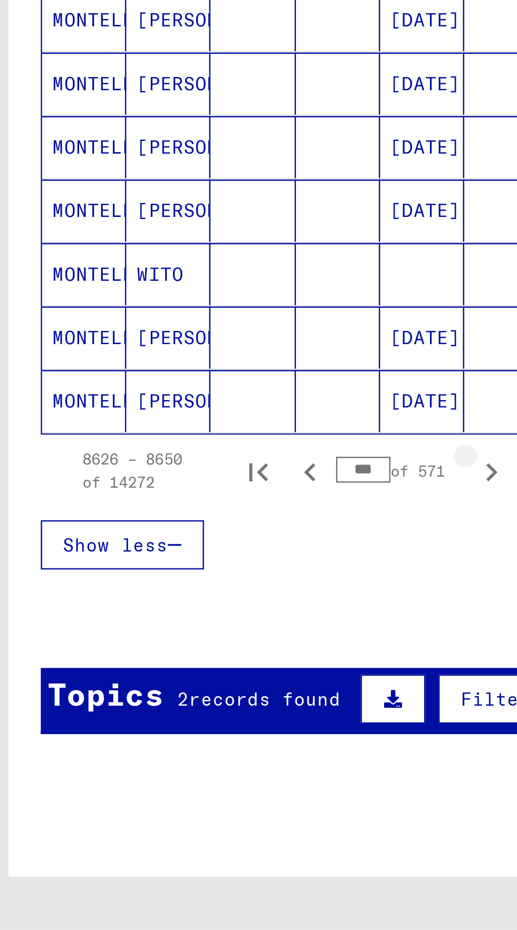
click at [210, 736] on icon "Next page" at bounding box center [204, 743] width 15 height 15
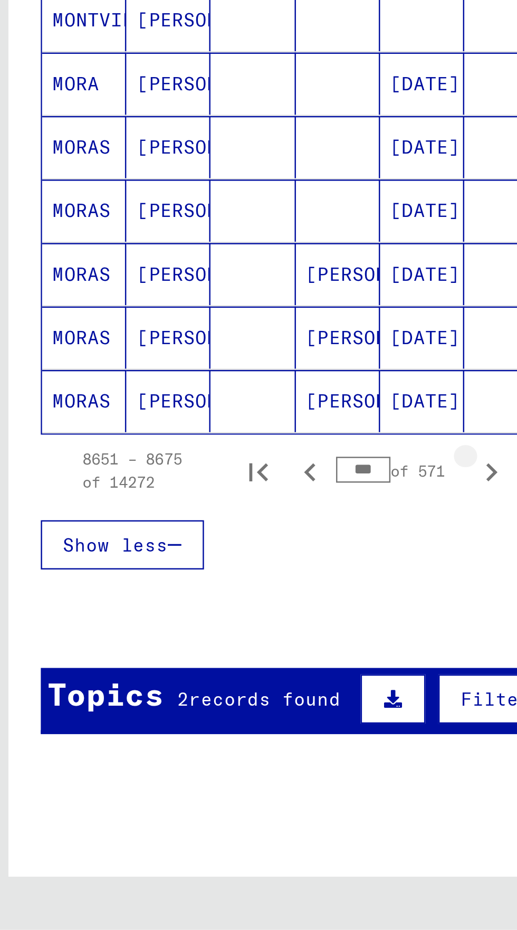
click at [209, 736] on icon "Next page" at bounding box center [204, 743] width 15 height 15
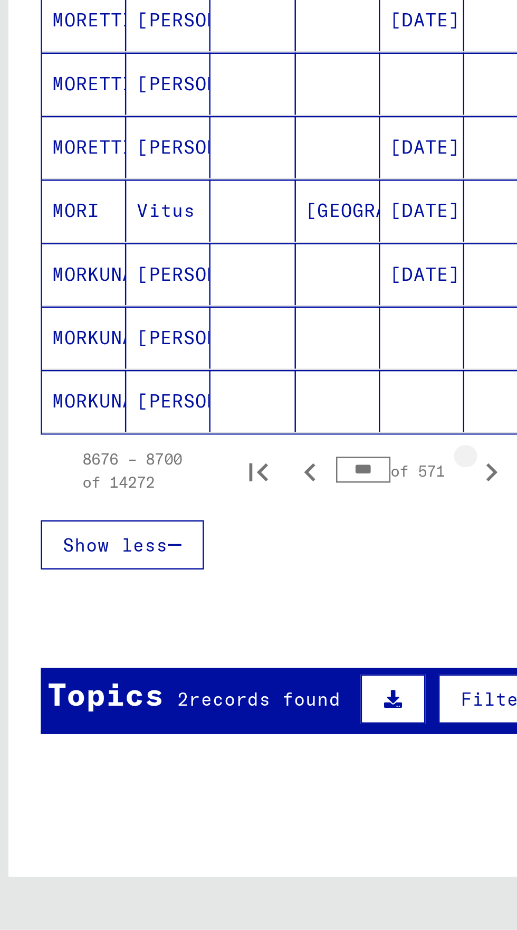
click at [209, 736] on icon "Next page" at bounding box center [204, 743] width 15 height 15
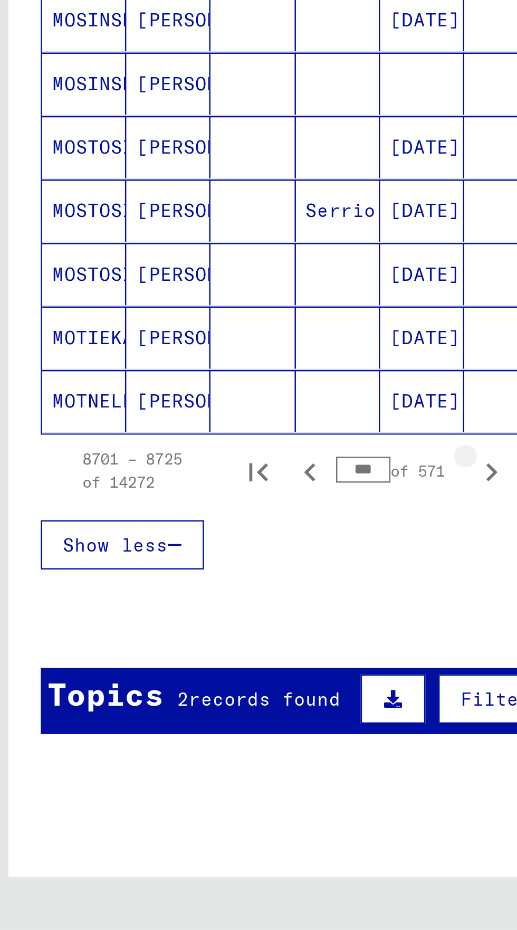
click at [209, 736] on icon "Next page" at bounding box center [204, 743] width 15 height 15
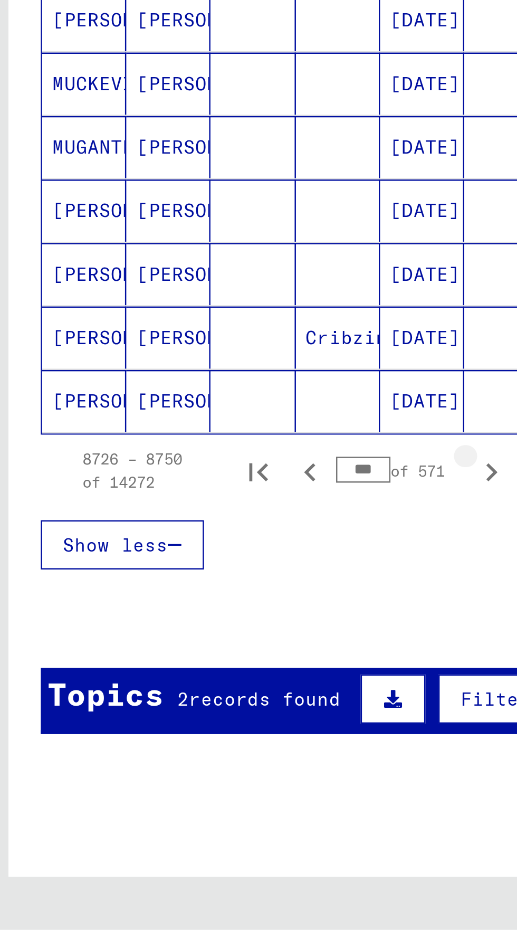
click at [208, 736] on icon "Next page" at bounding box center [204, 743] width 15 height 15
click at [210, 736] on icon "Next page" at bounding box center [204, 743] width 15 height 15
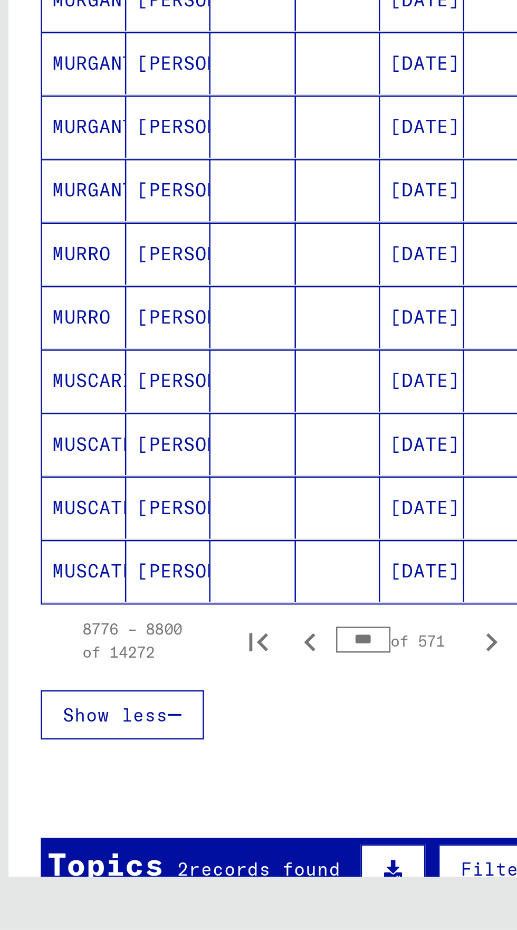
scroll to position [54, 0]
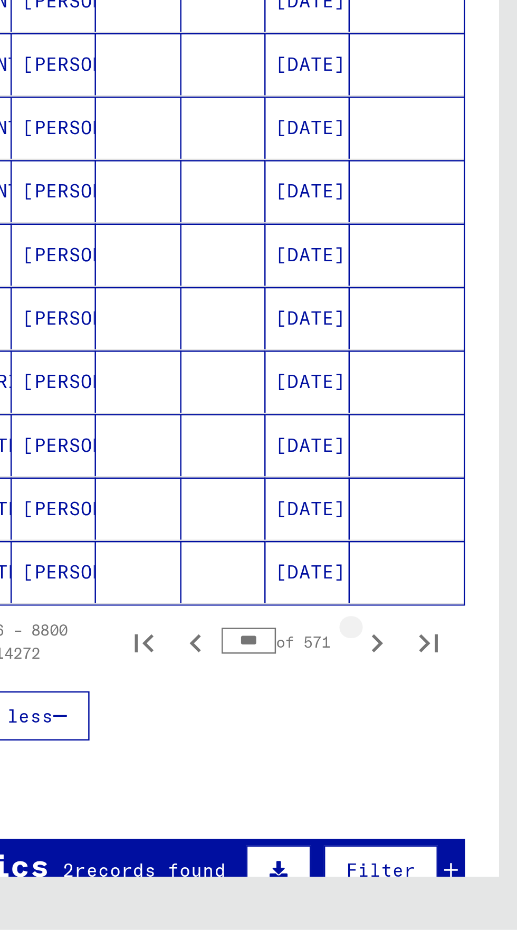
click at [210, 806] on icon "Next page" at bounding box center [204, 813] width 15 height 15
type input "***"
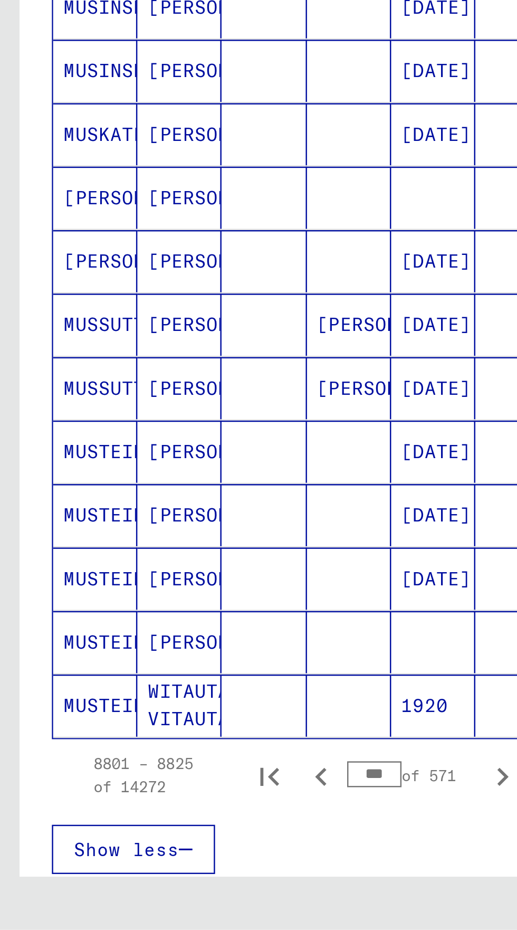
scroll to position [0, 0]
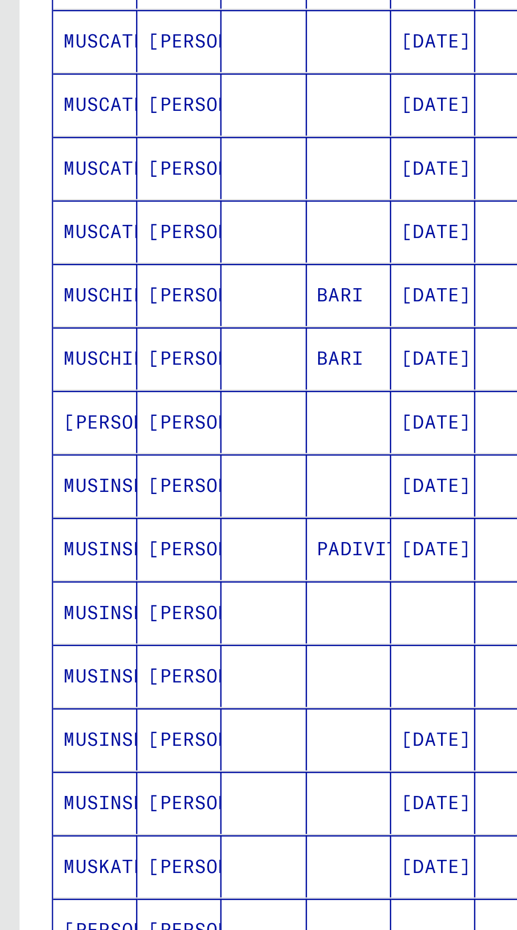
click at [178, 382] on mat-cell "[DATE]" at bounding box center [176, 372] width 34 height 25
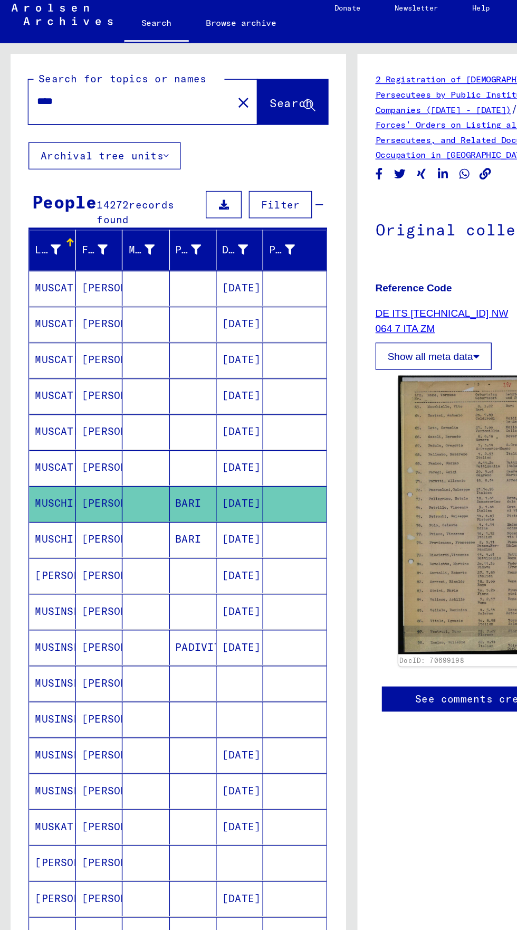
click at [61, 82] on input "****" at bounding box center [95, 80] width 137 height 11
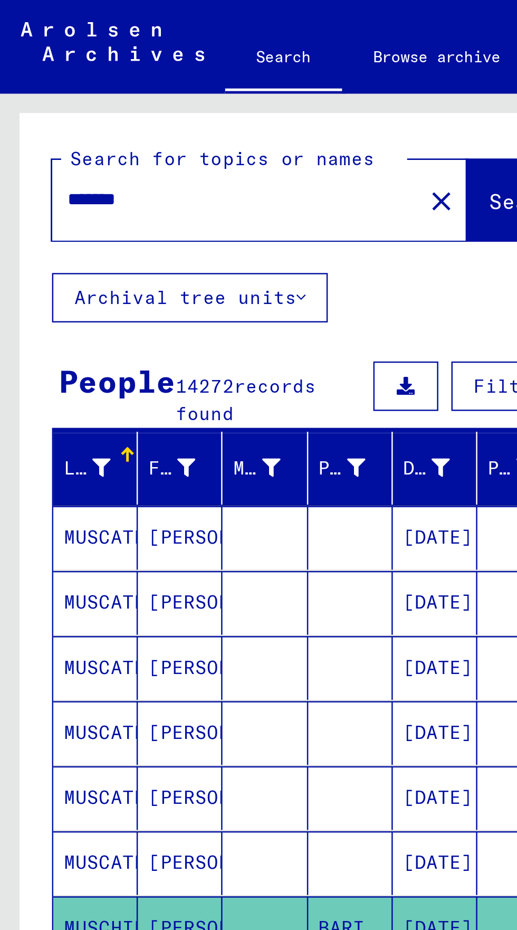
click at [78, 81] on input "*******" at bounding box center [95, 80] width 137 height 11
type input "*"
click at [63, 86] on input "**********" at bounding box center [95, 80] width 137 height 11
click at [71, 80] on input "**********" at bounding box center [95, 80] width 137 height 11
click at [68, 80] on input "**********" at bounding box center [95, 80] width 137 height 11
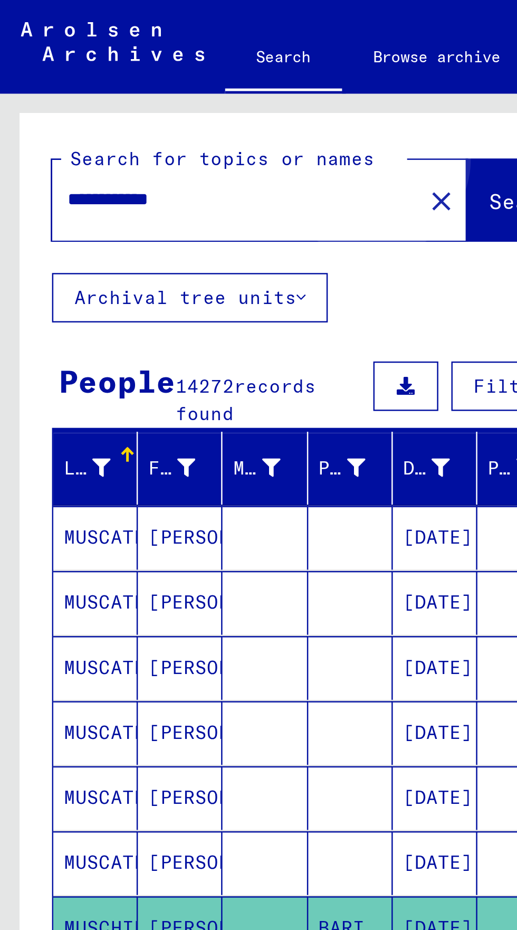
click at [198, 77] on span "Search" at bounding box center [214, 82] width 32 height 11
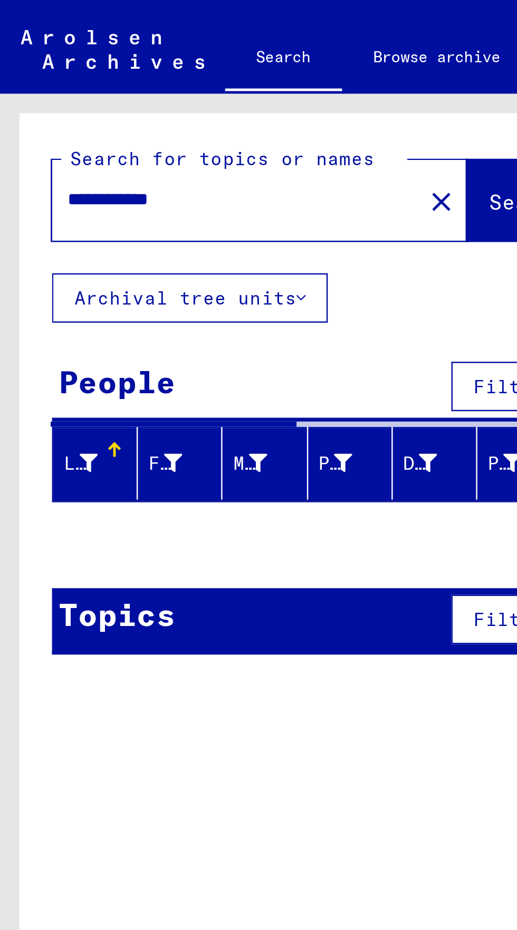
click at [34, 84] on input "**********" at bounding box center [92, 80] width 130 height 11
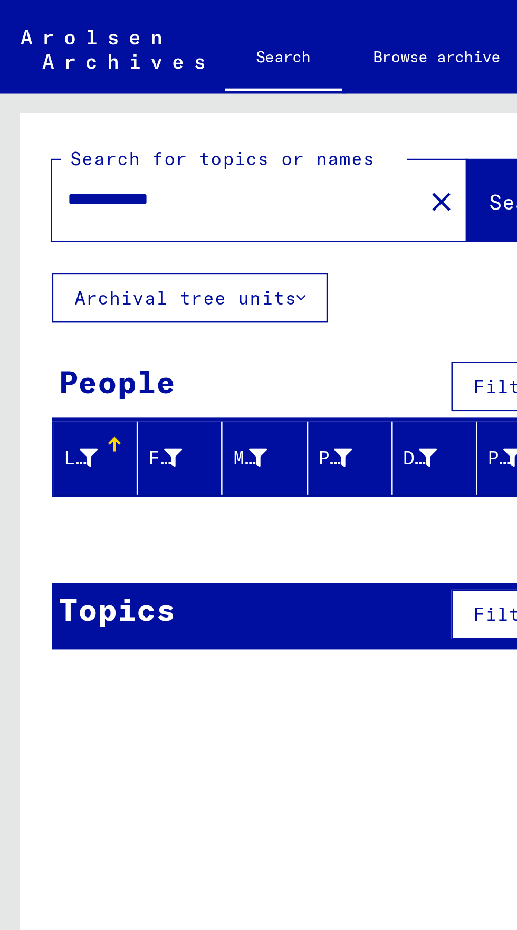
click at [39, 77] on input "**********" at bounding box center [92, 80] width 130 height 11
click at [32, 84] on input "**********" at bounding box center [92, 80] width 130 height 11
click at [40, 78] on input "**********" at bounding box center [92, 80] width 130 height 11
click at [37, 77] on input "**********" at bounding box center [92, 80] width 130 height 11
click at [198, 83] on span "Search" at bounding box center [214, 82] width 32 height 11
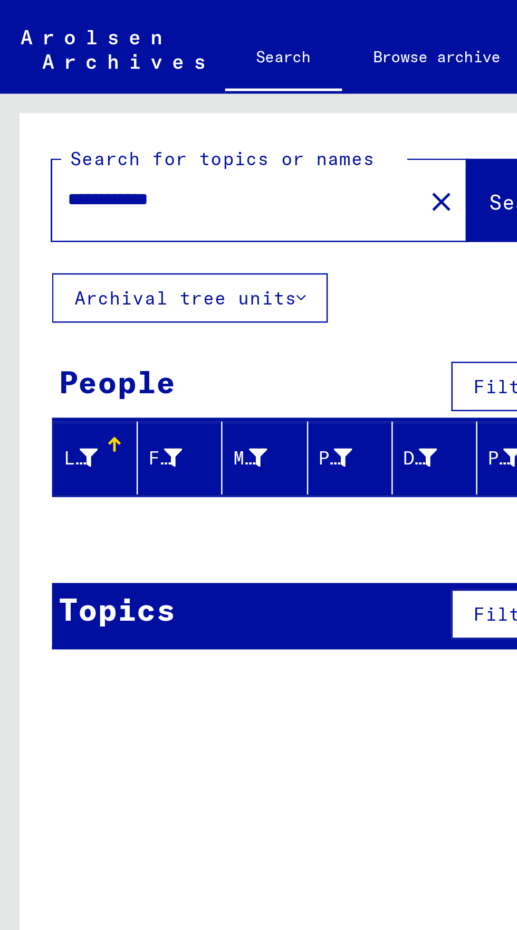
click at [29, 86] on input "**********" at bounding box center [92, 80] width 130 height 11
click at [35, 80] on input "**********" at bounding box center [92, 80] width 130 height 11
click at [51, 84] on input "**********" at bounding box center [92, 80] width 130 height 11
click at [47, 79] on input "**********" at bounding box center [92, 80] width 130 height 11
click at [45, 78] on input "**********" at bounding box center [92, 80] width 130 height 11
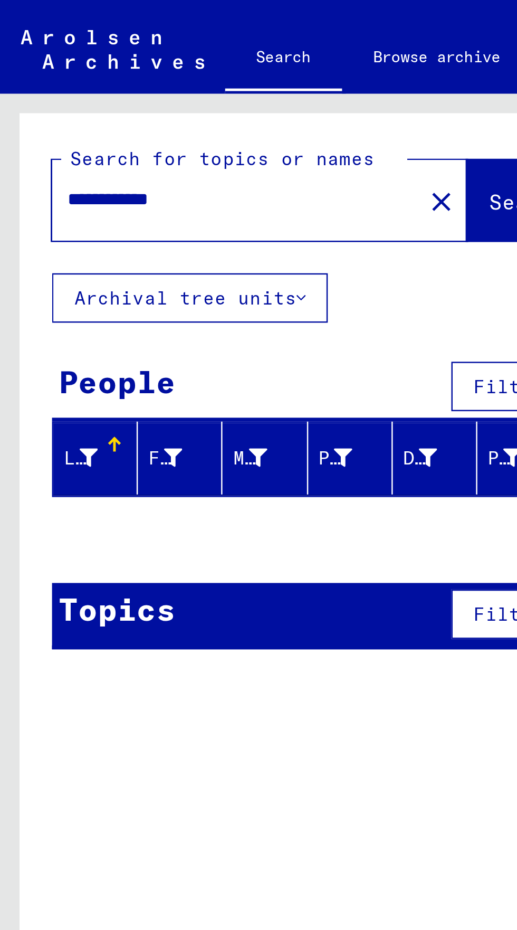
click at [55, 82] on input "**********" at bounding box center [92, 80] width 130 height 11
click at [205, 80] on span "Search" at bounding box center [214, 82] width 32 height 11
click at [89, 81] on input "**********" at bounding box center [92, 80] width 130 height 11
type input "*"
type input "****"
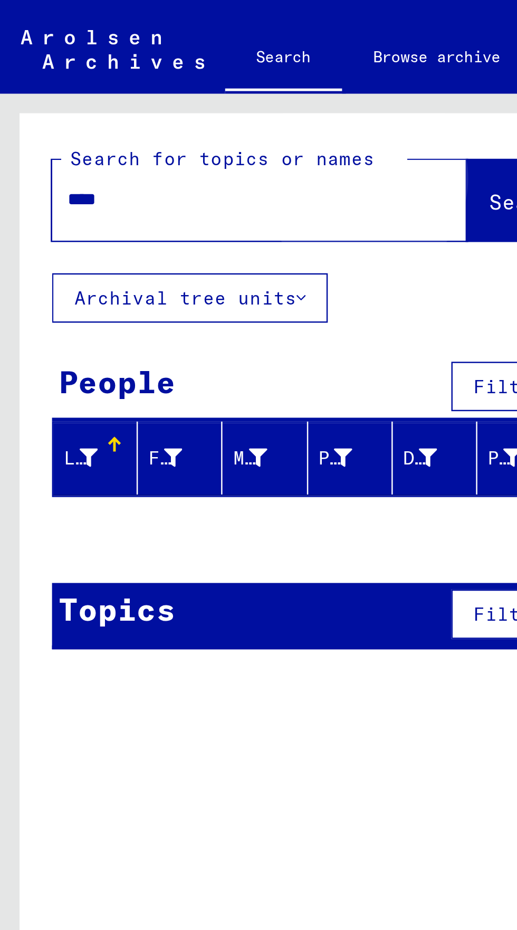
click at [198, 85] on span "Search" at bounding box center [214, 82] width 32 height 11
